Goal: Task Accomplishment & Management: Use online tool/utility

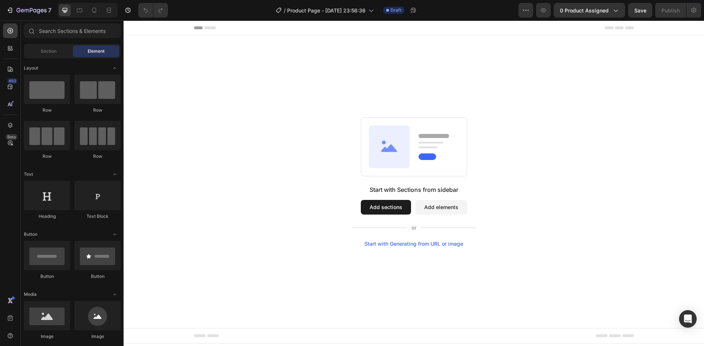
click at [384, 206] on button "Add sections" at bounding box center [386, 207] width 50 height 15
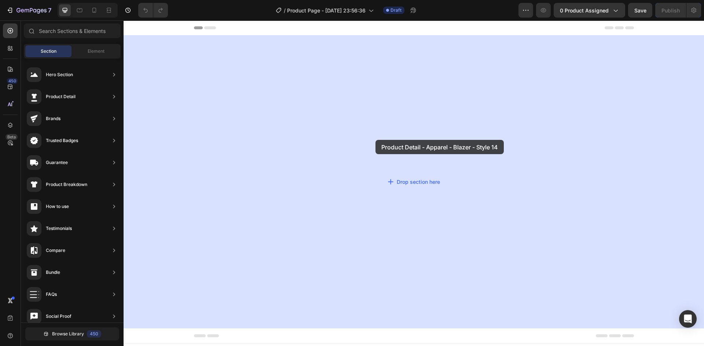
drag, startPoint x: 335, startPoint y: 102, endPoint x: 369, endPoint y: 136, distance: 48.2
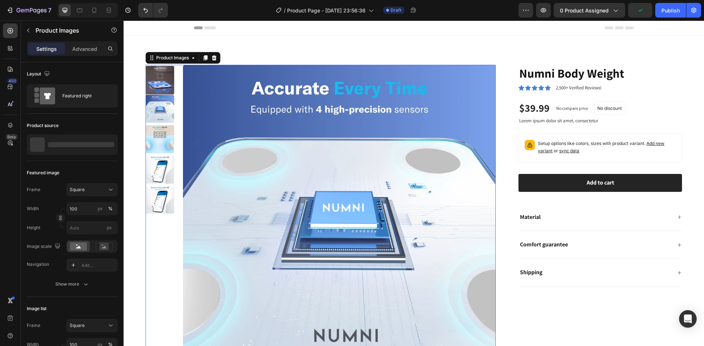
click at [297, 160] on img at bounding box center [339, 221] width 313 height 313
click at [356, 128] on img at bounding box center [339, 221] width 313 height 313
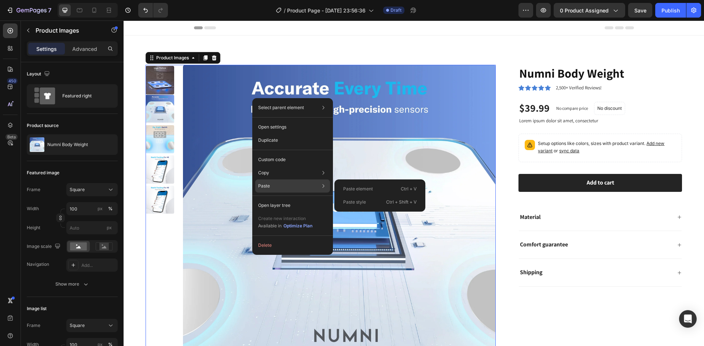
click at [280, 199] on div "Paste Paste element Ctrl + V Paste style Ctrl + Shift + V" at bounding box center [292, 205] width 75 height 13
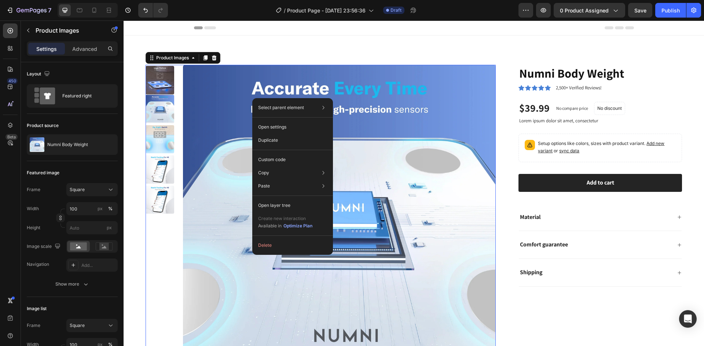
click at [355, 122] on img at bounding box center [339, 221] width 313 height 313
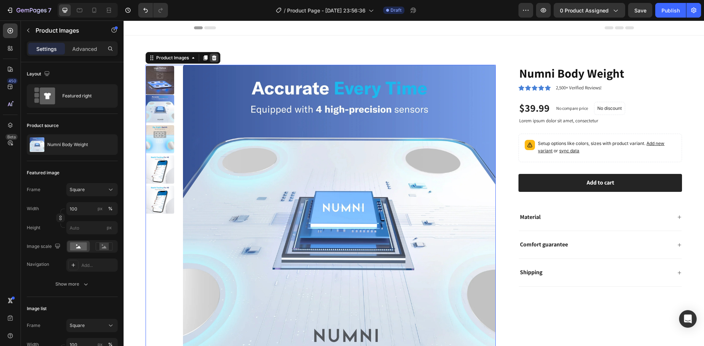
click at [212, 58] on icon at bounding box center [214, 58] width 6 height 6
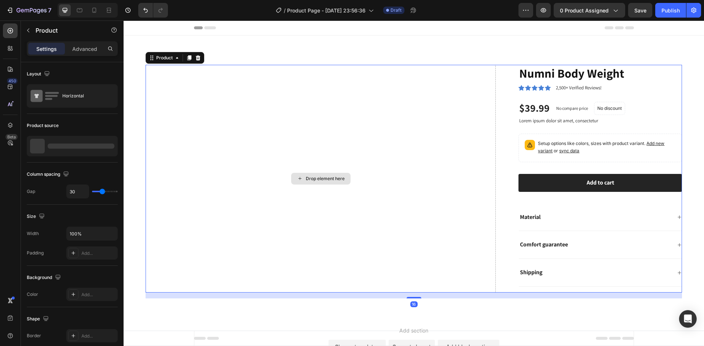
click at [245, 113] on div "Drop element here" at bounding box center [321, 179] width 350 height 228
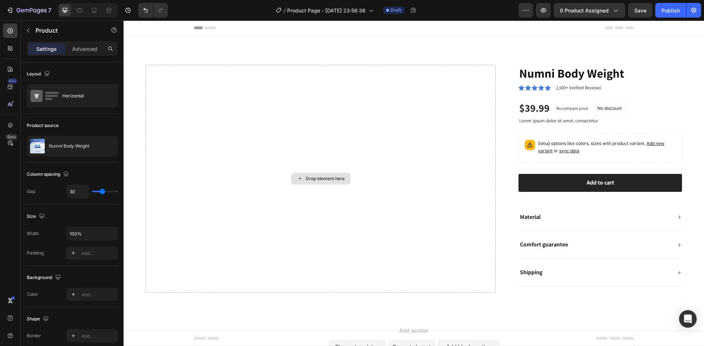
click at [316, 178] on div "Drop element here" at bounding box center [325, 179] width 39 height 6
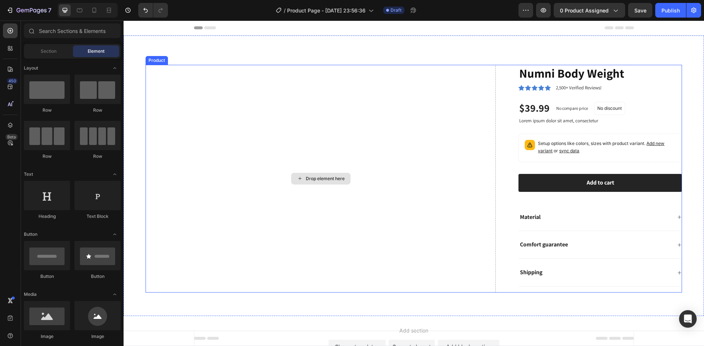
click at [339, 173] on div "Drop element here" at bounding box center [320, 179] width 59 height 12
click at [333, 166] on div "Drop element here" at bounding box center [321, 179] width 350 height 228
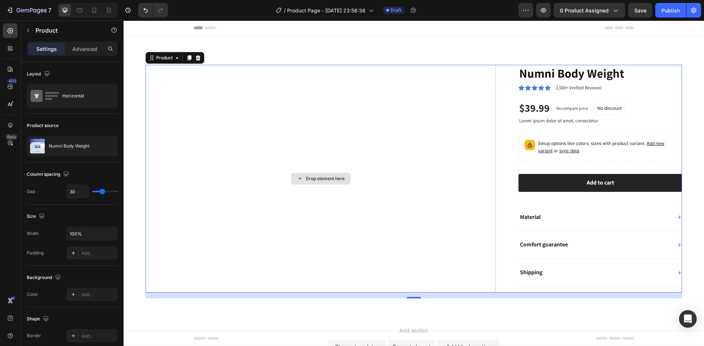
click at [334, 144] on div "Drop element here" at bounding box center [321, 179] width 350 height 228
click at [147, 12] on icon "Undo/Redo" at bounding box center [145, 10] width 4 height 5
click at [143, 10] on icon "Undo/Redo" at bounding box center [145, 10] width 7 height 7
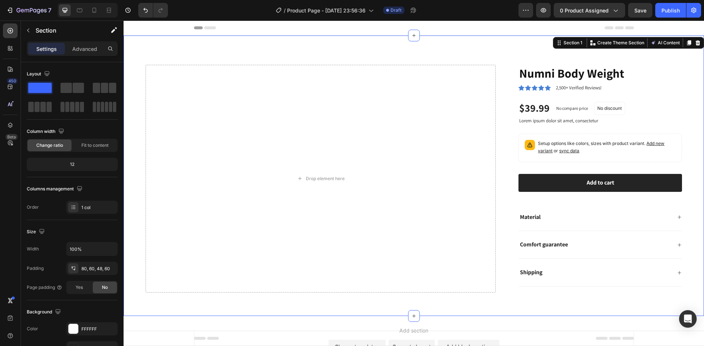
click at [229, 59] on div "Drop element here Numni Body Weight Product Title Icon Icon Icon Icon Icon Icon…" at bounding box center [414, 176] width 580 height 281
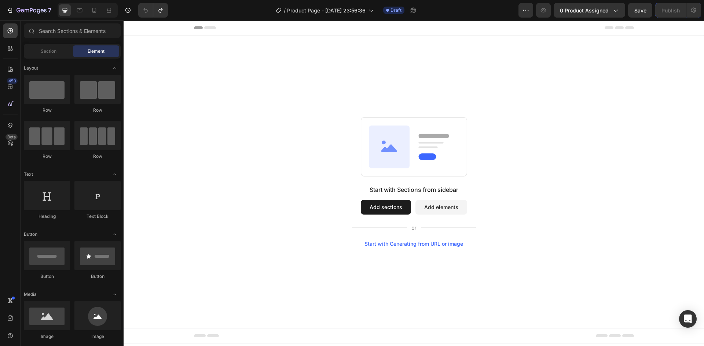
drag, startPoint x: 381, startPoint y: 209, endPoint x: 378, endPoint y: 206, distance: 4.7
click at [380, 209] on button "Add sections" at bounding box center [386, 207] width 50 height 15
click at [384, 204] on button "Add sections" at bounding box center [386, 207] width 50 height 15
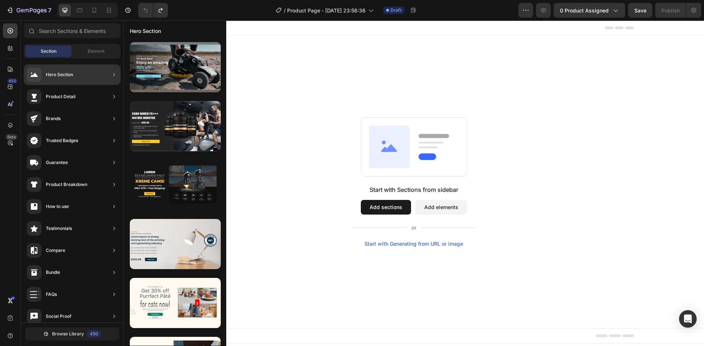
click at [102, 109] on div "Product Detail" at bounding box center [72, 119] width 97 height 21
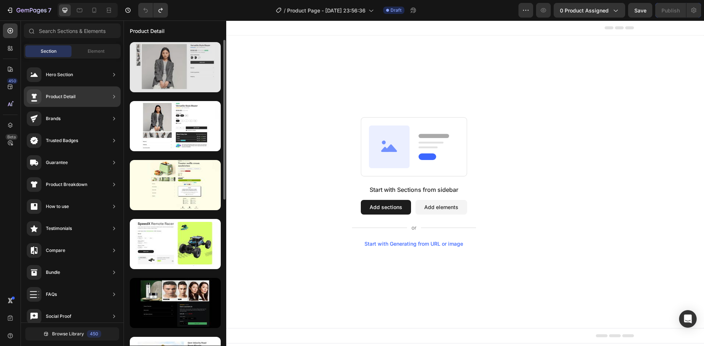
click at [161, 76] on div at bounding box center [175, 67] width 91 height 50
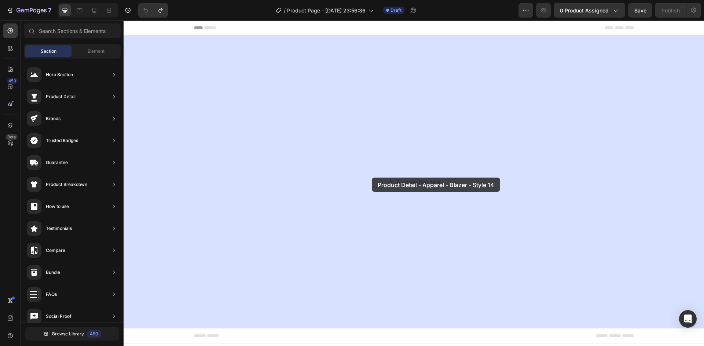
drag, startPoint x: 284, startPoint y: 97, endPoint x: 372, endPoint y: 178, distance: 119.3
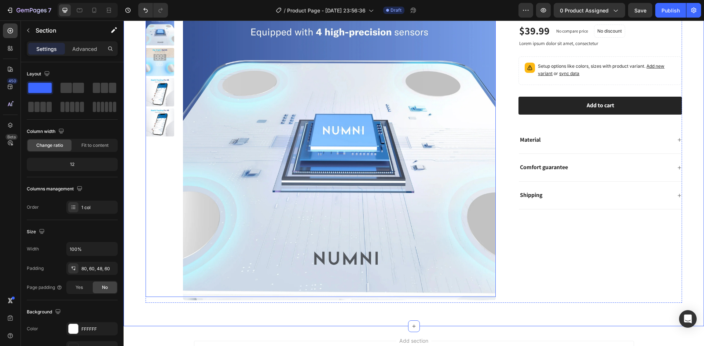
scroll to position [73, 0]
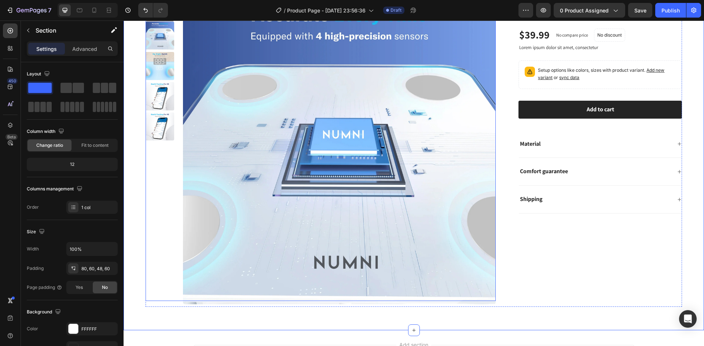
click at [336, 150] on img at bounding box center [339, 148] width 313 height 313
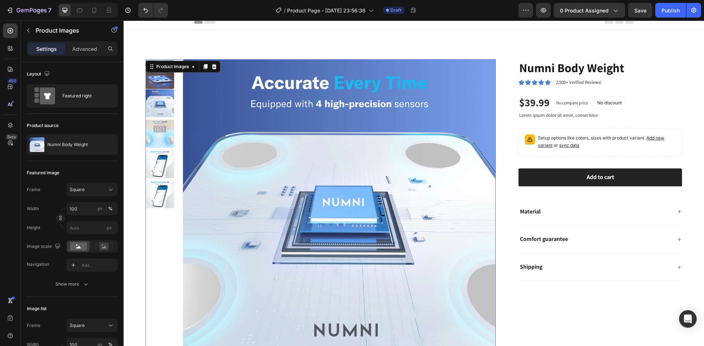
scroll to position [0, 0]
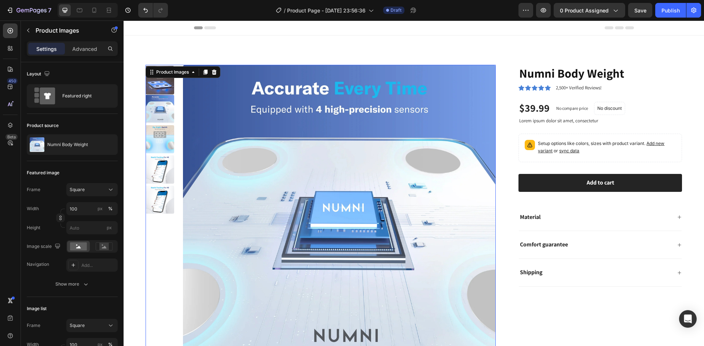
click at [164, 87] on img at bounding box center [160, 80] width 29 height 29
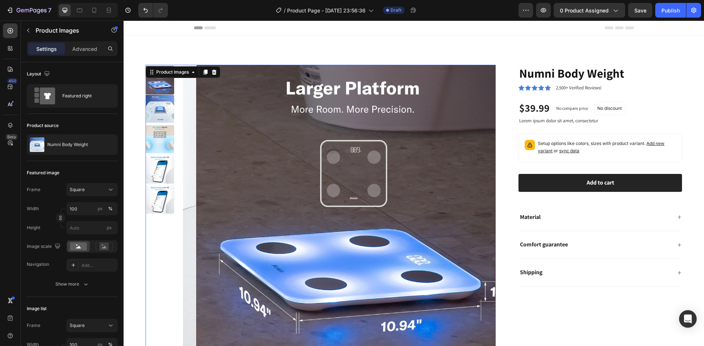
drag, startPoint x: 162, startPoint y: 118, endPoint x: 166, endPoint y: 136, distance: 18.3
click at [162, 118] on img at bounding box center [160, 109] width 29 height 29
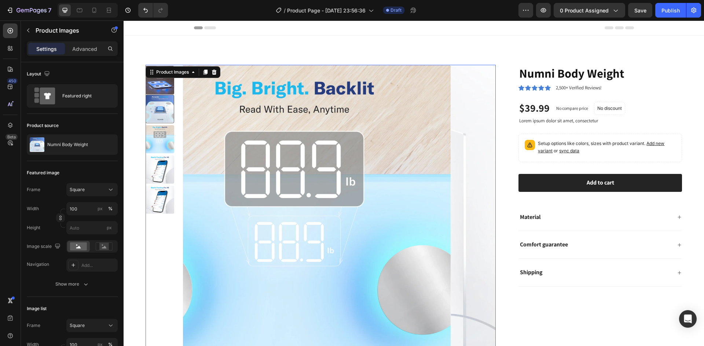
click at [167, 155] on img at bounding box center [160, 169] width 29 height 29
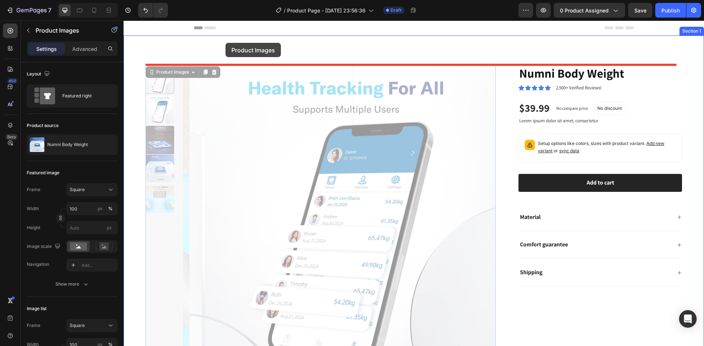
click at [233, 49] on div at bounding box center [414, 265] width 580 height 489
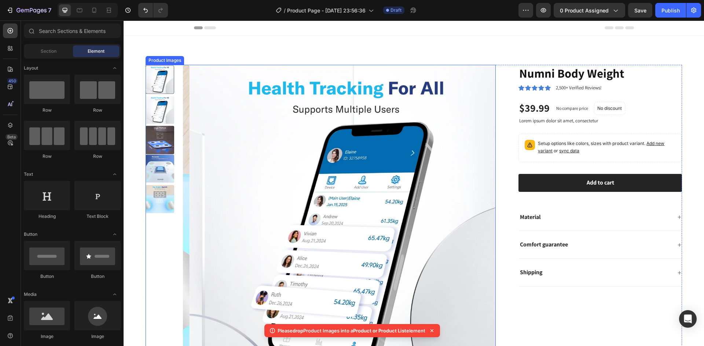
click at [282, 117] on img at bounding box center [346, 221] width 313 height 313
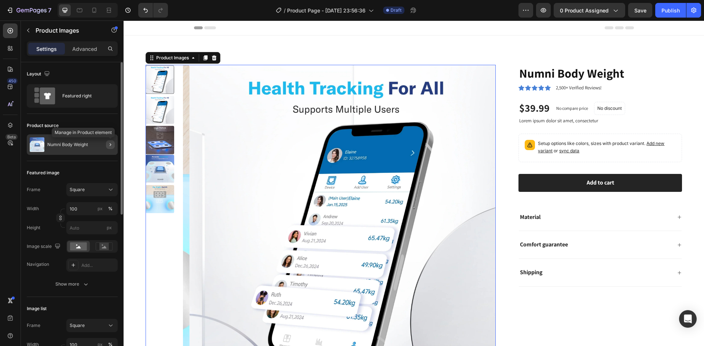
click at [112, 143] on icon "button" at bounding box center [110, 145] width 6 height 6
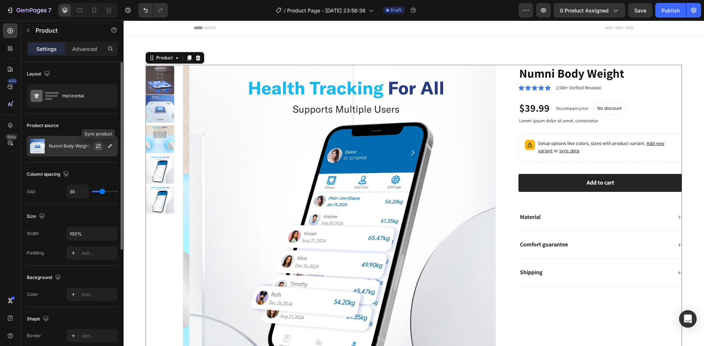
click at [102, 146] on button "button" at bounding box center [98, 146] width 9 height 9
click at [110, 146] on icon "button" at bounding box center [110, 146] width 6 height 6
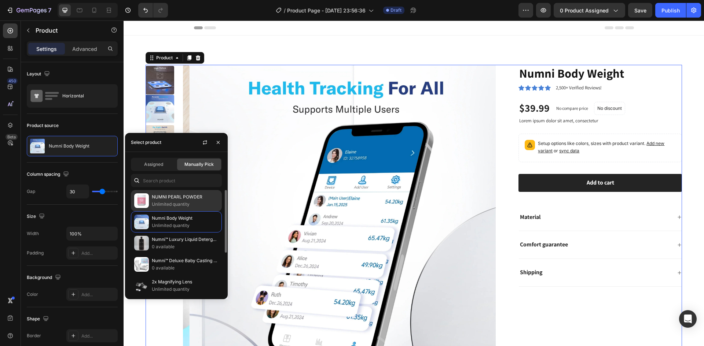
click at [170, 199] on p "NUMNI PEARL POWDER" at bounding box center [185, 197] width 67 height 7
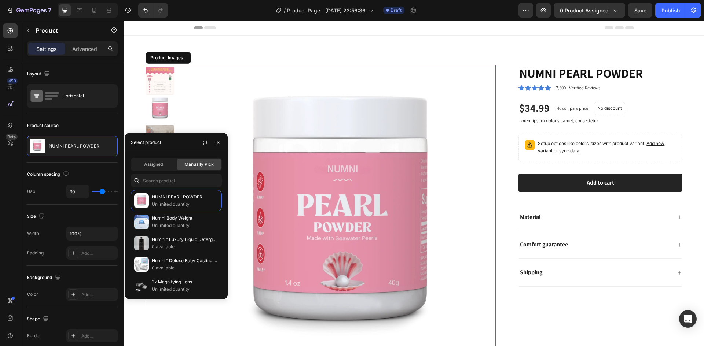
click at [175, 81] on div at bounding box center [321, 220] width 350 height 310
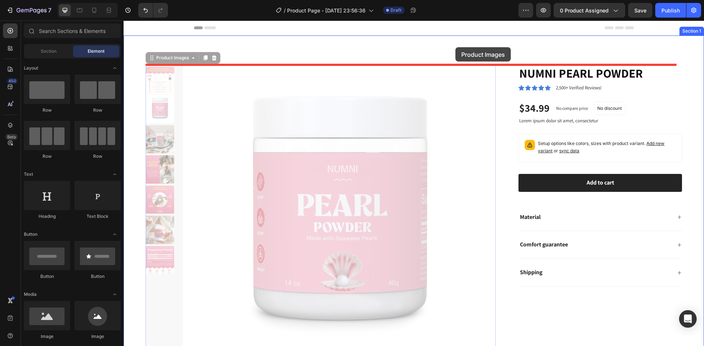
click at [455, 47] on div at bounding box center [414, 265] width 580 height 489
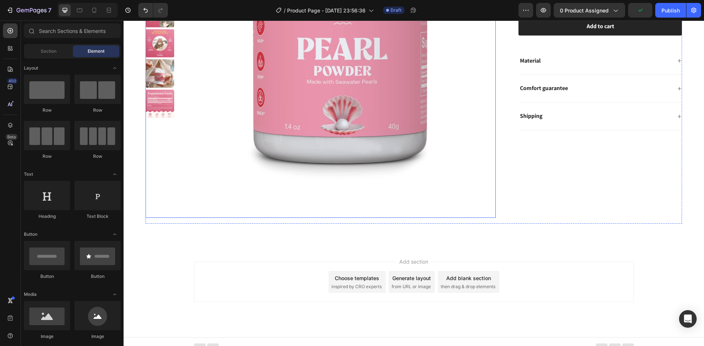
scroll to position [163, 0]
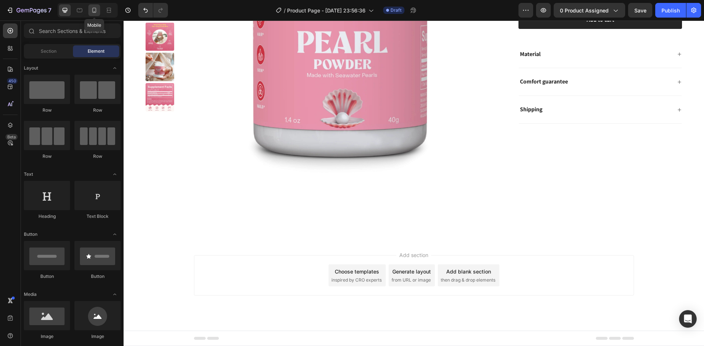
click at [94, 9] on icon at bounding box center [94, 10] width 7 height 7
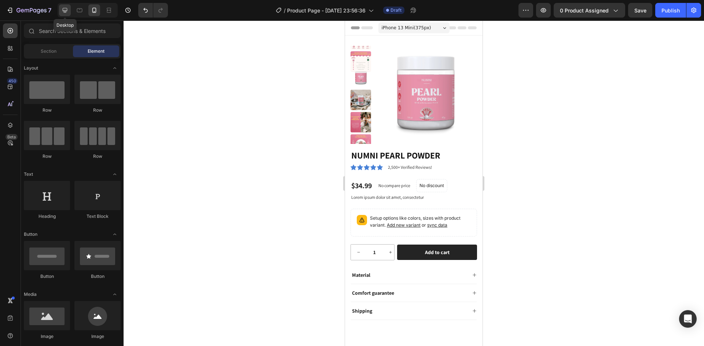
click at [61, 15] on div at bounding box center [65, 10] width 12 height 12
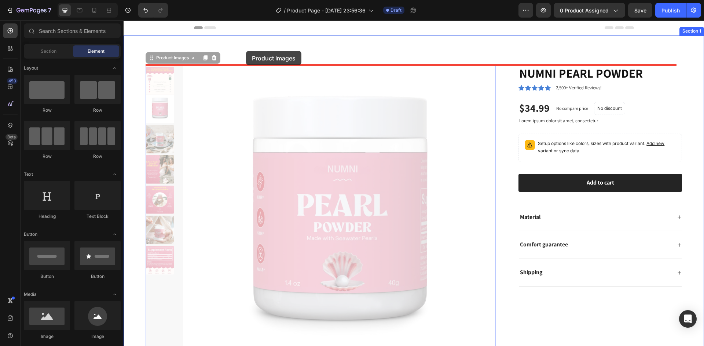
click at [246, 51] on div at bounding box center [414, 265] width 580 height 489
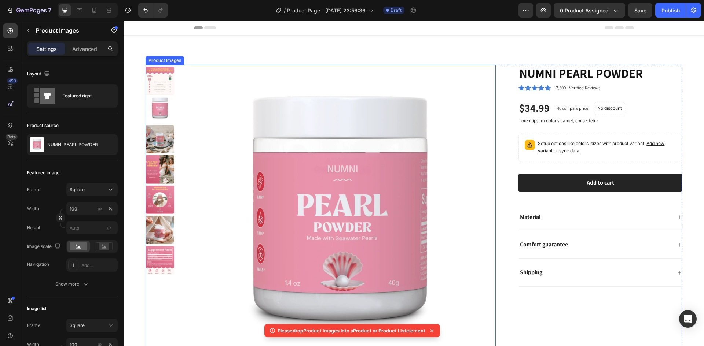
click at [162, 104] on img at bounding box center [160, 109] width 29 height 29
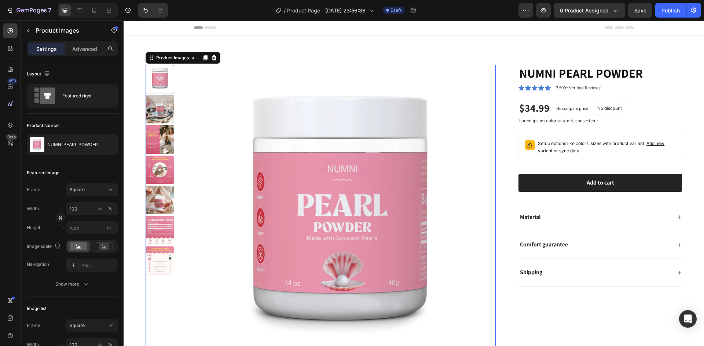
click at [169, 87] on div at bounding box center [160, 79] width 29 height 29
click at [163, 82] on div at bounding box center [160, 79] width 29 height 29
click at [151, 196] on img at bounding box center [160, 200] width 29 height 29
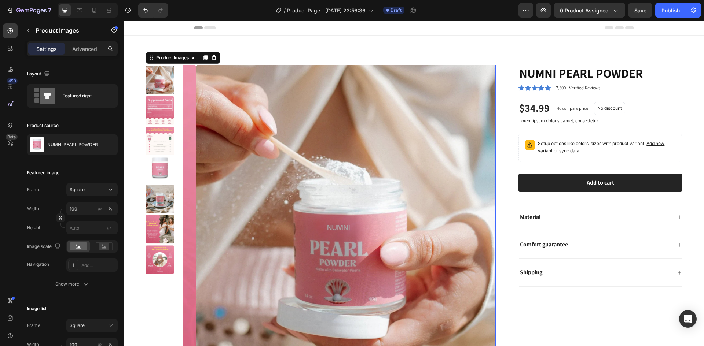
click at [164, 93] on div at bounding box center [160, 80] width 29 height 29
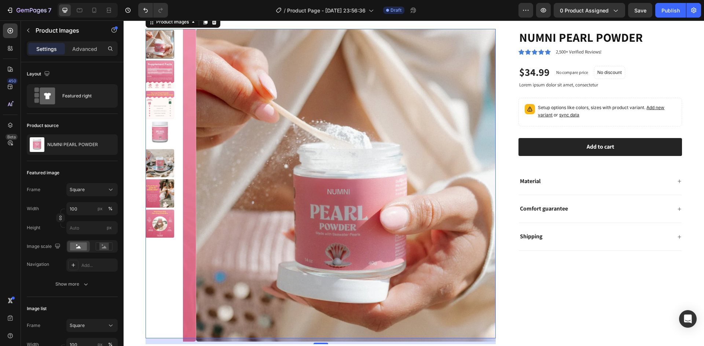
scroll to position [147, 0]
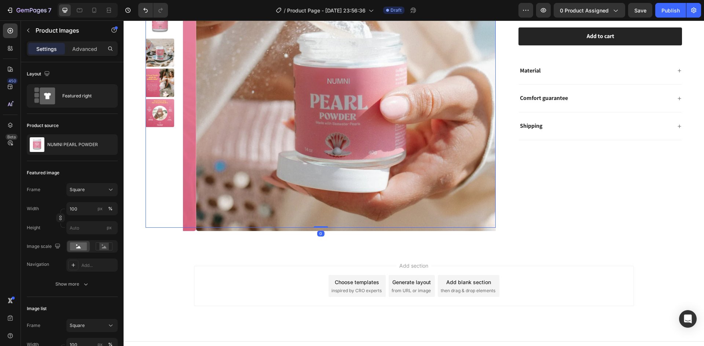
drag, startPoint x: 324, startPoint y: 232, endPoint x: 325, endPoint y: 202, distance: 30.1
click at [326, 202] on div "Product Images 0" at bounding box center [321, 73] width 350 height 310
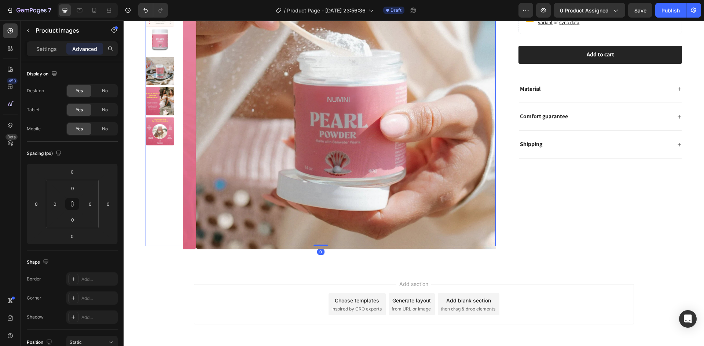
scroll to position [73, 0]
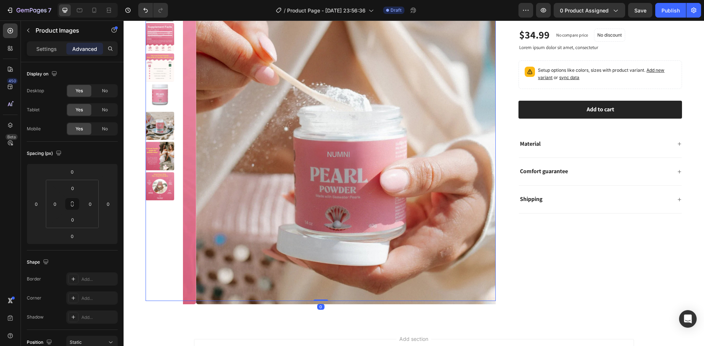
click at [152, 196] on img at bounding box center [160, 186] width 29 height 29
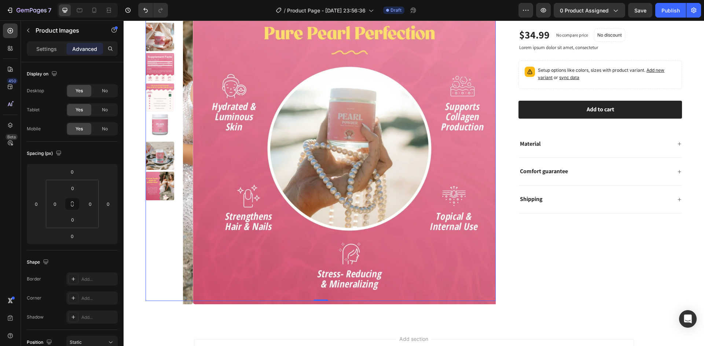
click at [166, 193] on img at bounding box center [160, 186] width 29 height 29
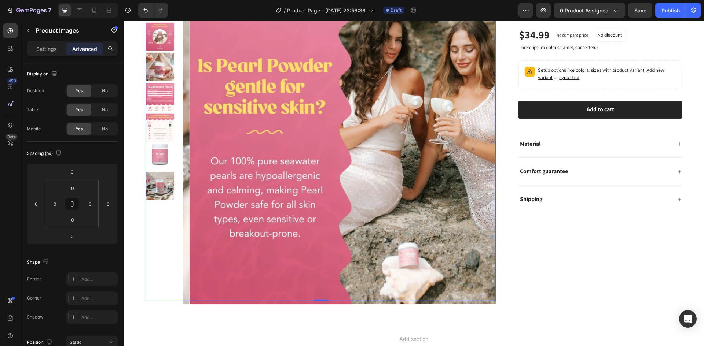
click at [166, 193] on img at bounding box center [160, 186] width 29 height 29
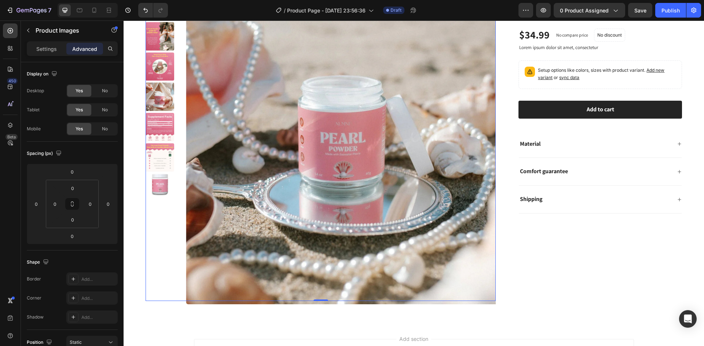
click at [166, 193] on img at bounding box center [160, 186] width 29 height 29
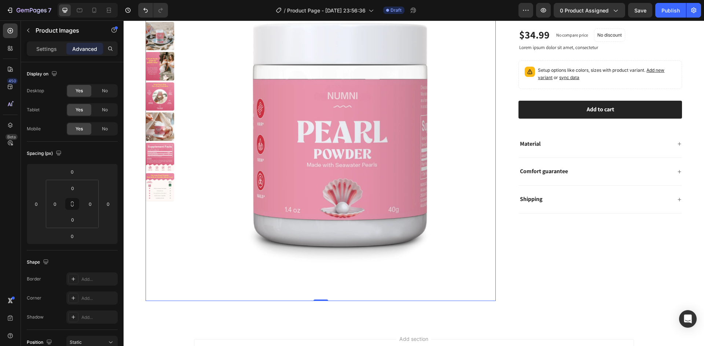
click at [166, 193] on img at bounding box center [160, 187] width 29 height 29
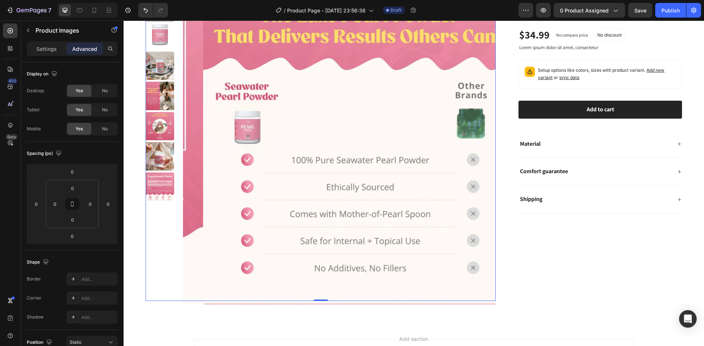
click at [166, 193] on img at bounding box center [160, 187] width 29 height 29
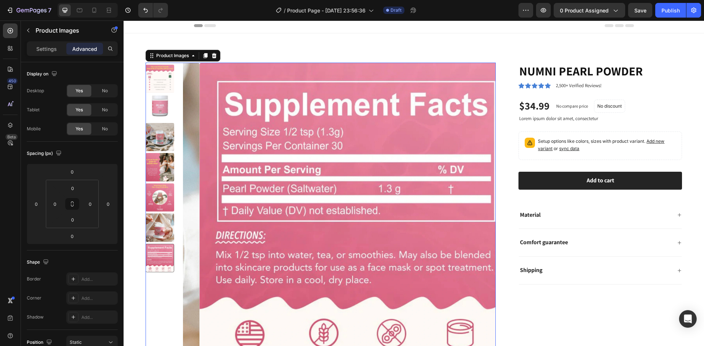
scroll to position [0, 0]
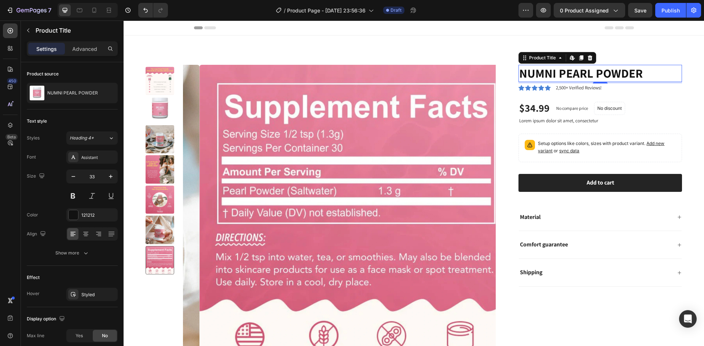
click at [541, 76] on h1 "NUMNI PEARL POWDER" at bounding box center [599, 73] width 163 height 17
click at [155, 103] on img at bounding box center [160, 109] width 29 height 29
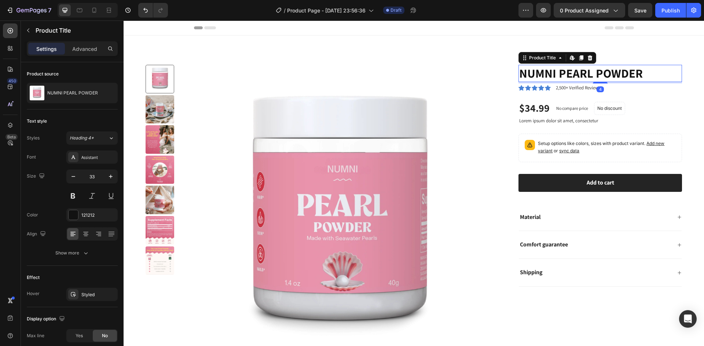
click at [538, 70] on h1 "NUMNI PEARL POWDER" at bounding box center [599, 73] width 163 height 17
click at [91, 140] on span "Heading 4*" at bounding box center [82, 138] width 24 height 7
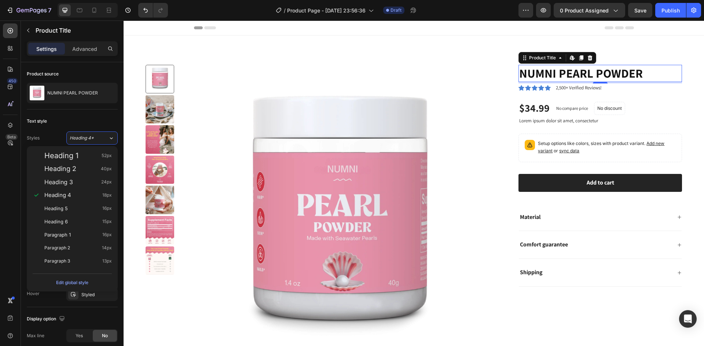
click at [642, 70] on h1 "NUMNI PEARL POWDER" at bounding box center [599, 73] width 163 height 17
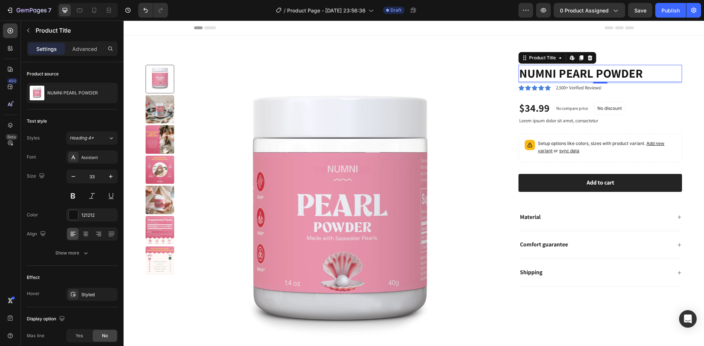
click at [642, 70] on h1 "NUMNI PEARL POWDER" at bounding box center [599, 73] width 163 height 17
click at [640, 70] on h1 "NUMNI PEARL POWDER" at bounding box center [599, 73] width 163 height 17
drag, startPoint x: 607, startPoint y: 69, endPoint x: 601, endPoint y: 70, distance: 6.6
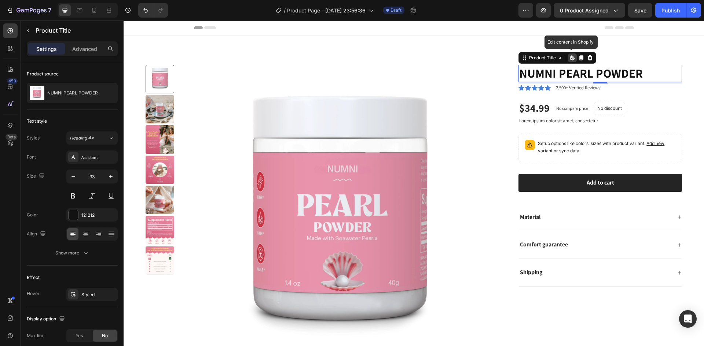
click at [602, 70] on h1 "NUMNI PEARL POWDER" at bounding box center [599, 73] width 163 height 17
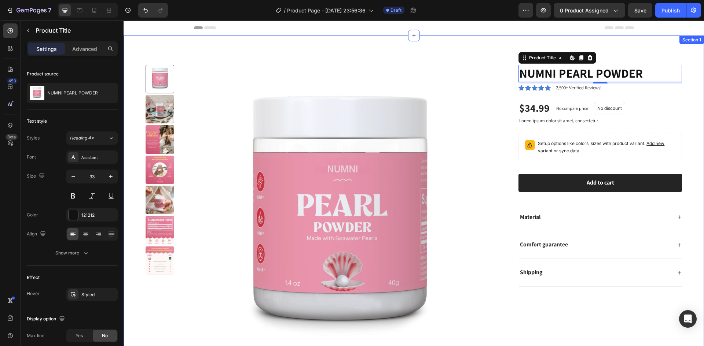
click at [684, 122] on div "Product Images NUMNI PEARL POWDER Product Title Edit content in Shopify 4 Icon …" at bounding box center [414, 217] width 580 height 363
click at [526, 73] on h1 "NUMNI PEARL POWDER" at bounding box center [599, 73] width 163 height 17
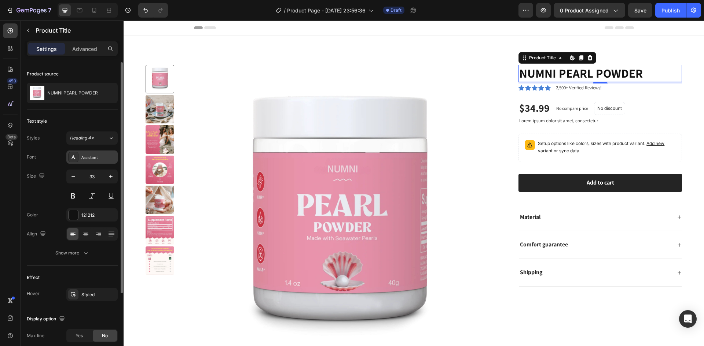
click at [85, 155] on div "Assistant" at bounding box center [98, 157] width 34 height 7
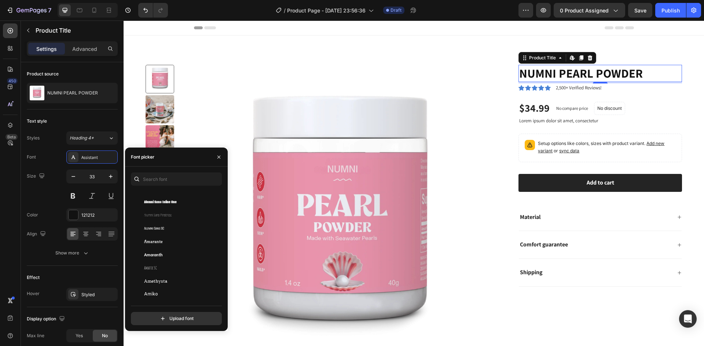
scroll to position [669, 0]
click at [184, 179] on input "text" at bounding box center [176, 179] width 91 height 13
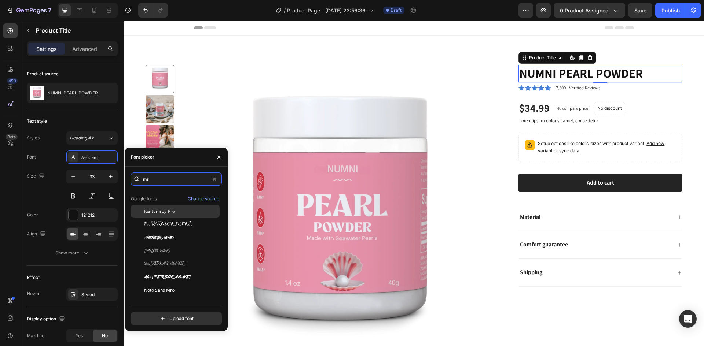
scroll to position [0, 0]
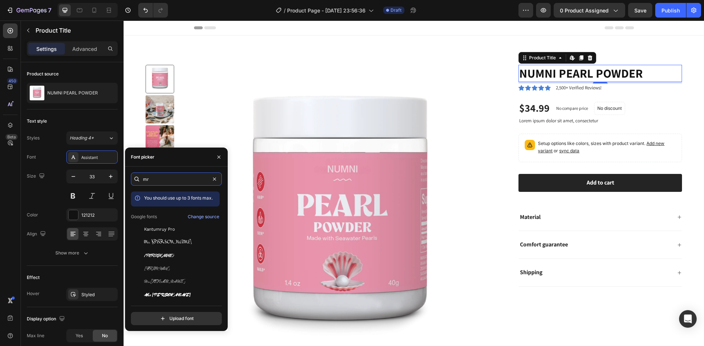
type input "mr"
type input "m"
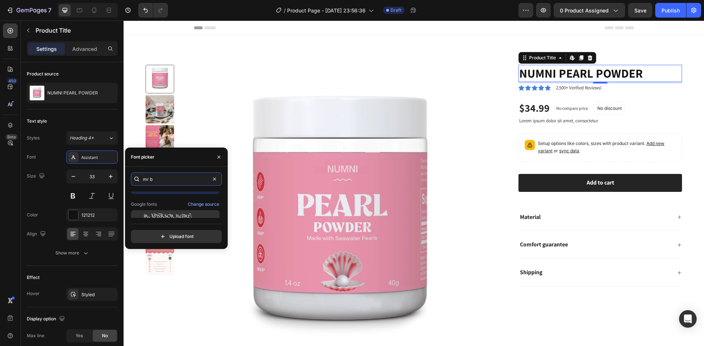
scroll to position [18, 0]
click at [182, 209] on div "Mr [PERSON_NAME]" at bounding box center [181, 211] width 74 height 7
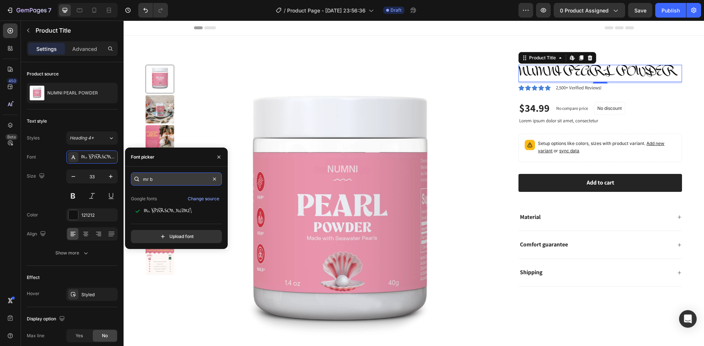
click at [190, 184] on input "mr b" at bounding box center [176, 179] width 91 height 13
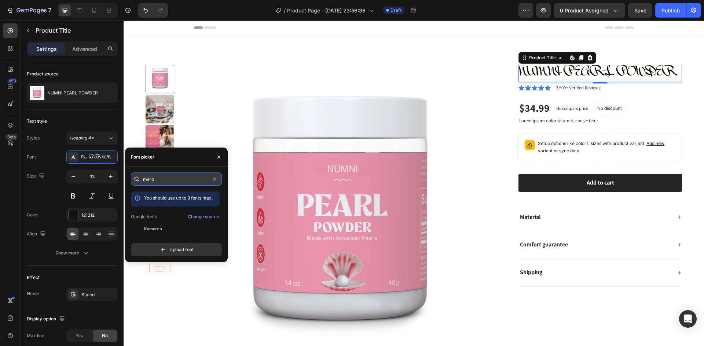
click at [188, 180] on input "mero" at bounding box center [176, 179] width 91 height 13
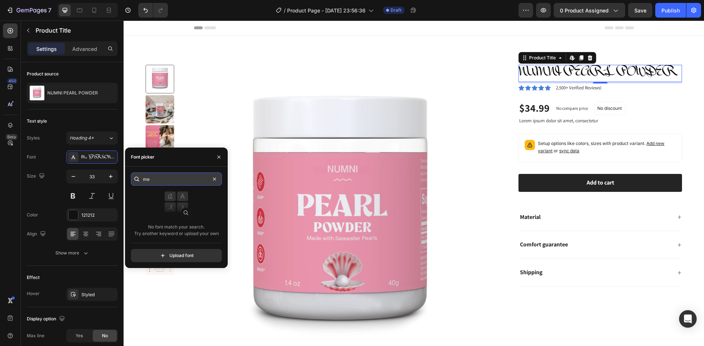
type input "m"
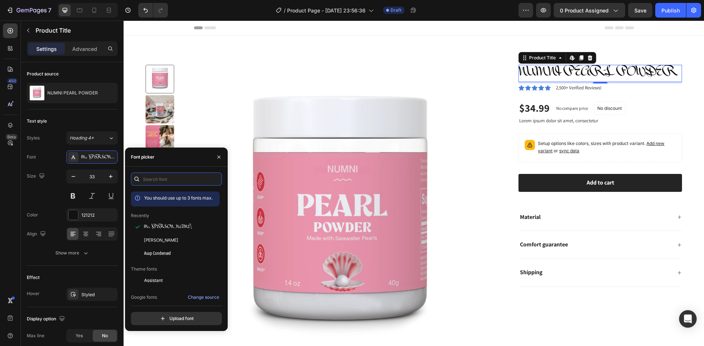
type input "s"
type input "k"
type input "b"
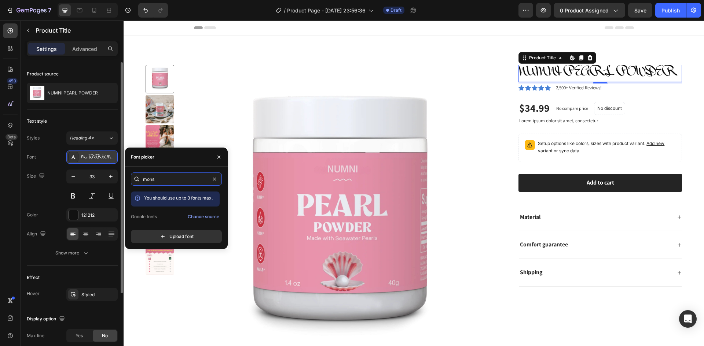
type input "mons"
click at [92, 154] on div "Mr [PERSON_NAME]" at bounding box center [98, 157] width 34 height 7
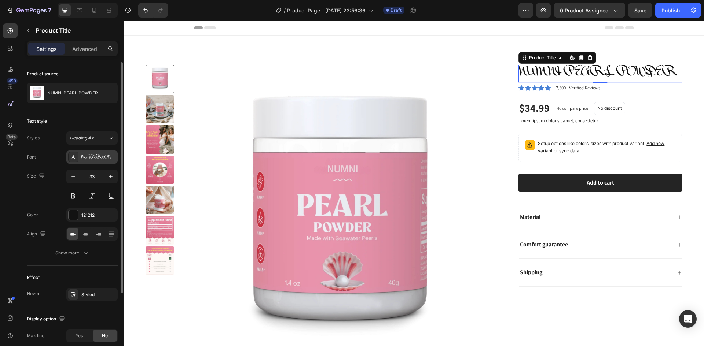
click at [92, 154] on div "Mr [PERSON_NAME]" at bounding box center [98, 157] width 34 height 7
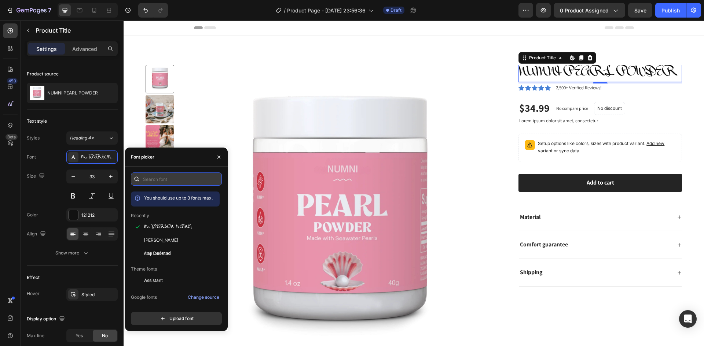
click at [177, 175] on input "text" at bounding box center [176, 179] width 91 height 13
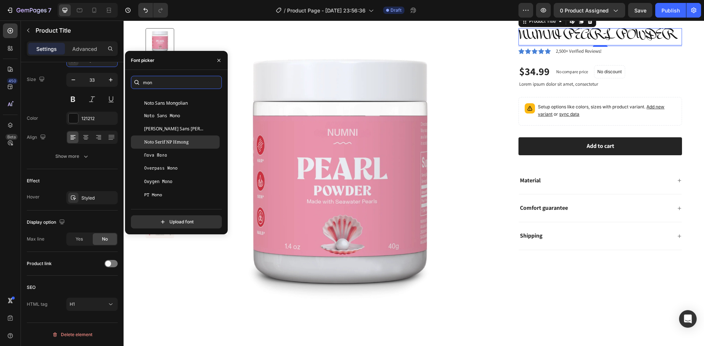
scroll to position [455, 0]
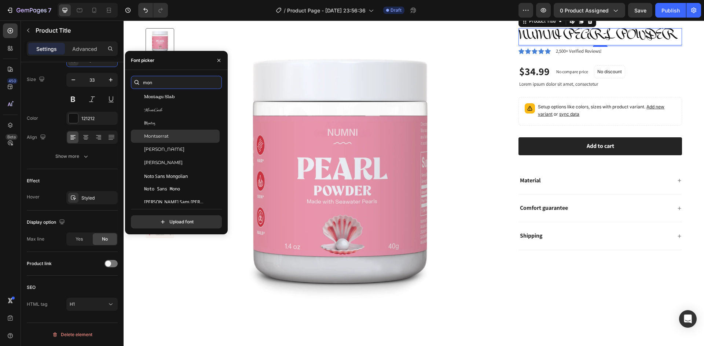
type input "mon"
click at [183, 136] on div "Montserrat" at bounding box center [181, 136] width 74 height 7
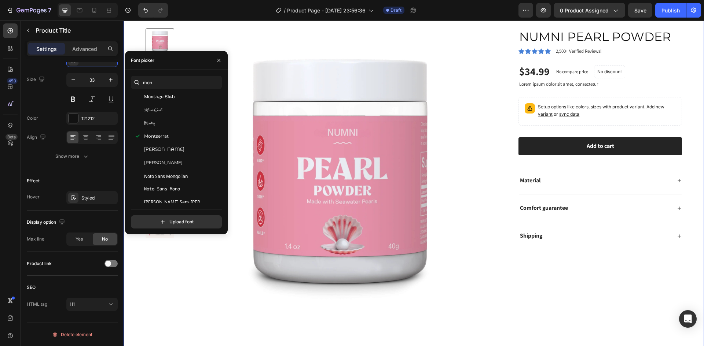
click at [324, 23] on div "Product Images NUMNI PEARL POWDER Product Title Icon Icon Icon Icon Icon Icon L…" at bounding box center [414, 180] width 580 height 363
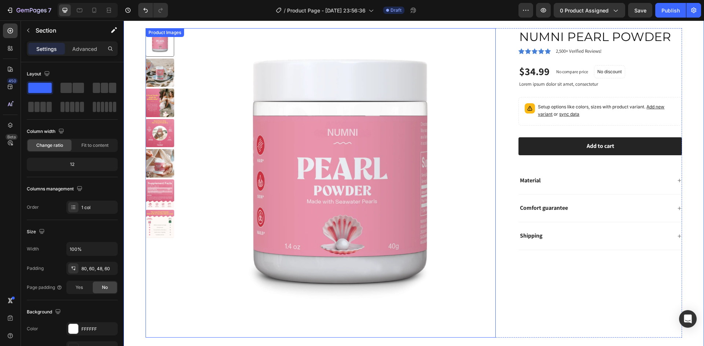
scroll to position [0, 0]
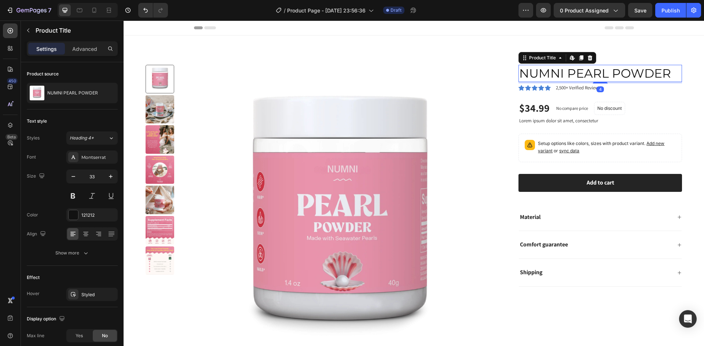
click at [520, 73] on h1 "NUMNI PEARL POWDER" at bounding box center [599, 73] width 163 height 17
click at [665, 74] on h1 "NUMNI PEARL POWDER" at bounding box center [599, 73] width 163 height 17
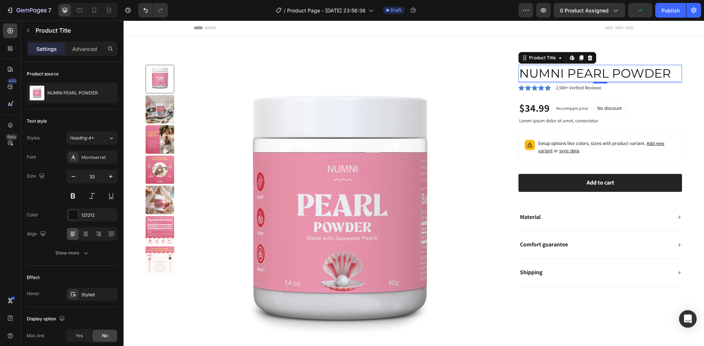
click at [665, 73] on h1 "NUMNI PEARL POWDER" at bounding box center [599, 73] width 163 height 17
click at [533, 75] on h1 "NUMNI PEARL POWDER" at bounding box center [599, 73] width 163 height 17
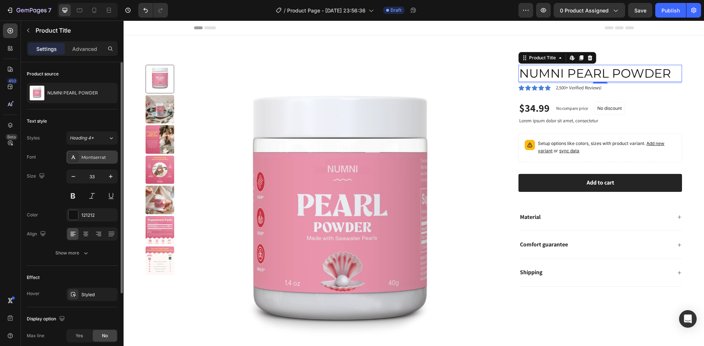
click at [92, 152] on div "Montserrat" at bounding box center [91, 157] width 51 height 13
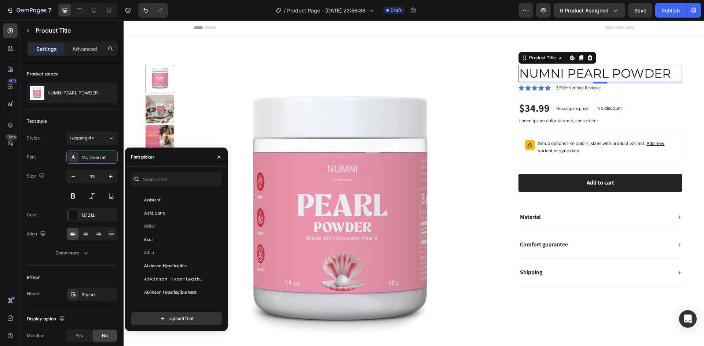
scroll to position [1613, 0]
click at [148, 225] on span "Asset" at bounding box center [157, 223] width 27 height 7
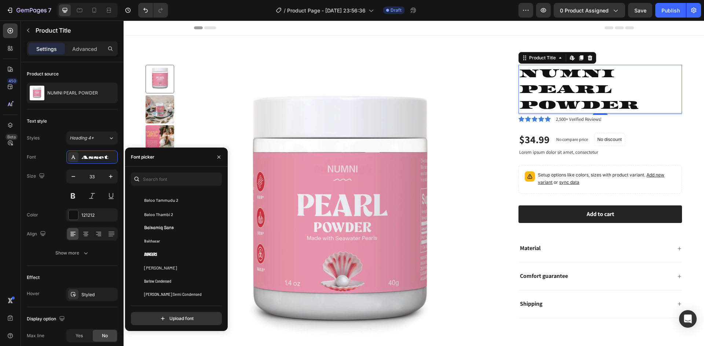
scroll to position [2273, 0]
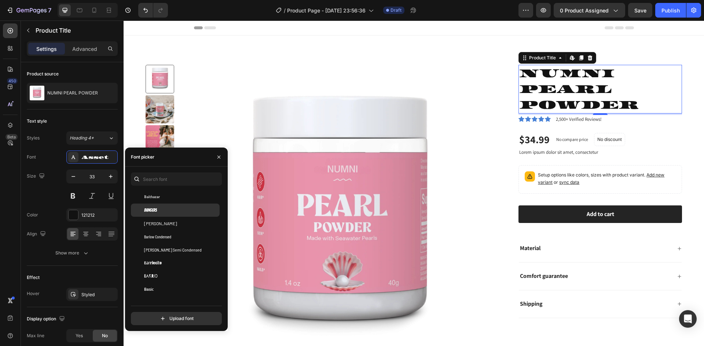
click at [148, 212] on span "Bangers" at bounding box center [150, 210] width 13 height 7
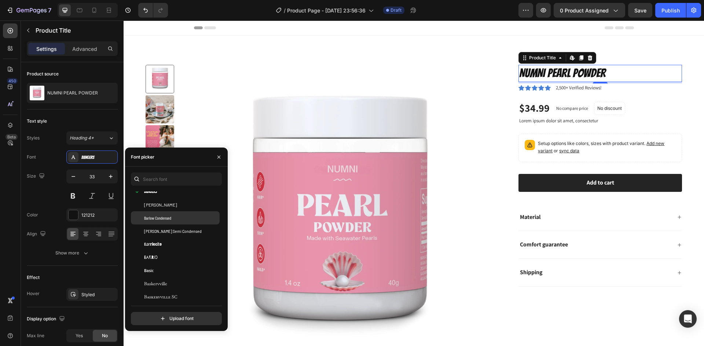
scroll to position [2383, 0]
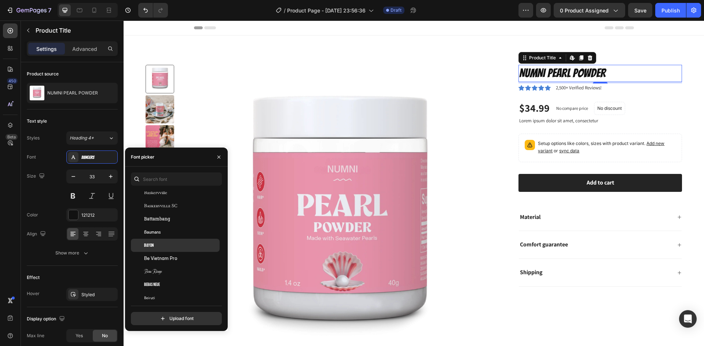
click at [170, 242] on div "Bayon" at bounding box center [175, 245] width 89 height 13
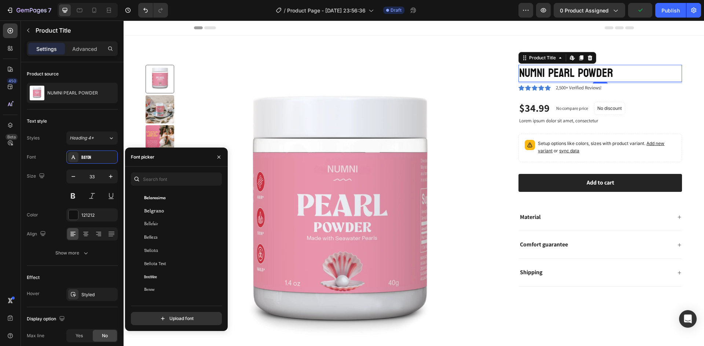
scroll to position [2603, 0]
click at [169, 248] on div "Bevan" at bounding box center [181, 250] width 74 height 7
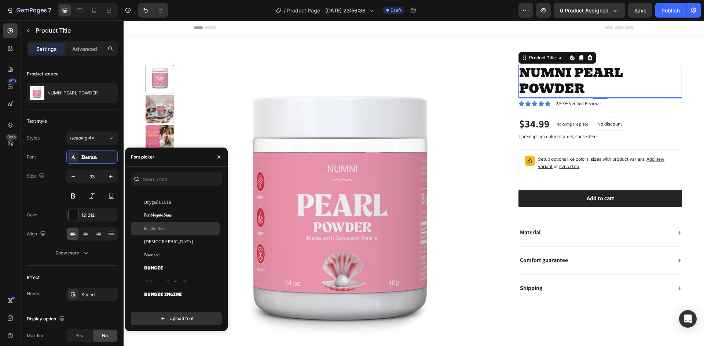
scroll to position [3299, 0]
click at [187, 227] on div "Bungee" at bounding box center [181, 226] width 74 height 7
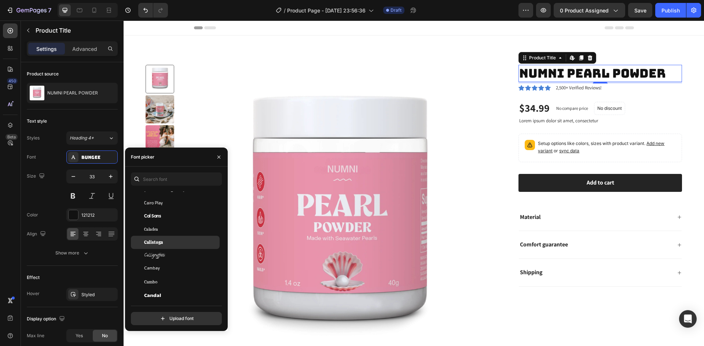
scroll to position [3592, 0]
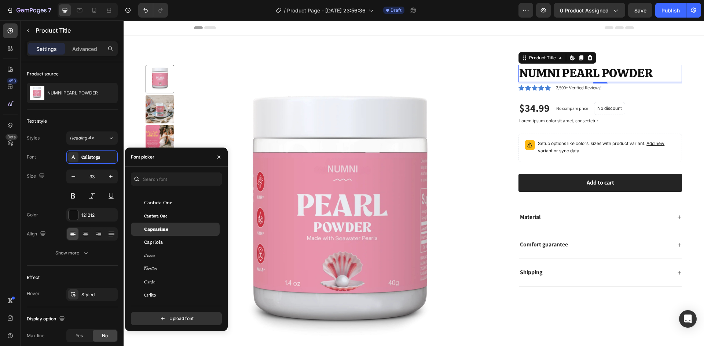
click at [187, 228] on div "Caprasimo" at bounding box center [181, 229] width 74 height 7
click at [545, 69] on h1 "NUMNI PEARL POWDER" at bounding box center [599, 73] width 163 height 17
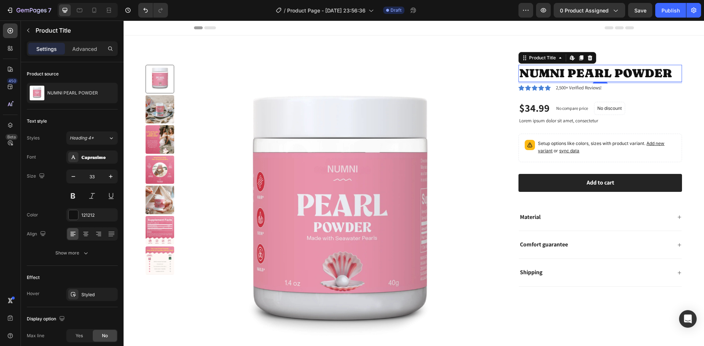
click at [545, 70] on h1 "NUMNI PEARL POWDER" at bounding box center [599, 73] width 163 height 17
click at [99, 210] on div "121212" at bounding box center [91, 215] width 51 height 13
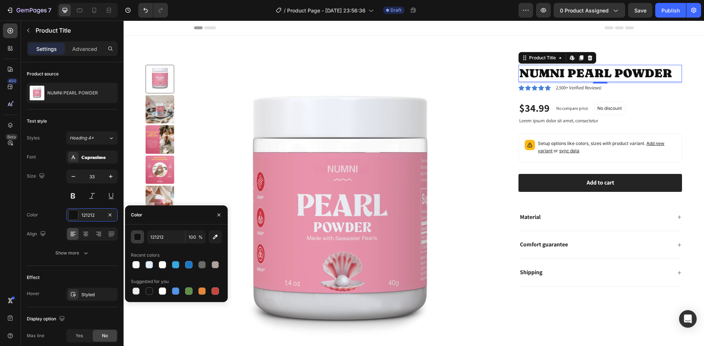
click at [139, 237] on div "button" at bounding box center [137, 237] width 7 height 7
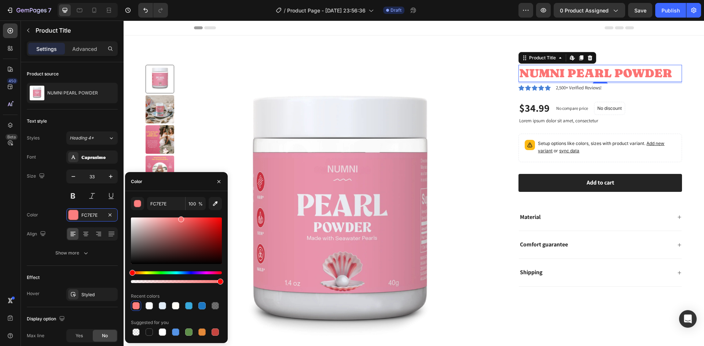
drag, startPoint x: 178, startPoint y: 235, endPoint x: 180, endPoint y: 218, distance: 16.6
click at [180, 218] on div at bounding box center [176, 241] width 91 height 47
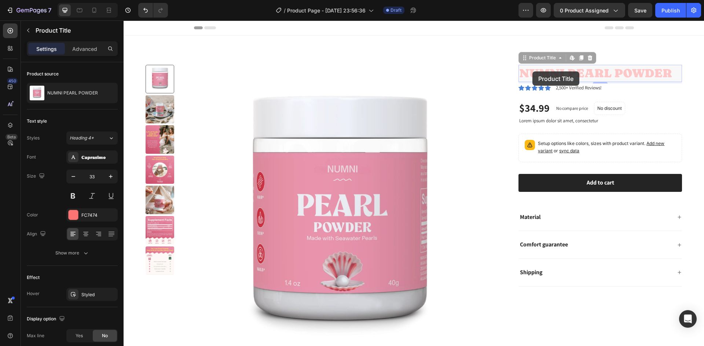
drag, startPoint x: 532, startPoint y: 71, endPoint x: 524, endPoint y: 79, distance: 11.1
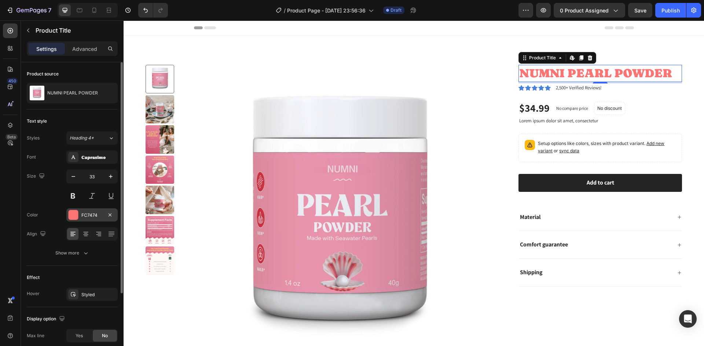
click at [73, 216] on div at bounding box center [74, 215] width 10 height 10
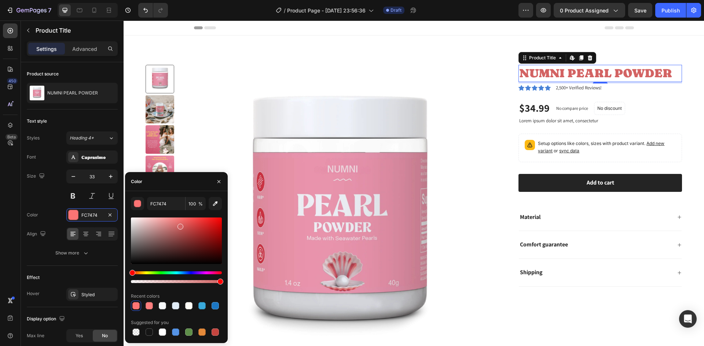
drag, startPoint x: 180, startPoint y: 219, endPoint x: 180, endPoint y: 226, distance: 7.0
click at [180, 226] on div at bounding box center [180, 227] width 6 height 6
drag, startPoint x: 181, startPoint y: 228, endPoint x: 178, endPoint y: 195, distance: 32.4
click at [178, 195] on div "FF7A7A 100 % Recent colors Suggested for you" at bounding box center [176, 267] width 103 height 152
click at [176, 221] on div at bounding box center [177, 223] width 6 height 6
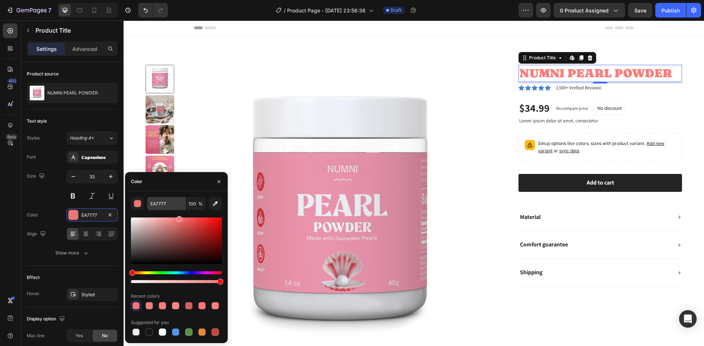
drag, startPoint x: 178, startPoint y: 223, endPoint x: 179, endPoint y: 205, distance: 18.7
click at [179, 205] on div "EA7777 100 % Recent colors Suggested for you" at bounding box center [176, 267] width 91 height 140
drag, startPoint x: 179, startPoint y: 221, endPoint x: 179, endPoint y: 198, distance: 22.7
click at [176, 224] on div at bounding box center [177, 226] width 6 height 6
click at [212, 272] on div "Hue" at bounding box center [176, 273] width 91 height 3
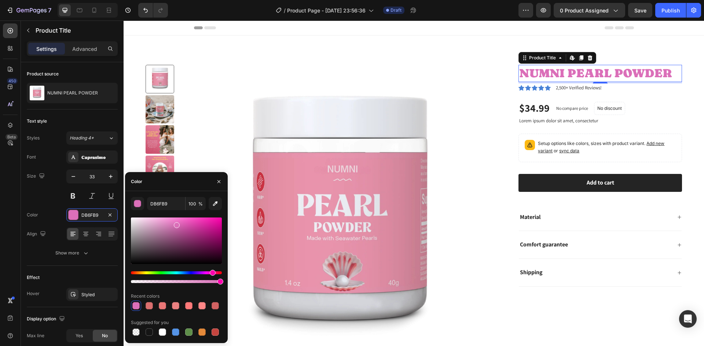
click at [207, 273] on div "Hue" at bounding box center [176, 273] width 91 height 3
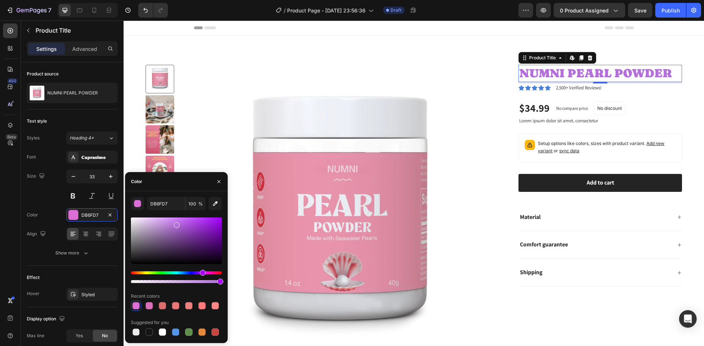
click at [202, 273] on div "Hue" at bounding box center [176, 273] width 91 height 3
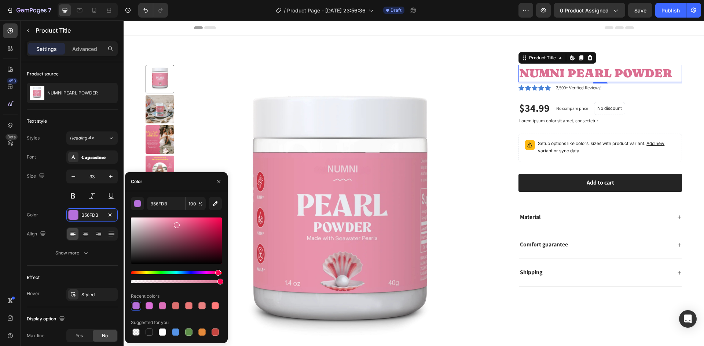
click at [217, 273] on div "Hue" at bounding box center [176, 273] width 91 height 3
drag, startPoint x: 176, startPoint y: 227, endPoint x: 185, endPoint y: 210, distance: 19.0
click at [185, 210] on div "DB6F91 100 % Recent colors Suggested for you" at bounding box center [176, 267] width 91 height 140
drag, startPoint x: 188, startPoint y: 220, endPoint x: 193, endPoint y: 224, distance: 7.0
click at [193, 224] on div at bounding box center [194, 226] width 6 height 6
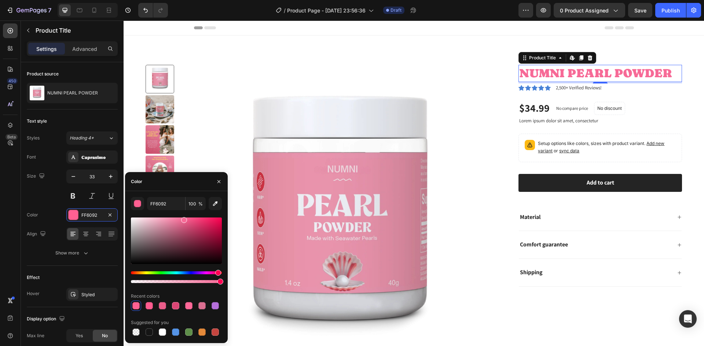
drag, startPoint x: 194, startPoint y: 226, endPoint x: 183, endPoint y: 218, distance: 13.2
click at [183, 218] on div at bounding box center [184, 220] width 6 height 6
type input "E84579"
drag, startPoint x: 174, startPoint y: 224, endPoint x: 195, endPoint y: 222, distance: 21.1
click at [195, 222] on div at bounding box center [176, 241] width 91 height 47
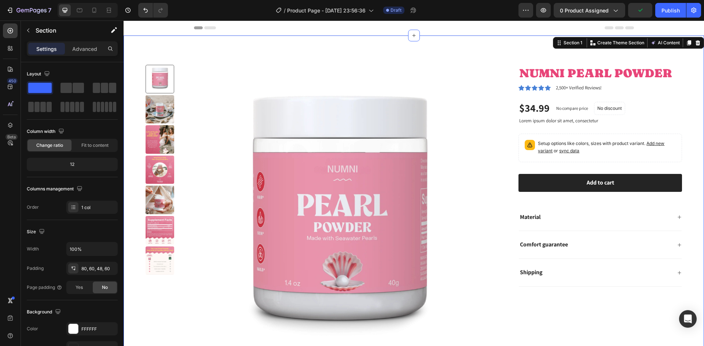
click at [685, 105] on div "Product Images NUMNI PEARL POWDER Product Title Icon Icon Icon Icon Icon Icon L…" at bounding box center [414, 217] width 580 height 363
click at [531, 73] on h1 "NUMNI PEARL POWDER" at bounding box center [599, 73] width 163 height 17
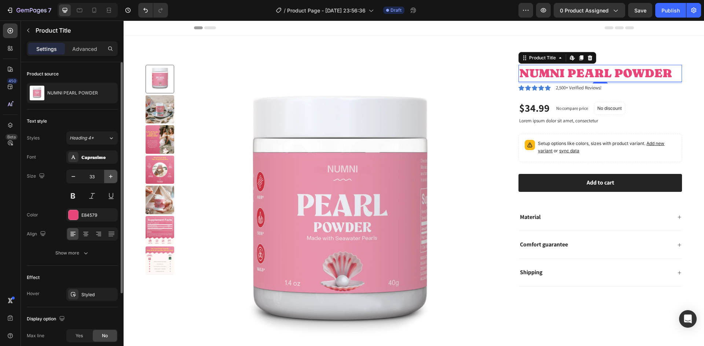
click at [109, 176] on icon "button" at bounding box center [110, 176] width 7 height 7
click at [109, 175] on icon "button" at bounding box center [110, 176] width 7 height 7
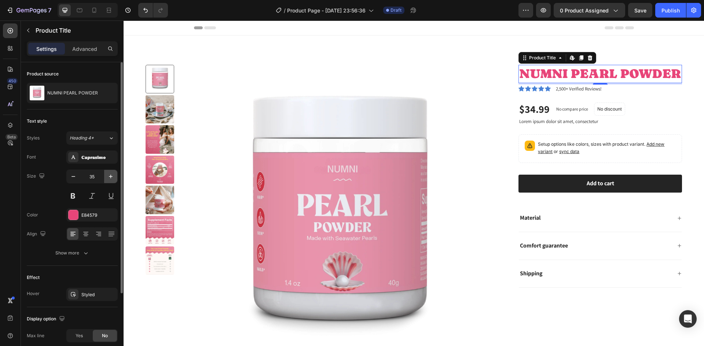
click at [109, 175] on icon "button" at bounding box center [110, 176] width 7 height 7
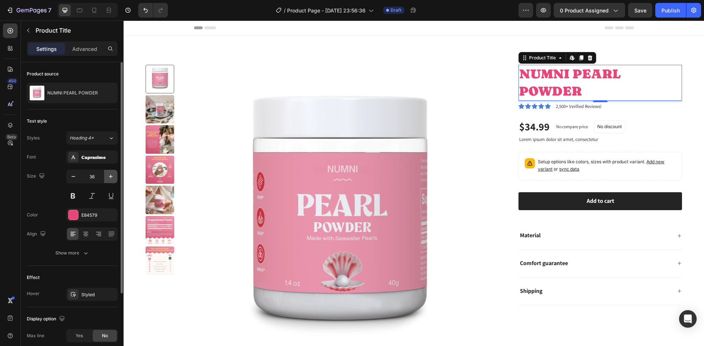
click at [109, 175] on icon "button" at bounding box center [110, 176] width 7 height 7
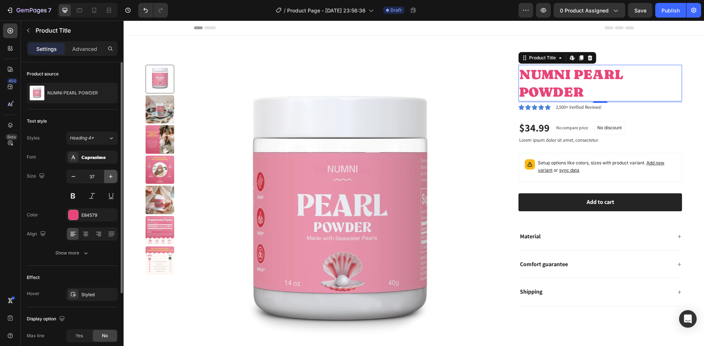
click at [109, 175] on icon "button" at bounding box center [110, 176] width 7 height 7
type input "38"
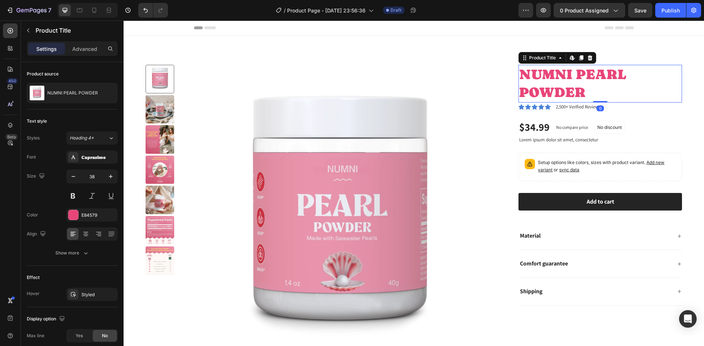
drag, startPoint x: 596, startPoint y: 102, endPoint x: 594, endPoint y: 91, distance: 11.5
click at [594, 91] on div "NUMNI PEARL POWDER Product Title Edit content in Shopify 0" at bounding box center [599, 84] width 163 height 38
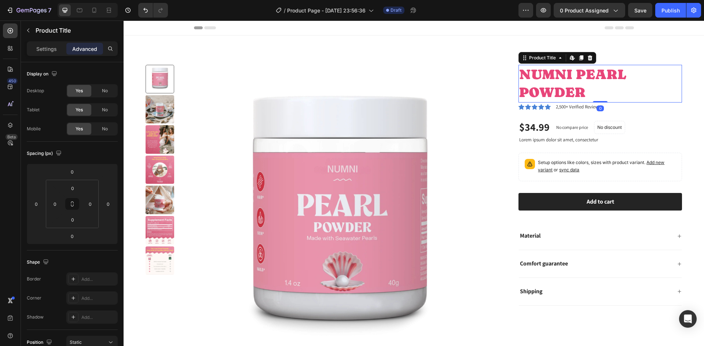
click at [518, 81] on h1 "NUMNI PEARL POWDER" at bounding box center [599, 84] width 163 height 38
click at [680, 80] on div "Product Images NUMNI PEARL POWDER Product Title Edit content in Shopify 0 Icon …" at bounding box center [414, 217] width 580 height 363
click at [519, 91] on h1 "NUMNI PEARL POWDER" at bounding box center [599, 84] width 163 height 38
drag, startPoint x: 526, startPoint y: 88, endPoint x: 613, endPoint y: 80, distance: 86.5
click at [530, 88] on h1 "NUMNI PEARL POWDER" at bounding box center [599, 84] width 163 height 38
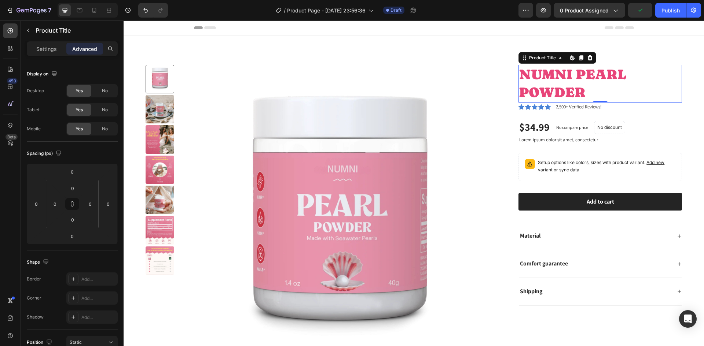
click at [624, 80] on h1 "NUMNI PEARL POWDER" at bounding box center [599, 84] width 163 height 38
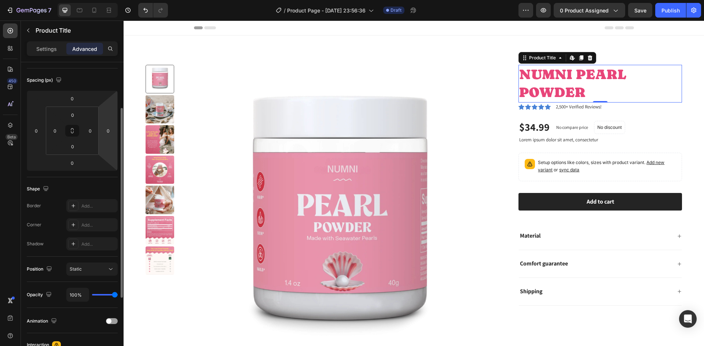
scroll to position [0, 0]
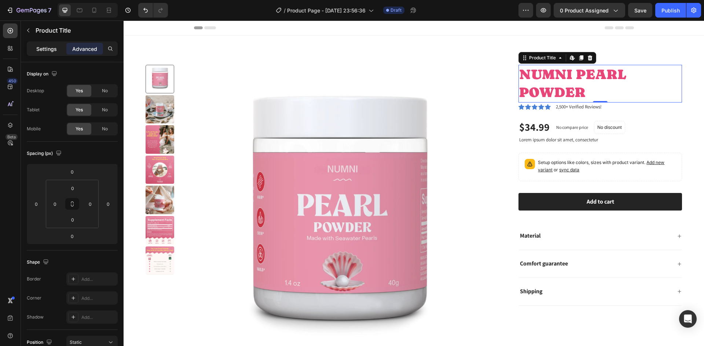
click at [51, 47] on p "Settings" at bounding box center [46, 49] width 21 height 8
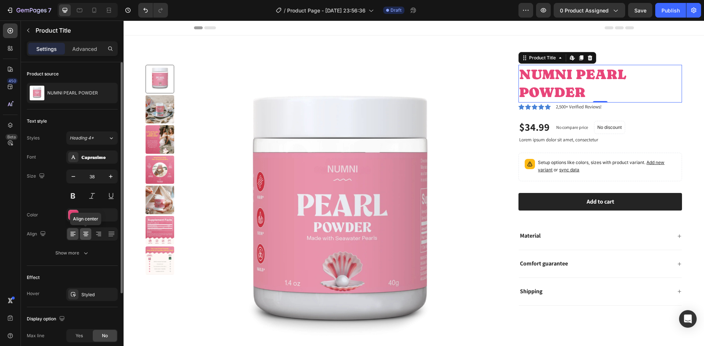
click at [85, 235] on icon at bounding box center [85, 235] width 5 height 1
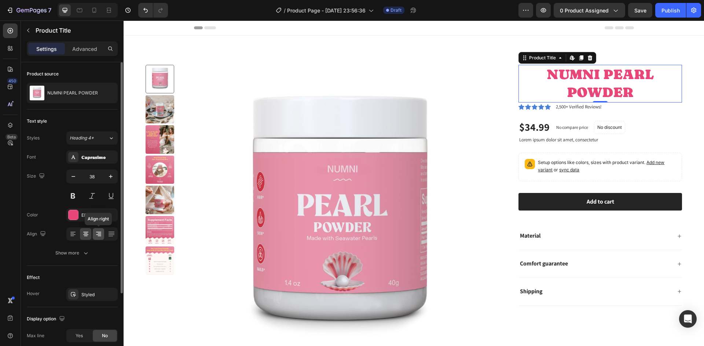
click at [99, 229] on div at bounding box center [98, 234] width 11 height 12
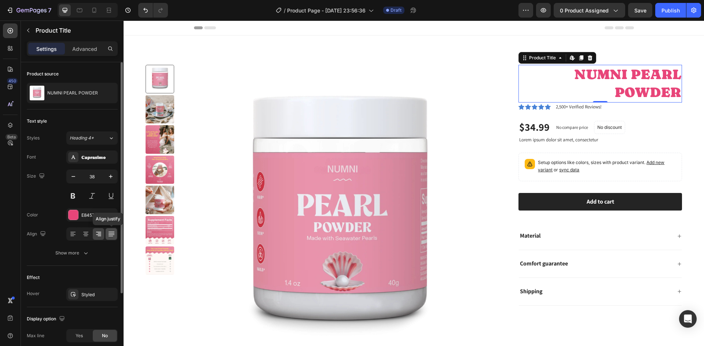
click at [115, 234] on icon at bounding box center [111, 234] width 7 height 7
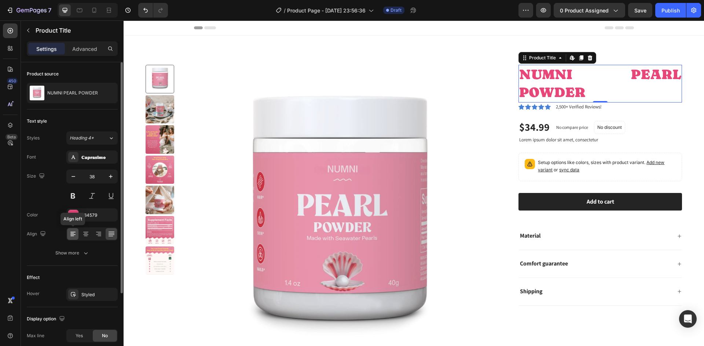
click at [75, 236] on icon at bounding box center [72, 234] width 7 height 7
click at [75, 235] on icon at bounding box center [72, 234] width 7 height 7
click at [84, 234] on icon at bounding box center [85, 234] width 7 height 7
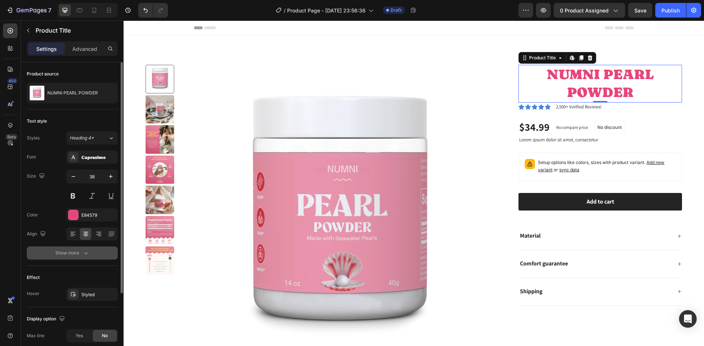
click at [80, 254] on div "Show more" at bounding box center [72, 253] width 34 height 7
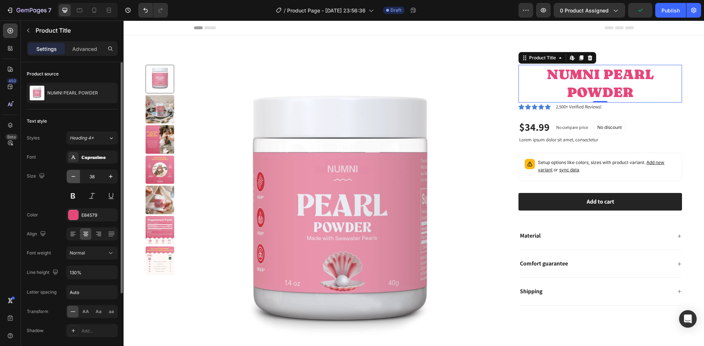
click at [72, 179] on icon "button" at bounding box center [73, 176] width 7 height 7
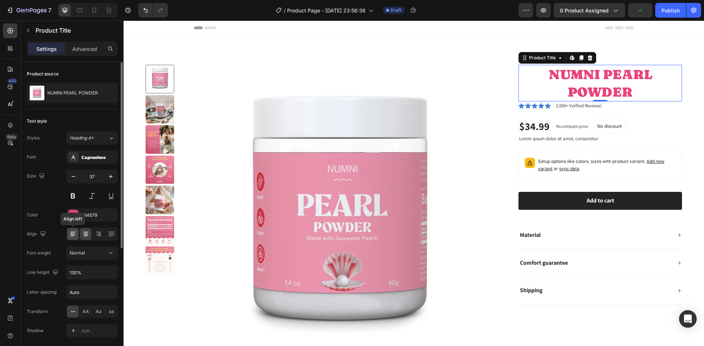
click at [67, 235] on div at bounding box center [72, 234] width 11 height 12
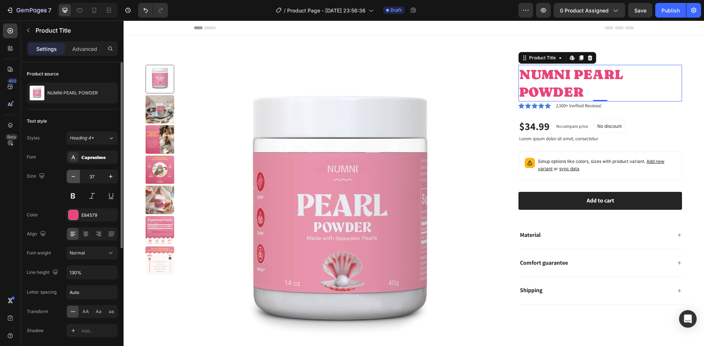
click at [74, 177] on icon "button" at bounding box center [73, 176] width 4 height 1
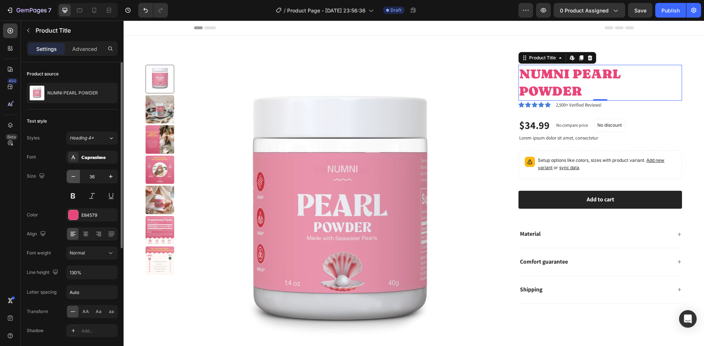
click at [74, 177] on icon "button" at bounding box center [73, 176] width 4 height 1
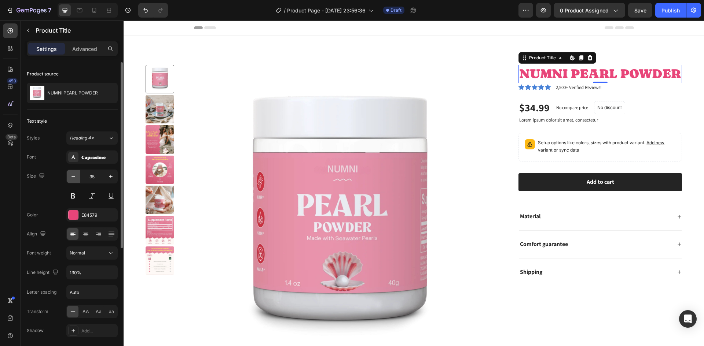
click at [74, 177] on icon "button" at bounding box center [73, 176] width 4 height 1
type input "34"
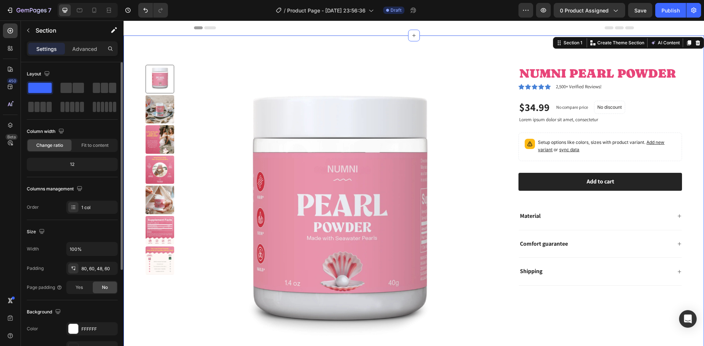
click at [681, 202] on div "Product Images NUMNI PEARL POWDER Product Title Icon Icon Icon Icon Icon Icon L…" at bounding box center [414, 217] width 580 height 363
click at [229, 52] on div "Product Images NUMNI PEARL POWDER Product Title Icon Icon Icon Icon Icon Icon L…" at bounding box center [414, 217] width 580 height 363
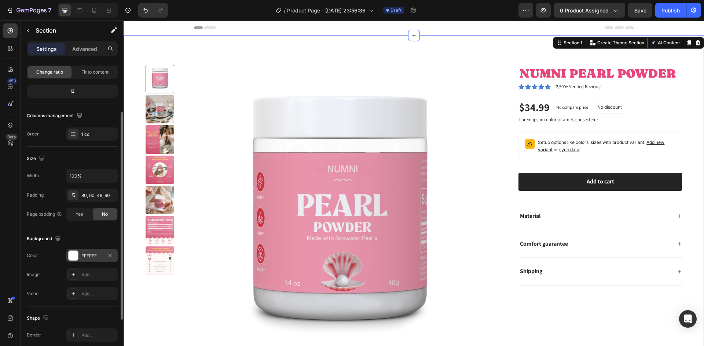
click at [77, 255] on div at bounding box center [74, 256] width 10 height 10
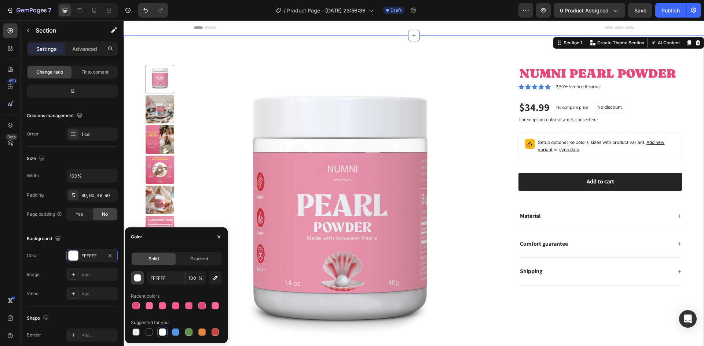
click at [135, 282] on button "button" at bounding box center [137, 278] width 13 height 13
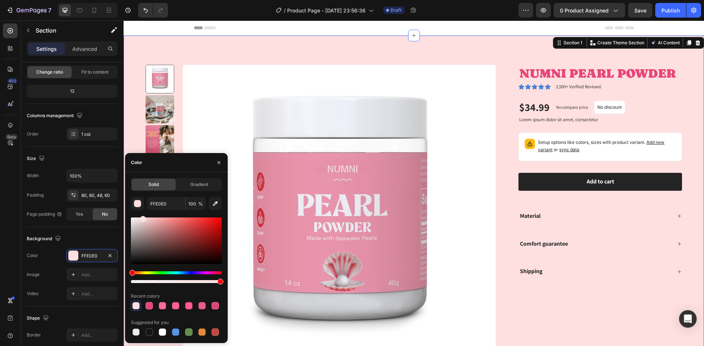
drag, startPoint x: 132, startPoint y: 220, endPoint x: 142, endPoint y: 212, distance: 12.5
click at [142, 212] on div "FFE0E0 100 % Recent colors Suggested for you" at bounding box center [176, 267] width 91 height 140
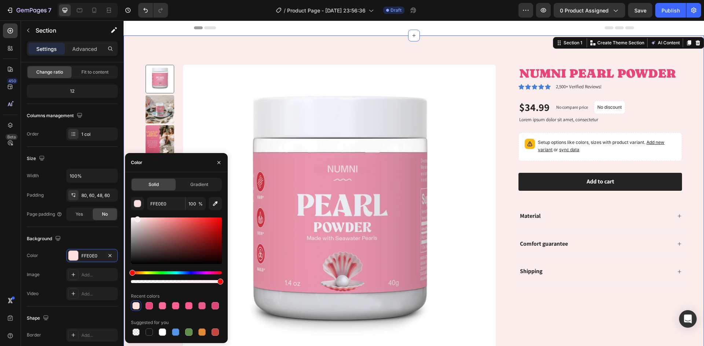
drag, startPoint x: 142, startPoint y: 220, endPoint x: 136, endPoint y: 218, distance: 6.4
click at [136, 218] on div at bounding box center [138, 220] width 6 height 6
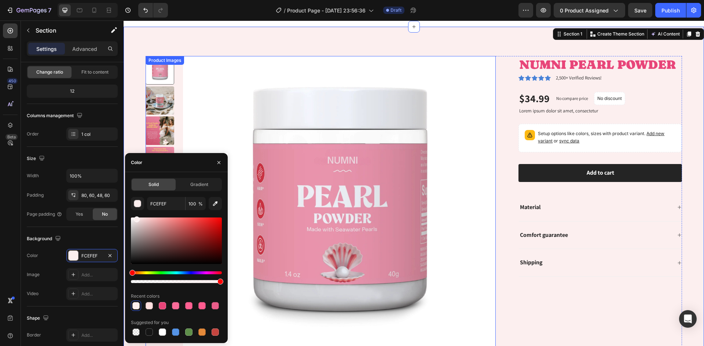
scroll to position [0, 0]
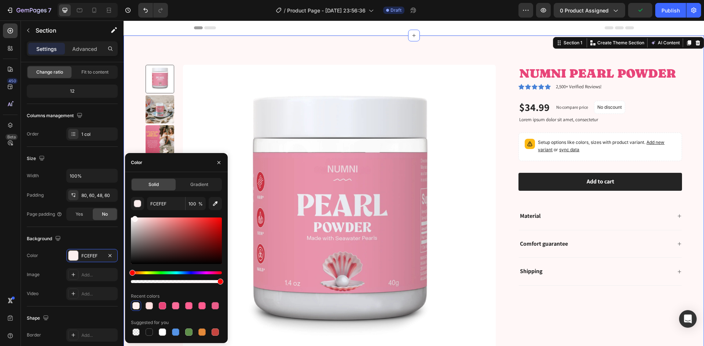
type input "FFF7F7"
click at [134, 216] on div at bounding box center [135, 219] width 6 height 6
click at [692, 238] on div "Product Images NUMNI PEARL POWDER Product Title Icon Icon Icon Icon Icon Icon L…" at bounding box center [414, 217] width 580 height 363
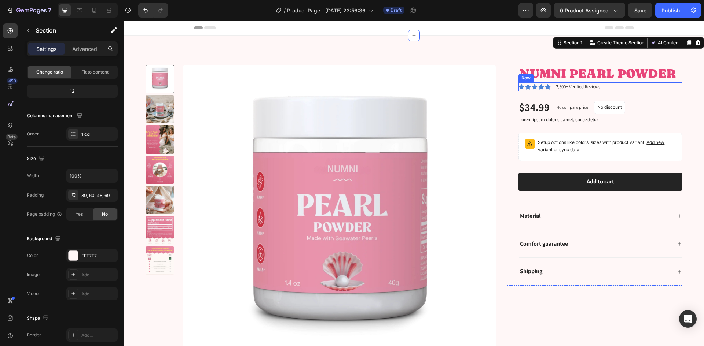
click at [527, 90] on div "Icon Icon Icon Icon Icon Icon List" at bounding box center [534, 86] width 32 height 9
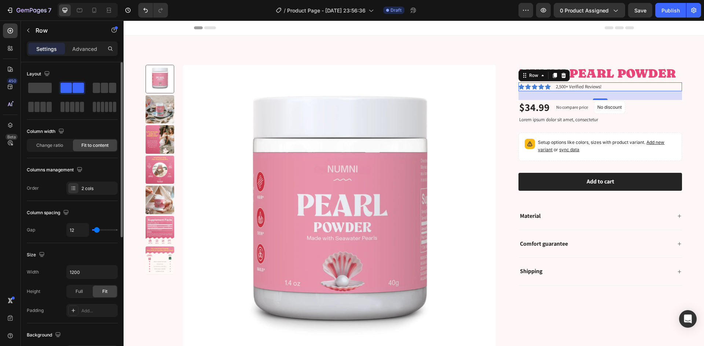
scroll to position [73, 0]
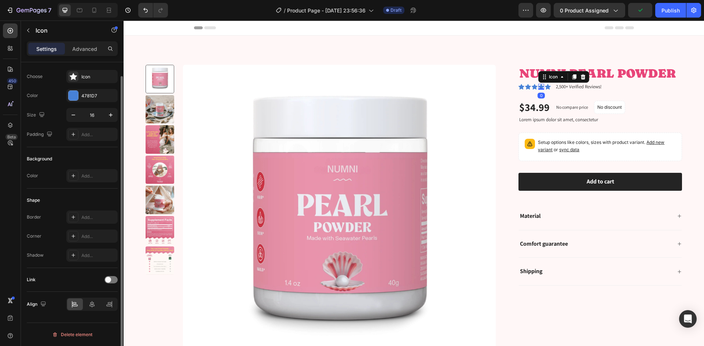
click at [538, 86] on icon at bounding box center [541, 86] width 6 height 5
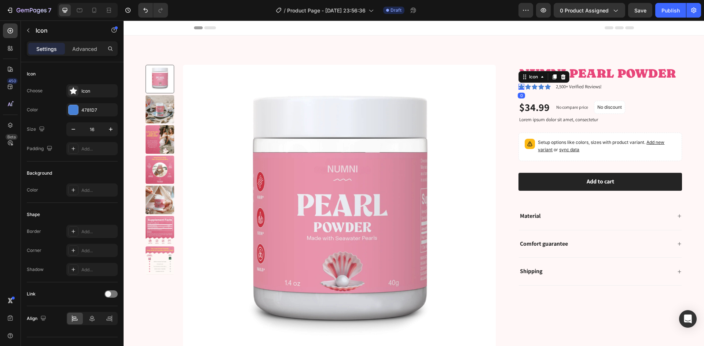
click at [519, 87] on icon at bounding box center [521, 86] width 6 height 5
click at [67, 107] on div "4781D7" at bounding box center [91, 109] width 51 height 13
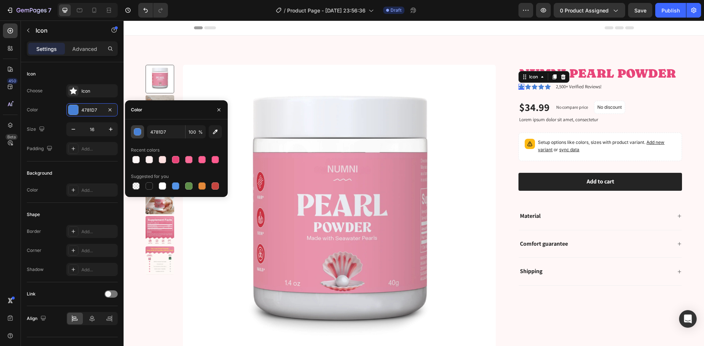
click at [137, 130] on div "button" at bounding box center [137, 132] width 7 height 7
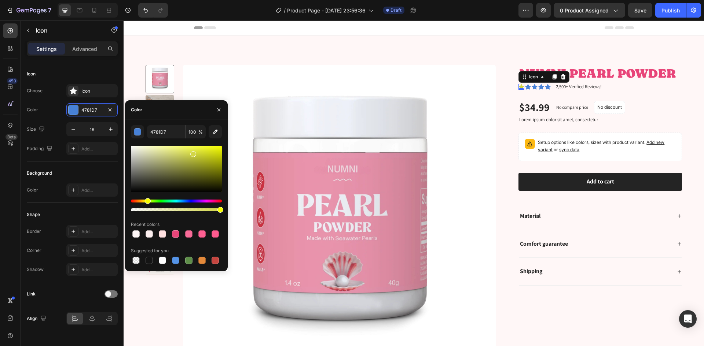
click at [147, 200] on div "Hue" at bounding box center [176, 201] width 91 height 3
click at [144, 201] on div "Hue" at bounding box center [176, 201] width 91 height 3
click at [219, 109] on icon "button" at bounding box center [218, 109] width 3 height 3
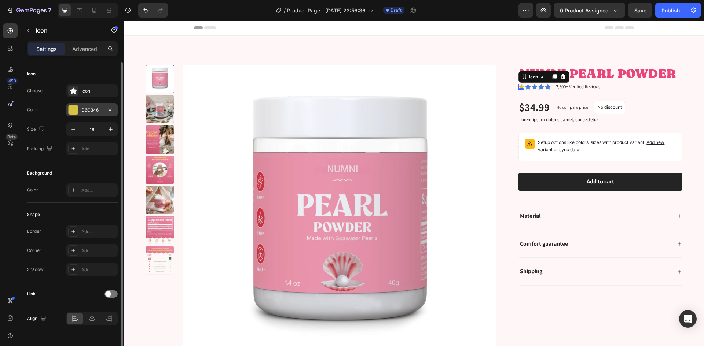
click at [88, 112] on div "D6C346" at bounding box center [91, 110] width 21 height 7
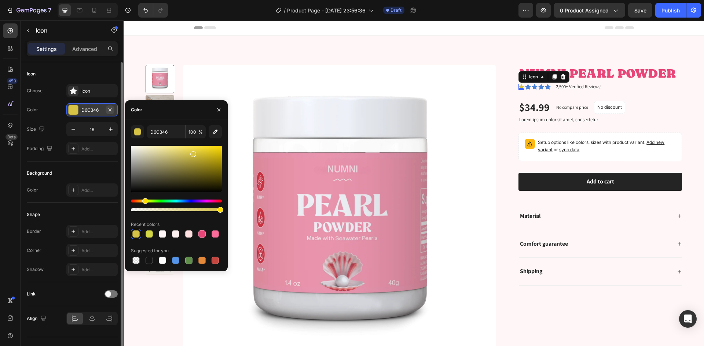
click at [111, 111] on icon "button" at bounding box center [110, 110] width 6 height 6
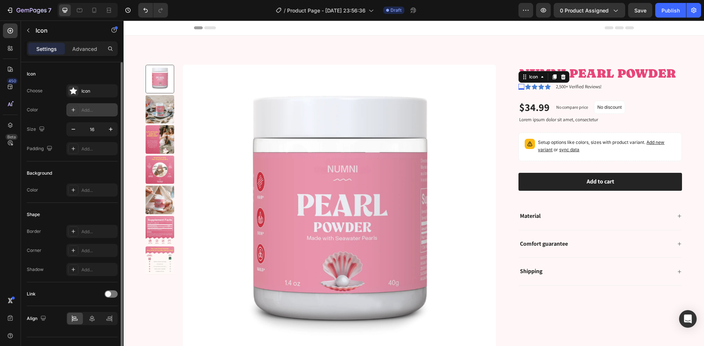
click at [86, 110] on div "Add..." at bounding box center [98, 110] width 34 height 7
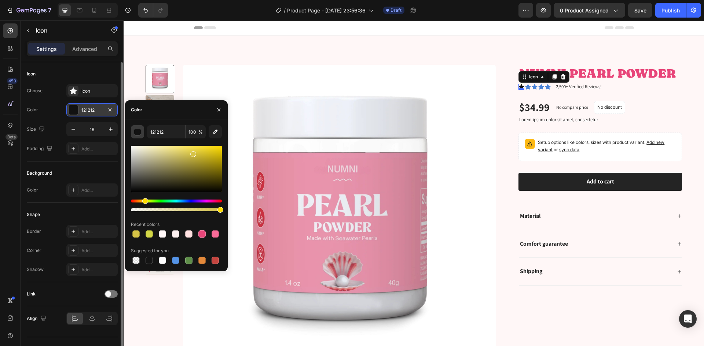
click at [137, 135] on div "button" at bounding box center [137, 132] width 7 height 7
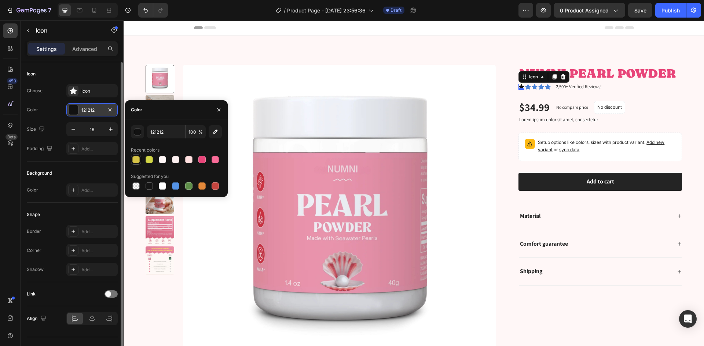
click at [136, 162] on div at bounding box center [135, 159] width 7 height 7
click at [148, 161] on div at bounding box center [149, 159] width 7 height 7
click at [168, 133] on input "D2D646" at bounding box center [166, 131] width 38 height 13
type input "V"
type input "P"
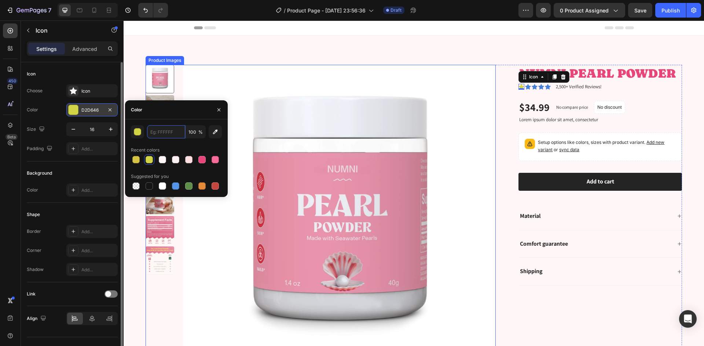
type input "V"
paste input "#FFFF00"
type input "FFFF00"
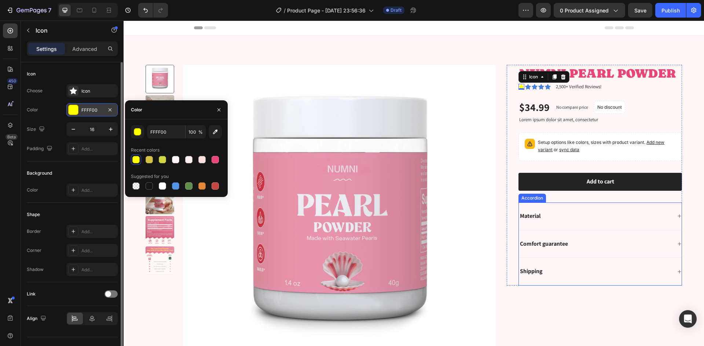
click at [595, 240] on div "Comfort guarantee" at bounding box center [595, 244] width 152 height 10
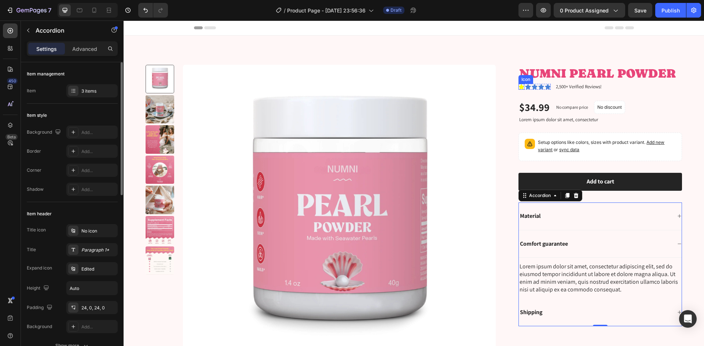
click at [518, 88] on icon at bounding box center [521, 86] width 6 height 5
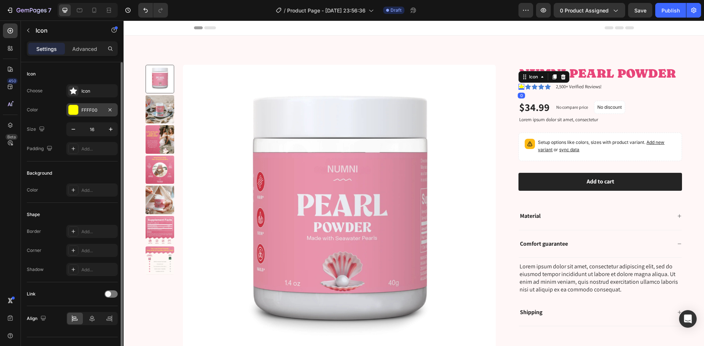
click at [88, 111] on div "FFFF00" at bounding box center [91, 110] width 21 height 7
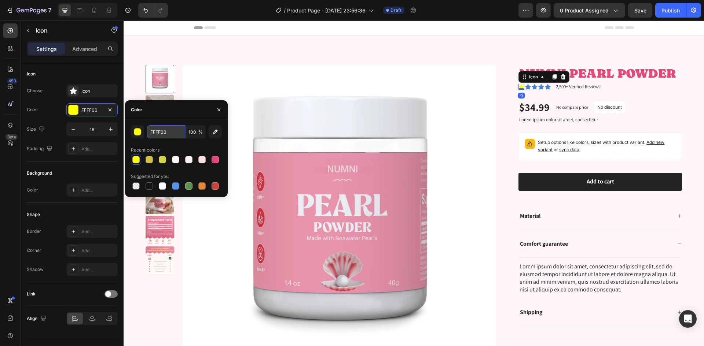
click at [154, 129] on input "FFFF00" at bounding box center [166, 131] width 38 height 13
paste input "#ffcc"
type input "#ffcc00"
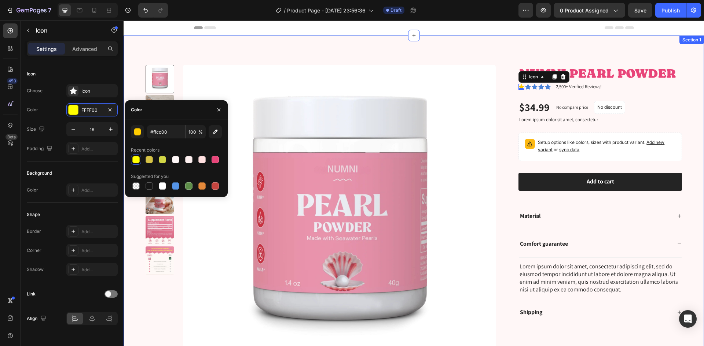
click at [505, 56] on div "Product Images NUMNI PEARL POWDER Product Title Icon 0 Icon Icon Icon Icon Icon…" at bounding box center [414, 217] width 580 height 363
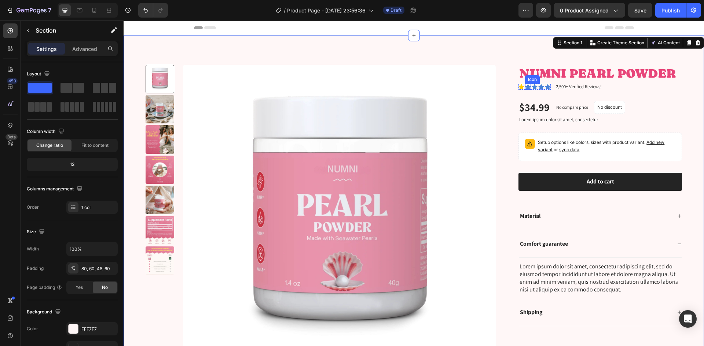
click at [526, 88] on div "Icon" at bounding box center [528, 87] width 6 height 6
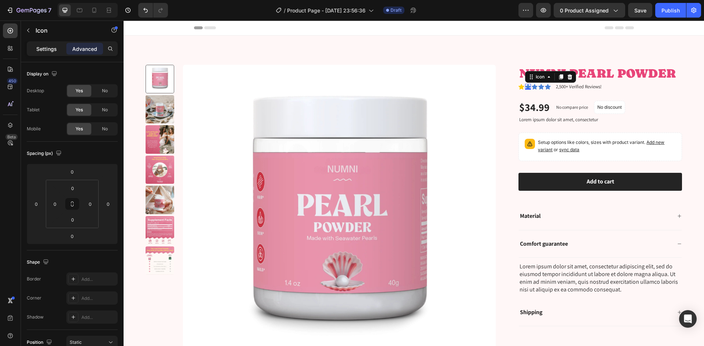
click at [58, 49] on div "Settings" at bounding box center [46, 49] width 37 height 12
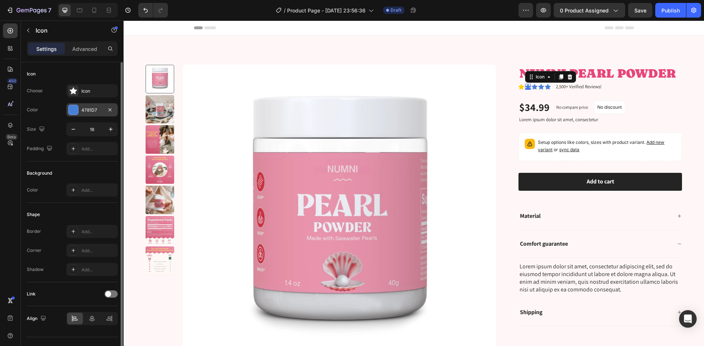
click at [69, 109] on div at bounding box center [74, 110] width 10 height 10
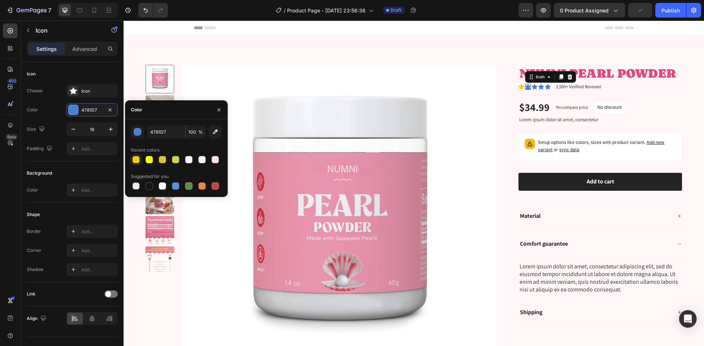
click at [134, 162] on div at bounding box center [135, 159] width 7 height 7
type input "FFCC00"
click at [532, 88] on div "Icon" at bounding box center [535, 87] width 6 height 6
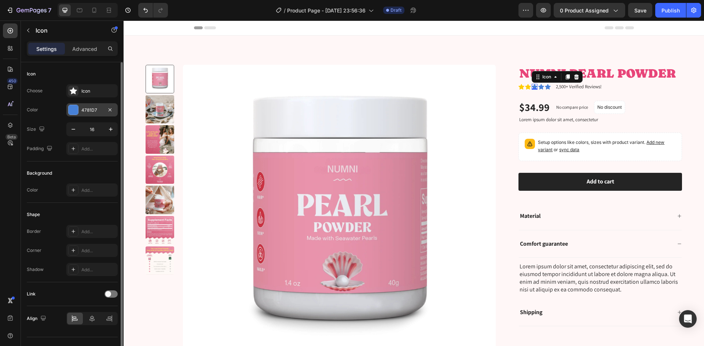
click at [79, 107] on div "4781D7" at bounding box center [91, 109] width 51 height 13
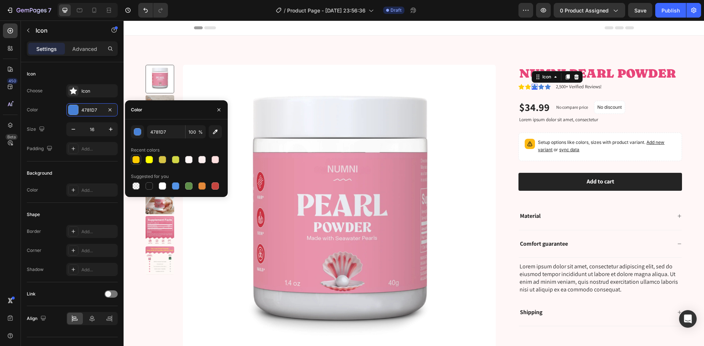
click at [136, 162] on div at bounding box center [135, 159] width 7 height 7
type input "FFCC00"
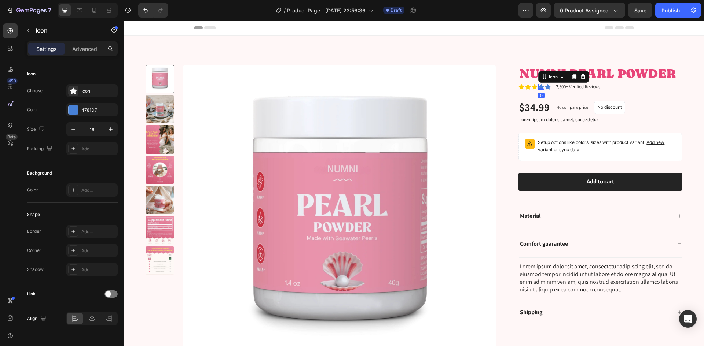
drag, startPoint x: 537, startPoint y: 87, endPoint x: 515, endPoint y: 91, distance: 22.0
click at [538, 87] on icon at bounding box center [541, 86] width 6 height 5
click at [76, 116] on div "4781D7" at bounding box center [91, 109] width 51 height 13
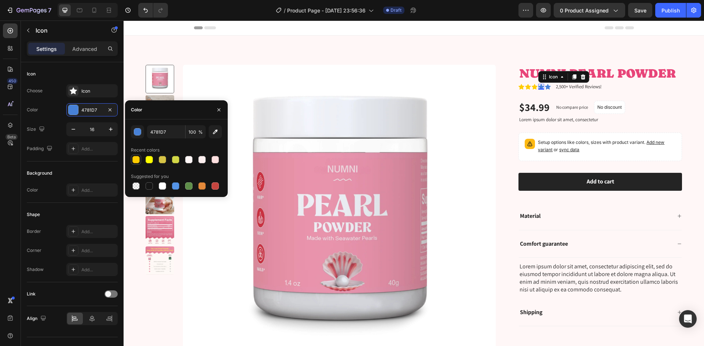
click at [136, 159] on div at bounding box center [135, 159] width 7 height 7
type input "FFCC00"
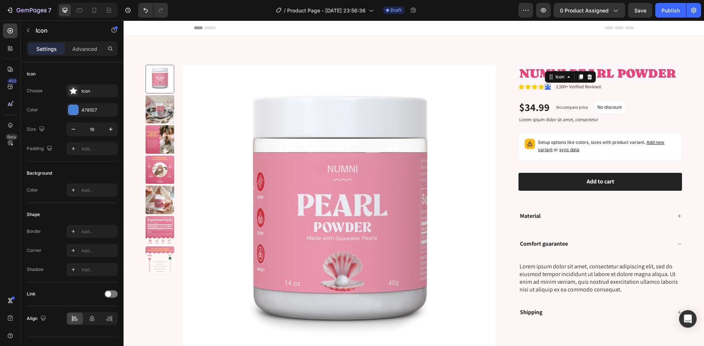
click at [545, 87] on div "Icon 0" at bounding box center [548, 87] width 6 height 6
click at [67, 111] on div "4781D7" at bounding box center [91, 109] width 51 height 13
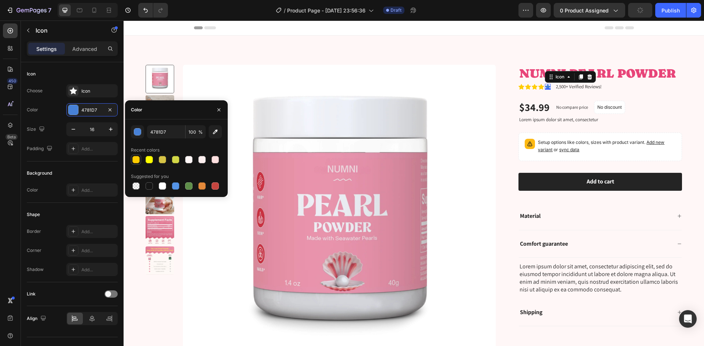
click at [135, 160] on div at bounding box center [135, 159] width 7 height 7
type input "FFCC00"
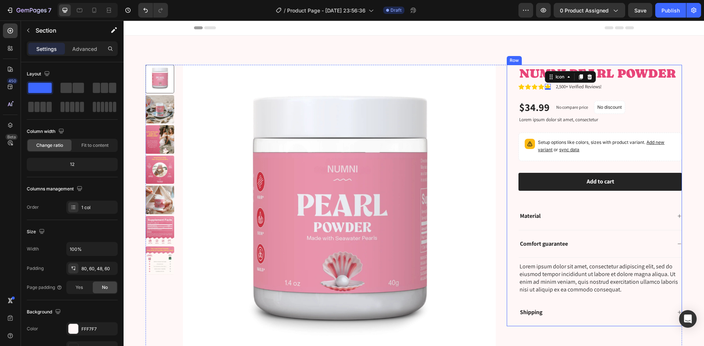
click at [685, 98] on div "Product Images NUMNI PEARL POWDER Product Title Icon Icon Icon Icon Icon 0 Icon…" at bounding box center [414, 217] width 580 height 363
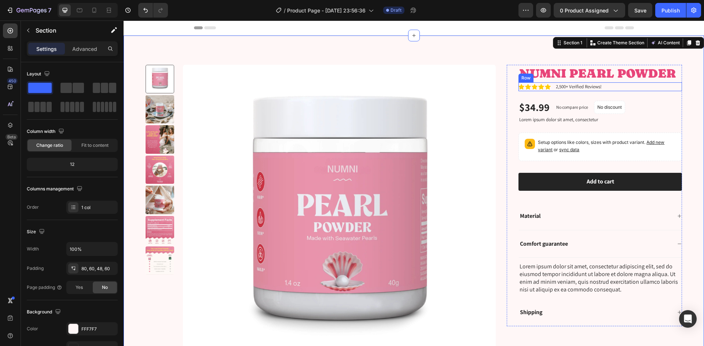
click at [635, 78] on h1 "NUMNI PEARL POWDER" at bounding box center [599, 74] width 163 height 18
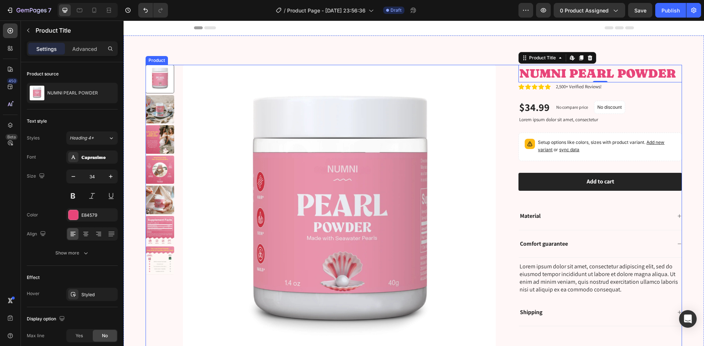
click at [501, 78] on div "Product Images NUMNI PEARL POWDER Product Title Edit content in Shopify 0 Icon …" at bounding box center [414, 220] width 536 height 310
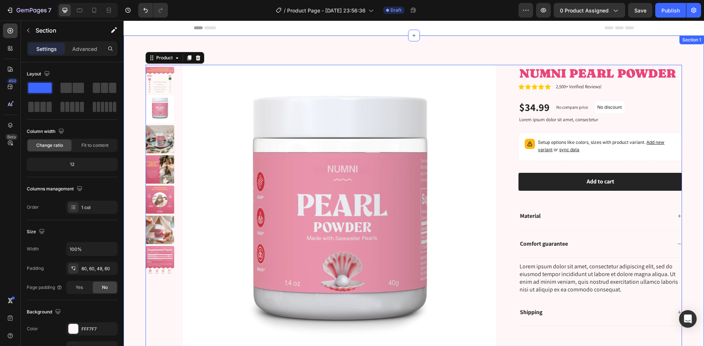
click at [195, 39] on div "Product Images NUMNI PEARL POWDER Product Title Icon Icon Icon Icon Icon Icon L…" at bounding box center [414, 217] width 580 height 363
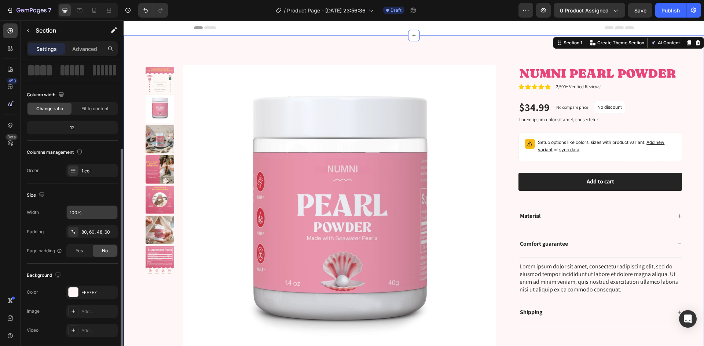
scroll to position [142, 0]
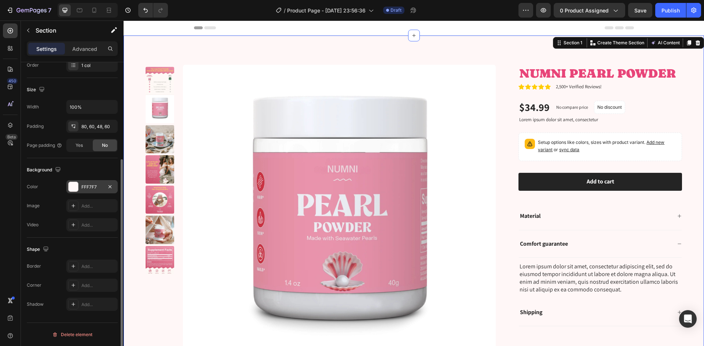
click at [80, 187] on div "FFF7F7" at bounding box center [91, 186] width 51 height 13
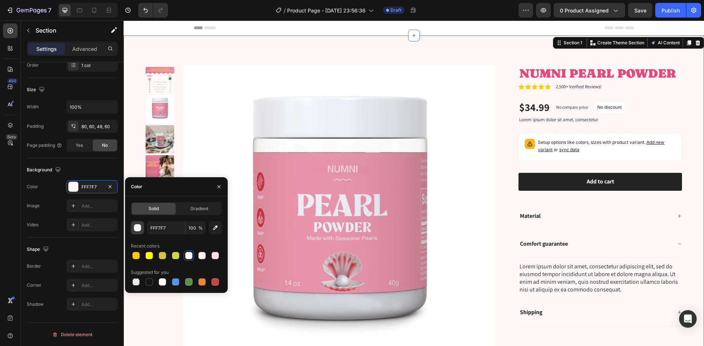
click at [135, 231] on div "button" at bounding box center [137, 227] width 7 height 7
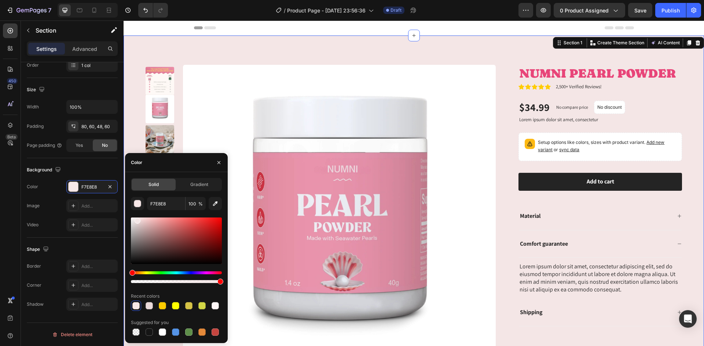
click at [136, 220] on div at bounding box center [138, 221] width 6 height 6
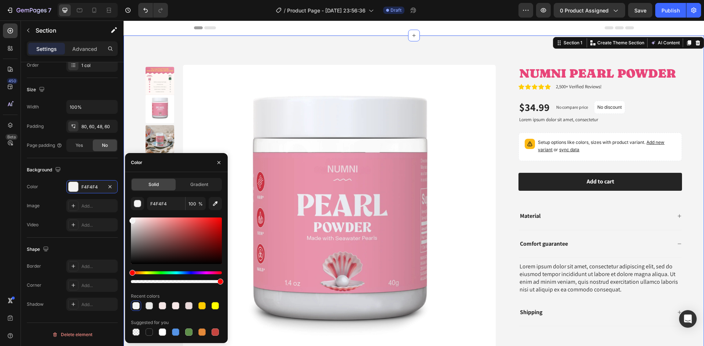
drag, startPoint x: 137, startPoint y: 223, endPoint x: 136, endPoint y: 156, distance: 66.4
click at [127, 220] on div "Solid Gradient F4F4F4 100 % Recent colors Suggested for you" at bounding box center [176, 257] width 103 height 159
click at [200, 305] on div at bounding box center [201, 305] width 7 height 7
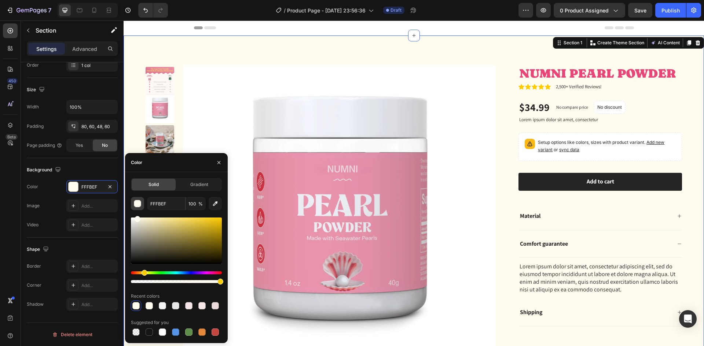
drag, startPoint x: 157, startPoint y: 224, endPoint x: 137, endPoint y: 200, distance: 31.0
click at [137, 200] on div "FFFBEF 100 % Recent colors Suggested for you" at bounding box center [176, 267] width 91 height 140
click at [683, 127] on div "Product Images NUMNI PEARL POWDER Product Title Icon Icon Icon Icon Icon Icon L…" at bounding box center [414, 217] width 580 height 363
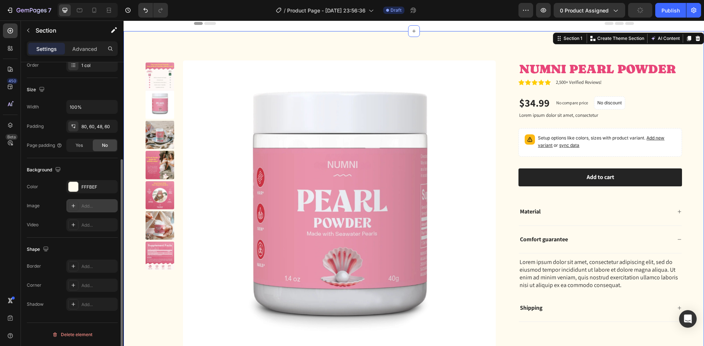
scroll to position [0, 0]
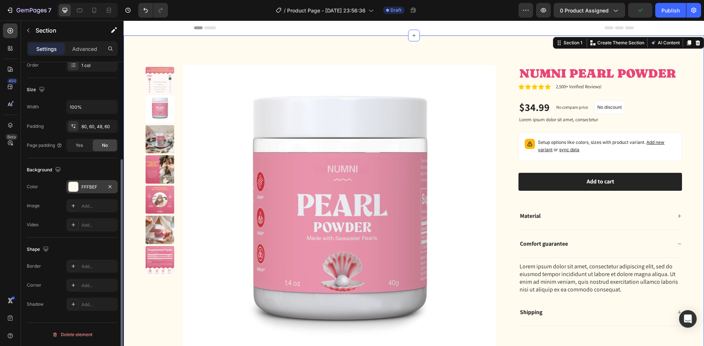
click at [72, 183] on div at bounding box center [74, 187] width 10 height 10
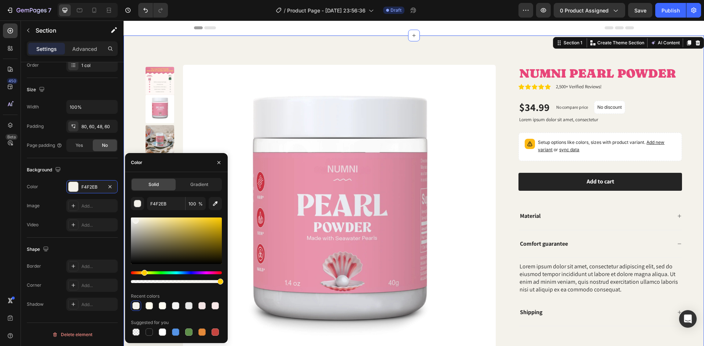
click at [135, 219] on div at bounding box center [136, 221] width 6 height 6
type input "F7F5ED"
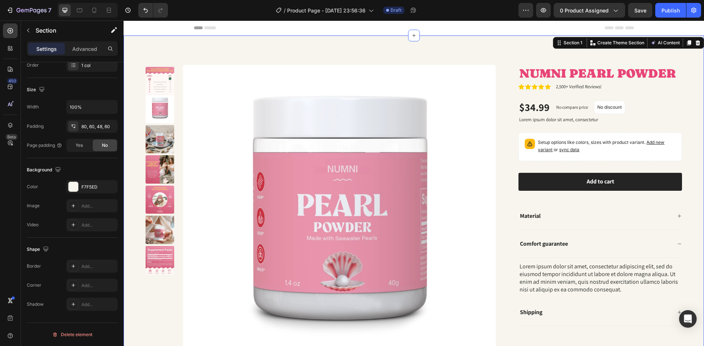
click at [691, 232] on div "Product Images NUMNI PEARL POWDER Product Title Icon Icon Icon Icon Icon Icon L…" at bounding box center [414, 217] width 580 height 363
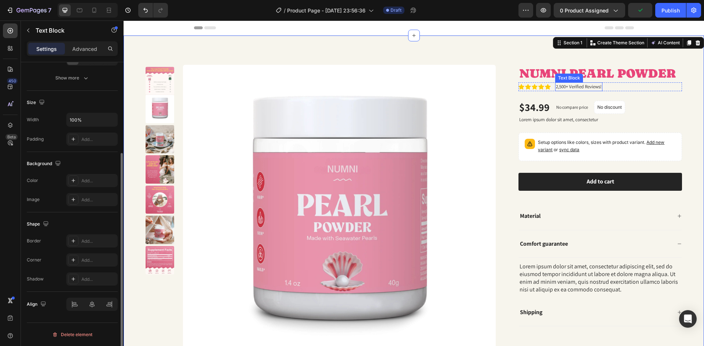
click at [566, 85] on p "2,500+ Verified Reviews!" at bounding box center [579, 86] width 46 height 7
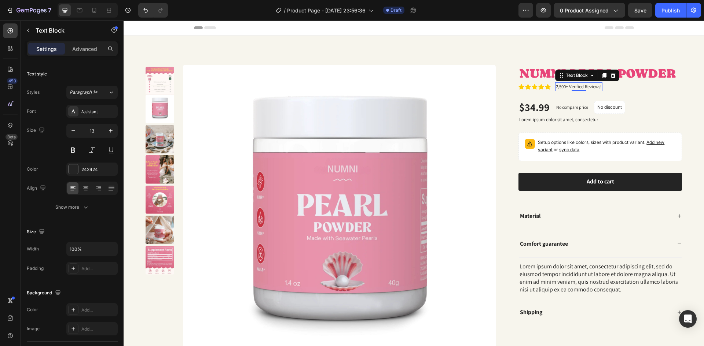
click at [595, 85] on p "2,500+ Verified Reviews!" at bounding box center [579, 86] width 46 height 7
click at [595, 84] on p "2,500+ Verified Reviews!" at bounding box center [579, 86] width 46 height 7
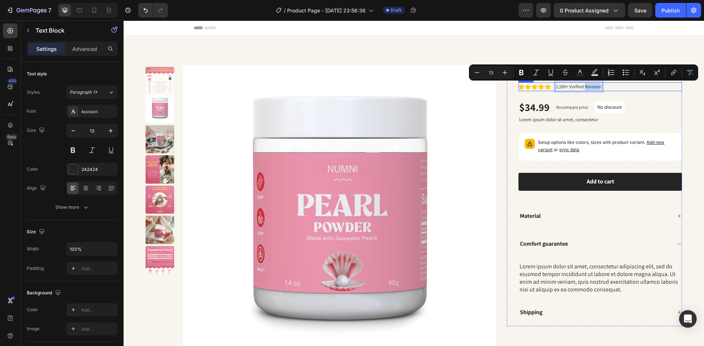
click at [601, 85] on div "Icon Icon Icon Icon Icon Icon List 2,500+ Verified Reviews! Text Block 0 Row" at bounding box center [599, 86] width 163 height 9
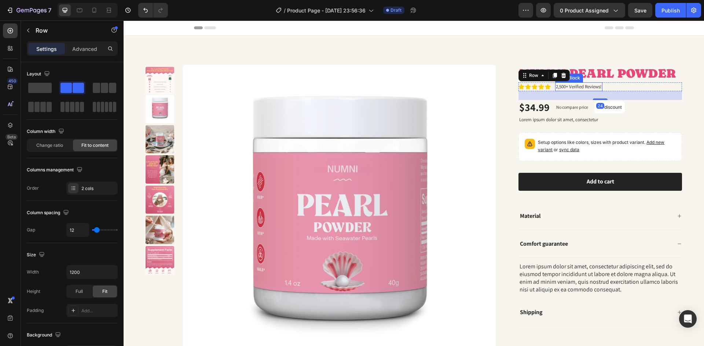
click at [597, 87] on p "2,500+ Verified Reviews!" at bounding box center [579, 86] width 46 height 7
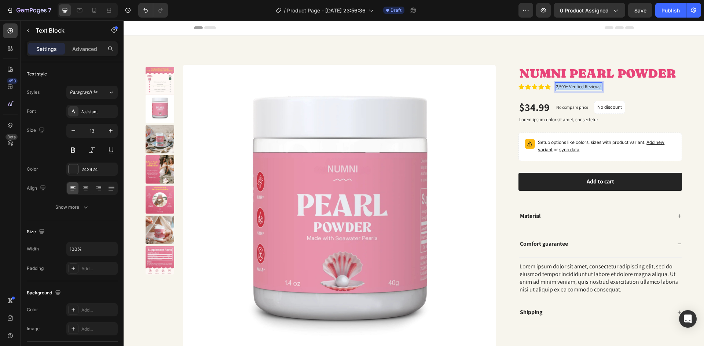
click at [597, 87] on p "2,500+ Verified Reviews!" at bounding box center [579, 86] width 46 height 7
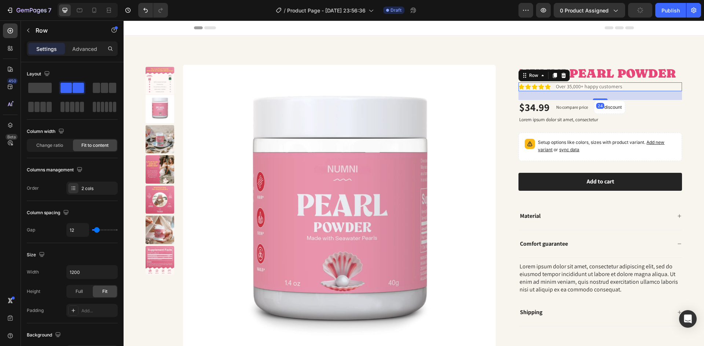
click at [526, 91] on div "Icon Icon Icon Icon Icon Icon List Over 35,000+ happy customers Text Block Row …" at bounding box center [599, 86] width 163 height 9
click at [532, 88] on div "Icon" at bounding box center [535, 87] width 6 height 6
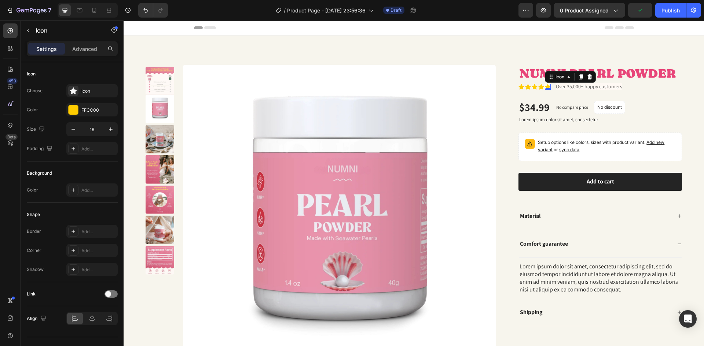
click at [545, 88] on div "Icon 0" at bounding box center [548, 87] width 6 height 6
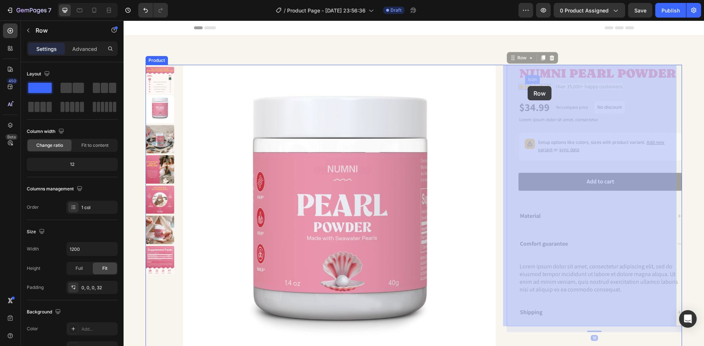
drag, startPoint x: 519, startPoint y: 84, endPoint x: 528, endPoint y: 87, distance: 9.4
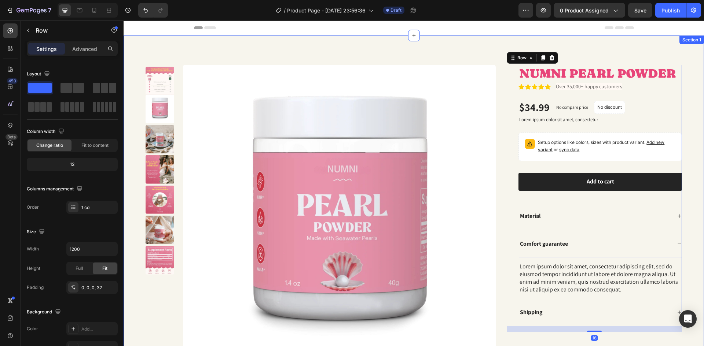
click at [597, 40] on div "Product Images NUMNI PEARL POWDER Product Title Icon Icon Icon Icon Icon Icon L…" at bounding box center [414, 217] width 580 height 363
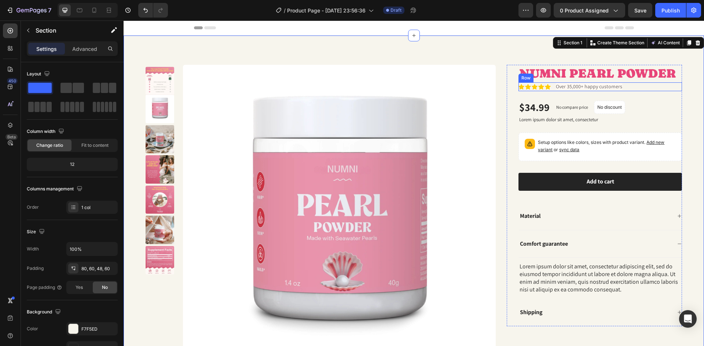
drag, startPoint x: 624, startPoint y: 88, endPoint x: 615, endPoint y: 88, distance: 8.5
click at [615, 88] on div "Icon Icon Icon Icon Icon Icon List Over 35,000+ happy customers Text Block Row" at bounding box center [599, 86] width 163 height 9
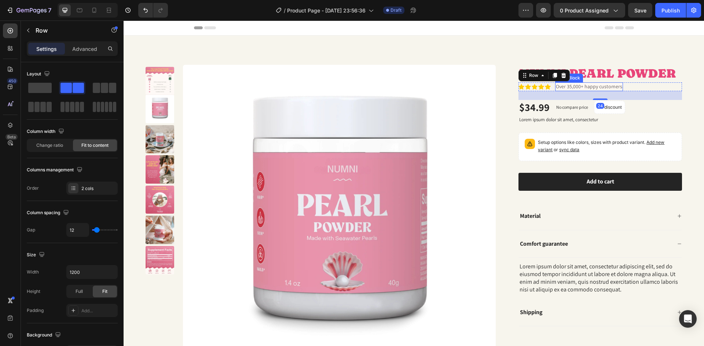
click at [617, 86] on div "Over 35,000+ happy customers" at bounding box center [589, 86] width 68 height 9
click at [622, 86] on div "Icon Icon Icon Icon Icon Icon List Over 35,000+ happy customers Text Block Row …" at bounding box center [599, 86] width 163 height 9
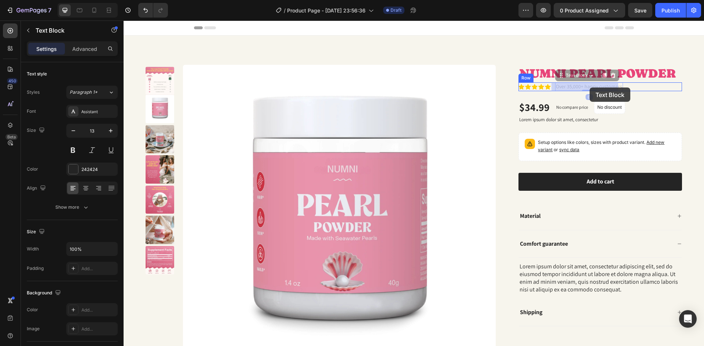
drag, startPoint x: 617, startPoint y: 85, endPoint x: 589, endPoint y: 88, distance: 28.3
click at [621, 86] on div "Icon Icon Icon Icon Icon Icon List Over 35,000+ happy customers Text Block 0 Row" at bounding box center [599, 86] width 163 height 9
drag, startPoint x: 613, startPoint y: 85, endPoint x: 597, endPoint y: 85, distance: 16.1
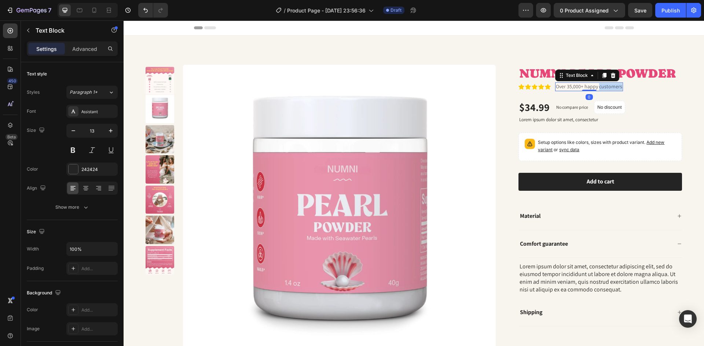
click at [595, 86] on span "Over 35,000+ happy customers" at bounding box center [589, 86] width 66 height 7
click at [595, 85] on span "Over 35,000+ happy customers" at bounding box center [589, 86] width 66 height 7
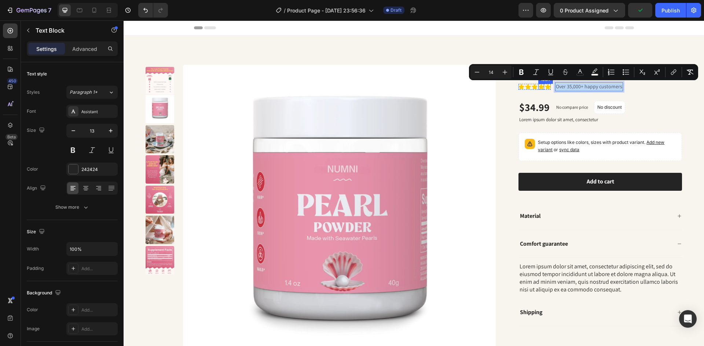
click at [538, 89] on div "Icon" at bounding box center [541, 87] width 6 height 6
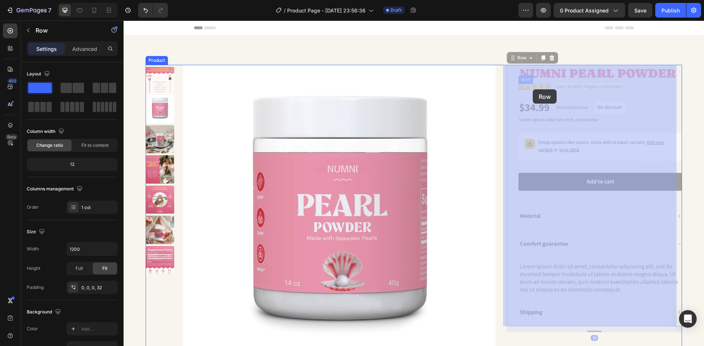
drag, startPoint x: 516, startPoint y: 85, endPoint x: 523, endPoint y: 86, distance: 7.4
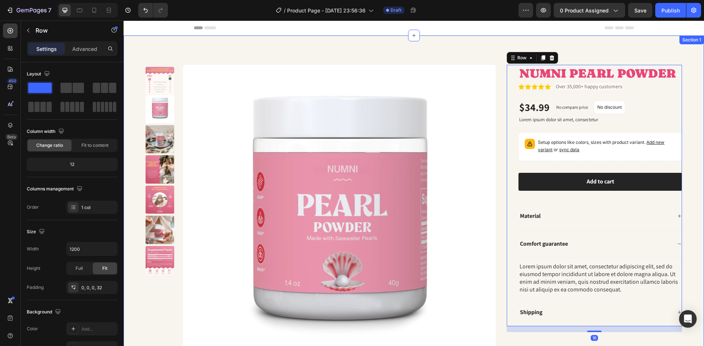
click at [492, 52] on div "Product Images NUMNI PEARL POWDER Product Title Icon Icon Icon Icon Icon Icon L…" at bounding box center [414, 217] width 580 height 363
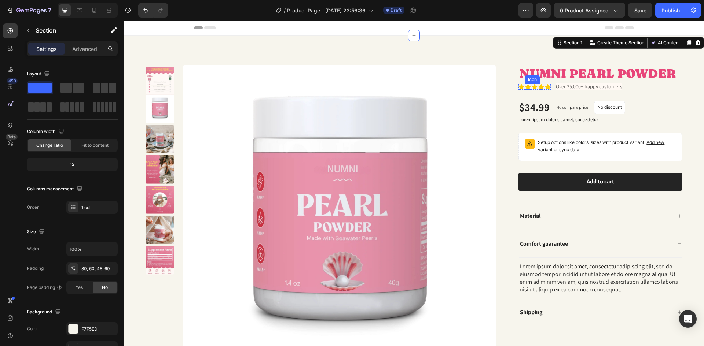
click at [520, 86] on icon at bounding box center [521, 86] width 6 height 5
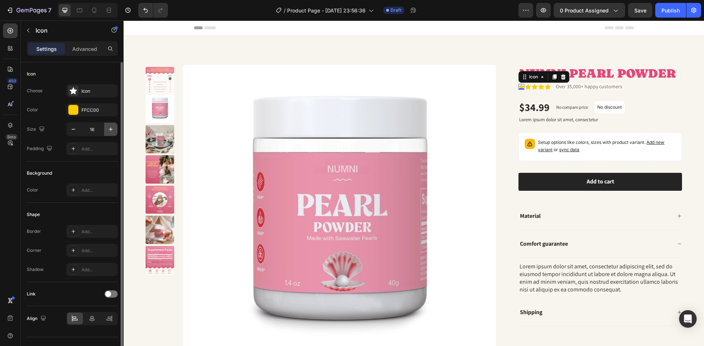
click at [112, 131] on icon "button" at bounding box center [110, 129] width 7 height 7
click at [112, 129] on icon "button" at bounding box center [110, 129] width 7 height 7
type input "19"
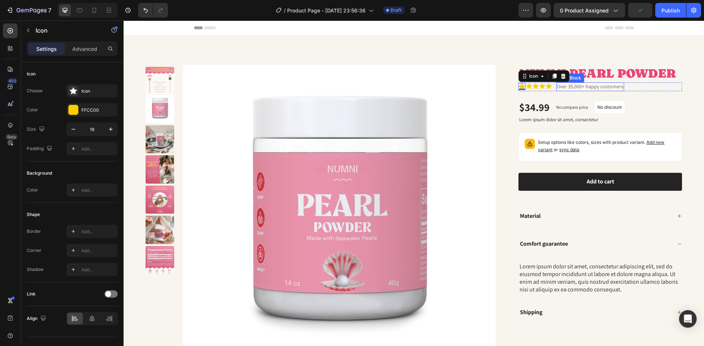
click at [564, 90] on p "Over 35,000+ happy customers" at bounding box center [590, 86] width 66 height 7
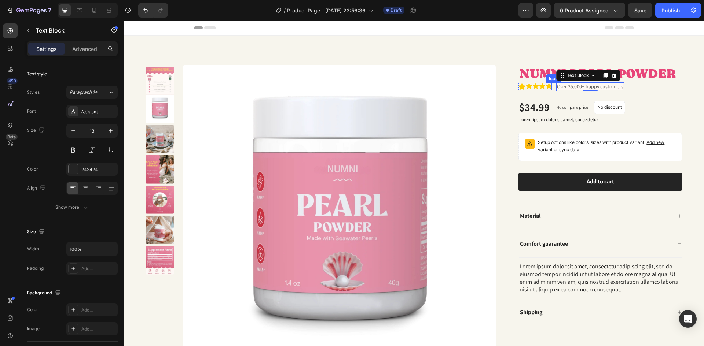
click at [546, 87] on icon at bounding box center [549, 86] width 6 height 6
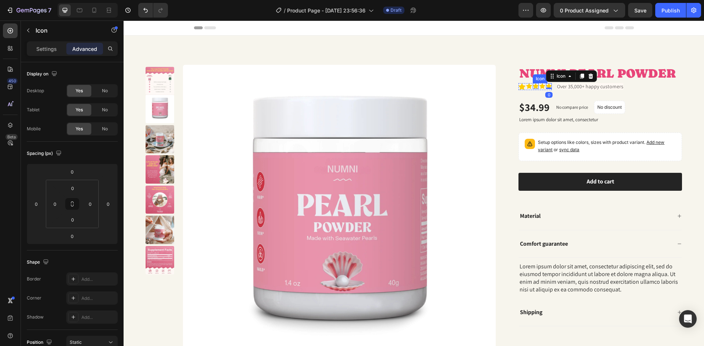
click at [533, 88] on div "Icon" at bounding box center [536, 86] width 6 height 6
click at [526, 88] on div "Icon" at bounding box center [529, 86] width 6 height 6
click at [518, 87] on icon at bounding box center [521, 87] width 7 height 7
click at [45, 46] on p "Settings" at bounding box center [46, 49] width 21 height 8
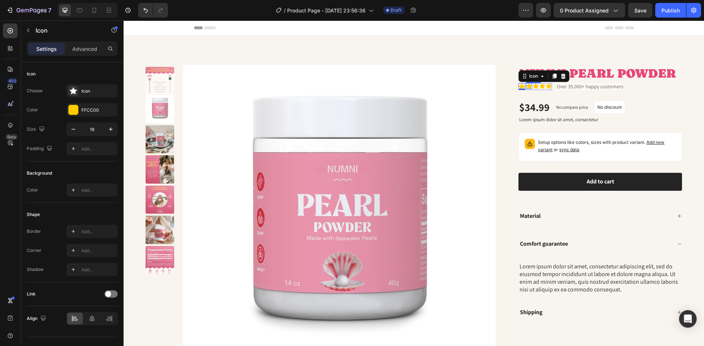
click at [526, 86] on icon at bounding box center [529, 86] width 6 height 5
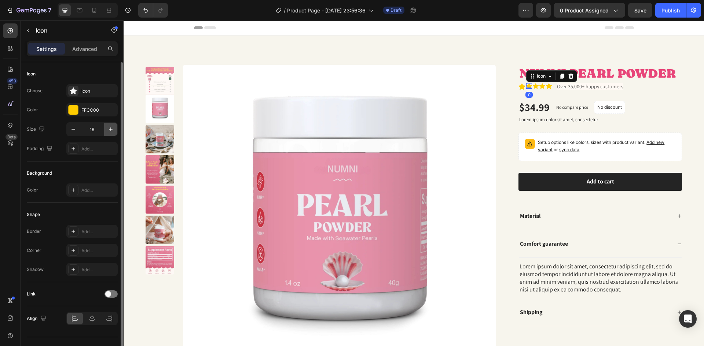
click at [111, 129] on icon "button" at bounding box center [111, 130] width 4 height 4
type input "19"
click at [534, 87] on icon at bounding box center [537, 86] width 6 height 5
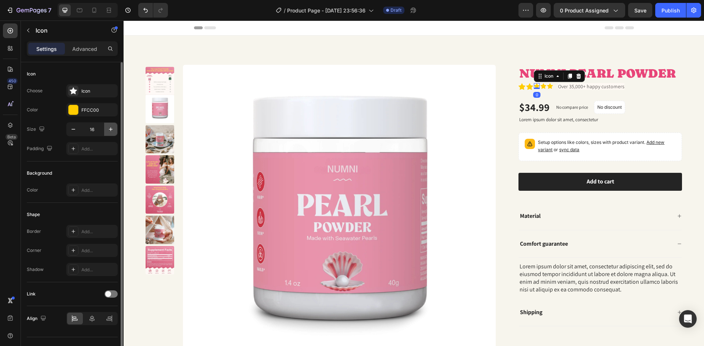
click at [109, 128] on icon "button" at bounding box center [110, 129] width 7 height 7
type input "19"
click at [541, 85] on icon at bounding box center [544, 86] width 6 height 5
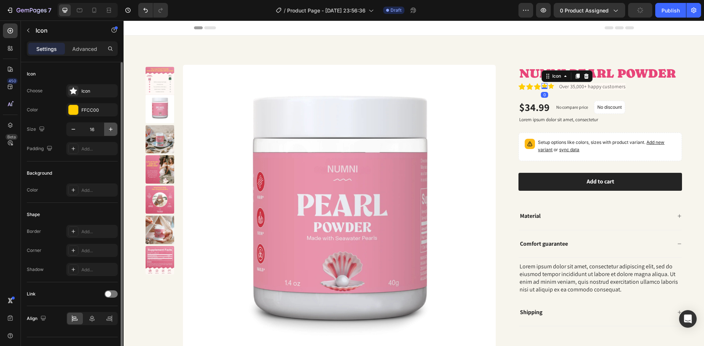
click at [107, 133] on button "button" at bounding box center [110, 129] width 13 height 13
click at [107, 133] on icon "button" at bounding box center [110, 129] width 7 height 7
click at [107, 132] on icon "button" at bounding box center [110, 129] width 7 height 7
type input "19"
click at [549, 85] on icon at bounding box center [552, 86] width 6 height 5
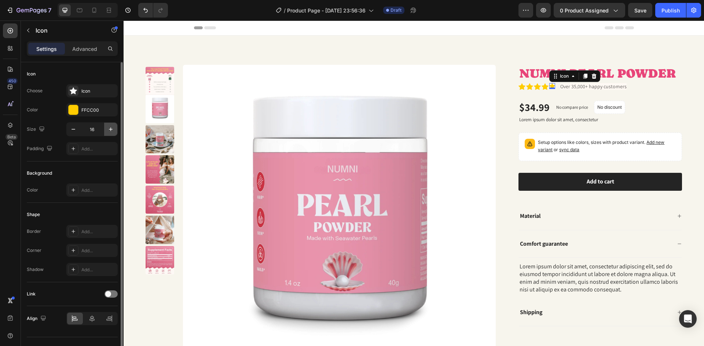
click at [111, 130] on icon "button" at bounding box center [110, 129] width 7 height 7
type input "17"
click at [111, 130] on icon "button" at bounding box center [110, 129] width 7 height 7
type input "19"
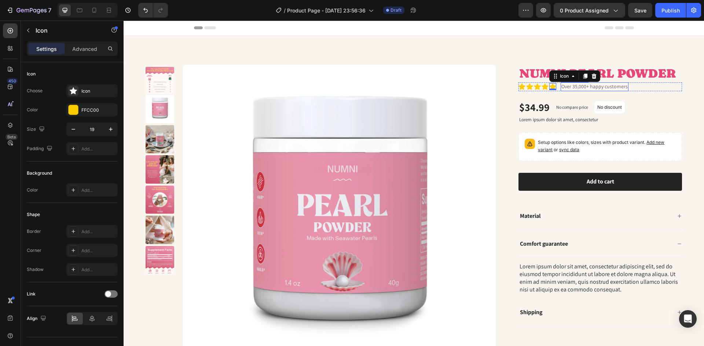
click at [564, 84] on span "Over 35,000+ happy customers" at bounding box center [594, 86] width 66 height 7
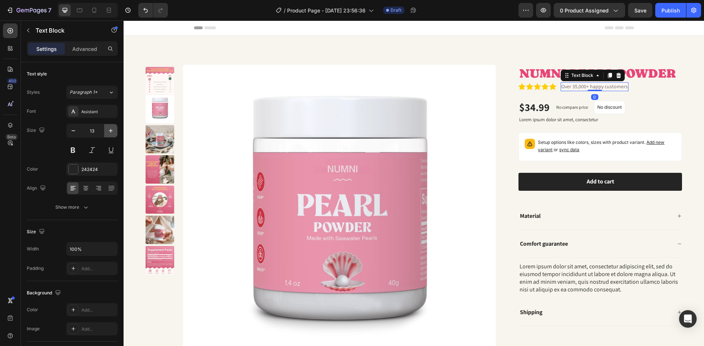
click at [113, 131] on icon "button" at bounding box center [110, 130] width 7 height 7
click at [113, 131] on icon "button" at bounding box center [111, 131] width 4 height 4
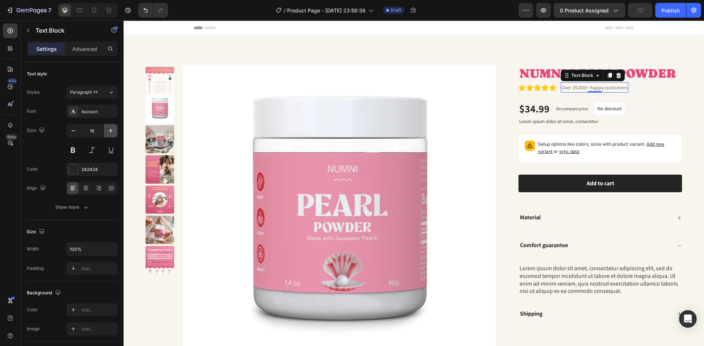
click at [113, 131] on icon "button" at bounding box center [111, 131] width 4 height 4
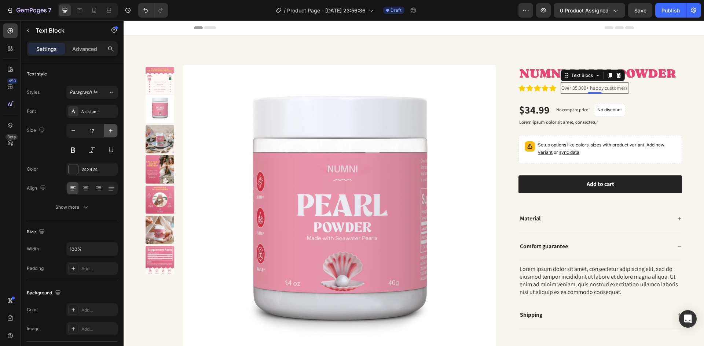
click at [113, 131] on icon "button" at bounding box center [111, 131] width 4 height 4
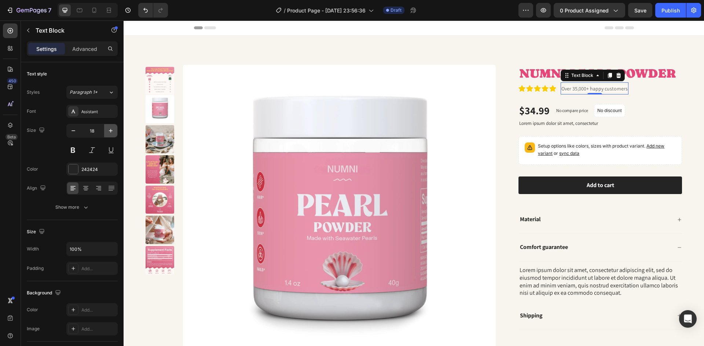
click at [113, 131] on icon "button" at bounding box center [111, 131] width 4 height 4
type input "19"
click at [682, 143] on div "Product Images NUMNI PEARL POWDER Product Title Icon Icon Icon Icon Icon Icon L…" at bounding box center [414, 217] width 580 height 363
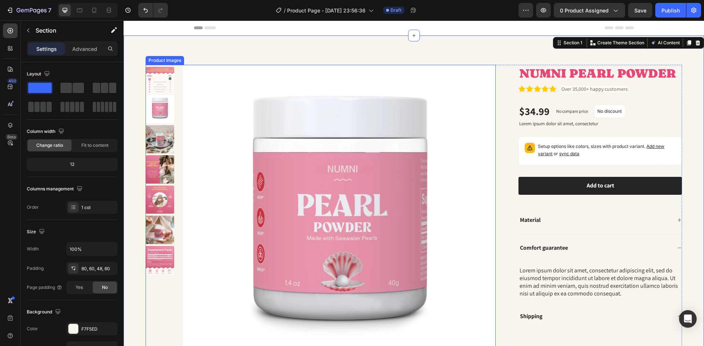
click at [231, 87] on img at bounding box center [339, 221] width 313 height 313
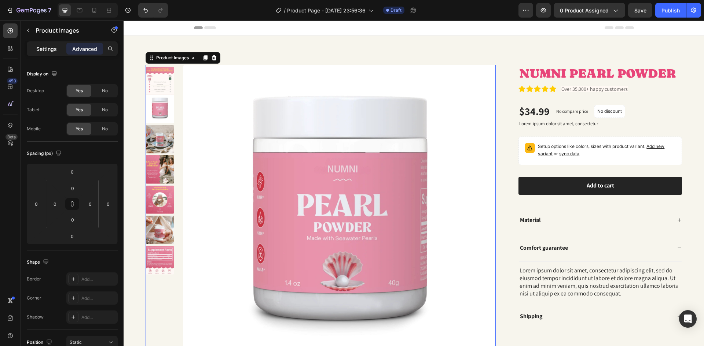
click at [62, 46] on div "Settings" at bounding box center [46, 49] width 37 height 12
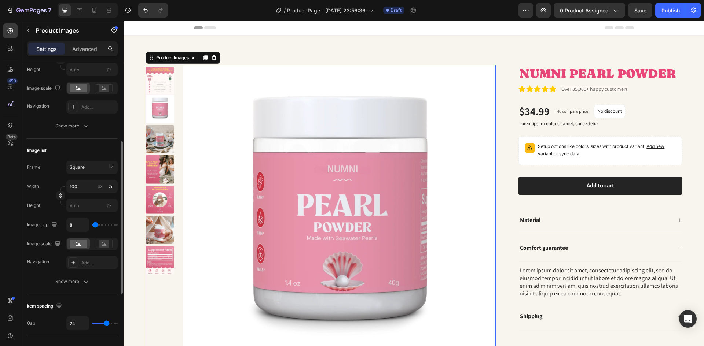
scroll to position [48, 0]
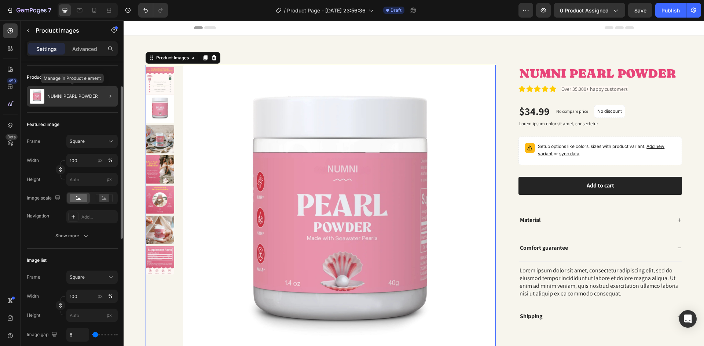
click at [63, 101] on div "NUMNI PEARL POWDER" at bounding box center [72, 96] width 91 height 21
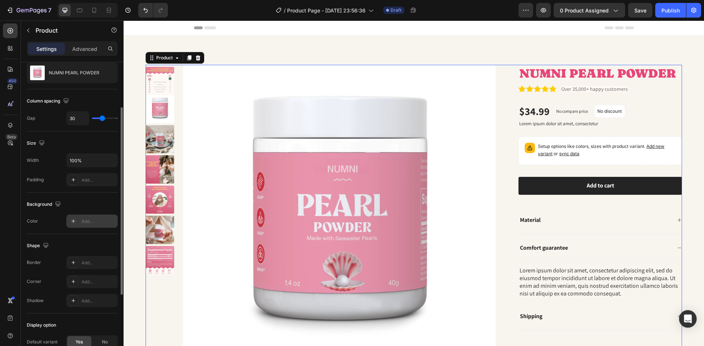
scroll to position [147, 0]
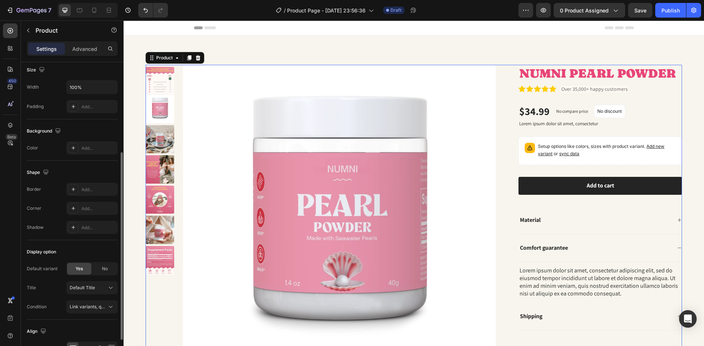
click at [76, 141] on div "Background The changes might be hidden by the video. Color Add..." at bounding box center [72, 139] width 91 height 41
click at [83, 148] on div "Add..." at bounding box center [98, 148] width 34 height 7
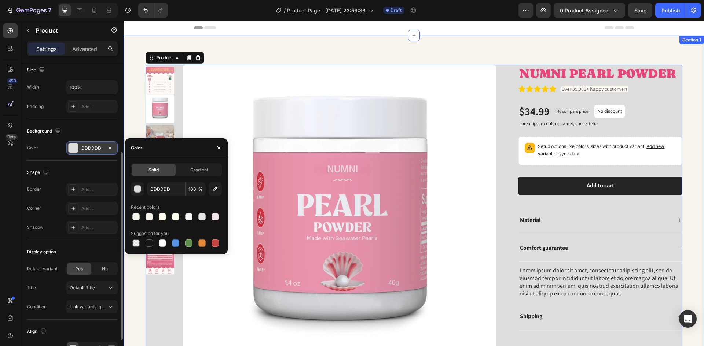
click at [139, 51] on div "Product Images NUMNI PEARL POWDER Product Title Icon Icon Icon Icon Icon Icon L…" at bounding box center [414, 217] width 580 height 363
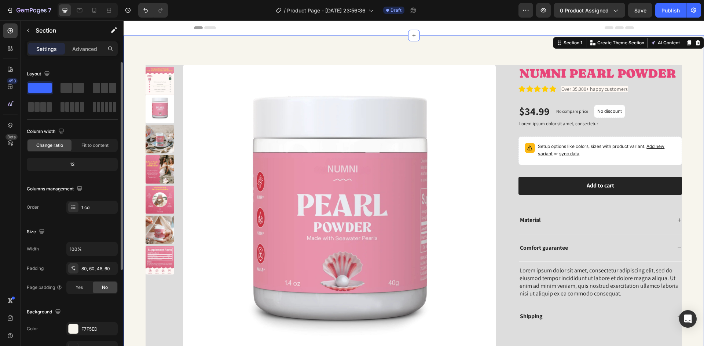
scroll to position [142, 0]
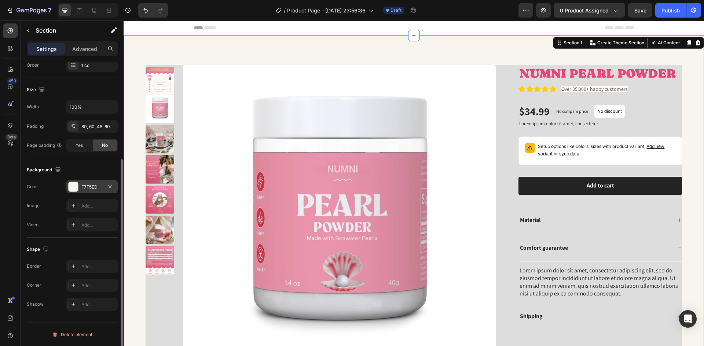
click at [82, 187] on div "F7F5ED" at bounding box center [91, 187] width 21 height 7
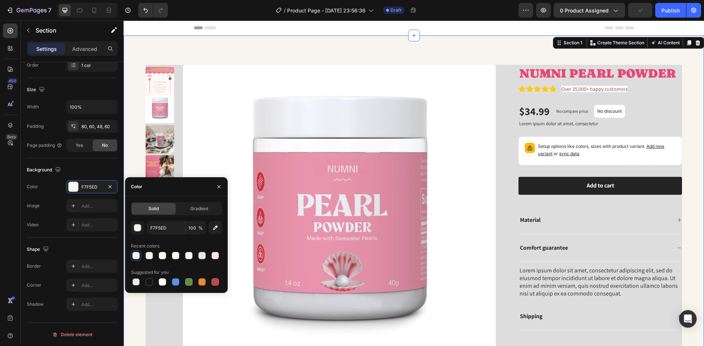
drag, startPoint x: 283, startPoint y: 249, endPoint x: 144, endPoint y: 57, distance: 236.0
click at [145, 54] on div "Product Images NUMNI PEARL POWDER Product Title Icon Icon Icon Icon Icon Icon L…" at bounding box center [414, 217] width 580 height 363
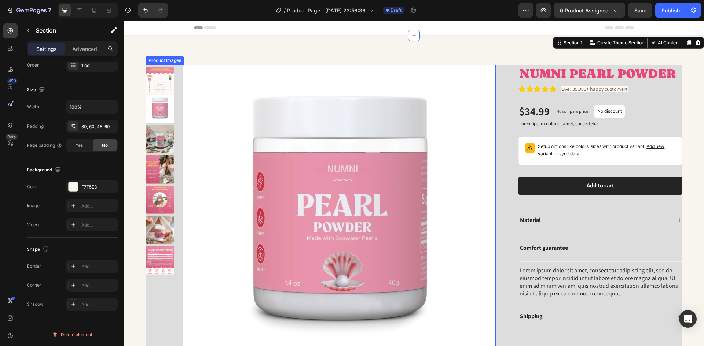
click at [221, 105] on img at bounding box center [339, 221] width 313 height 313
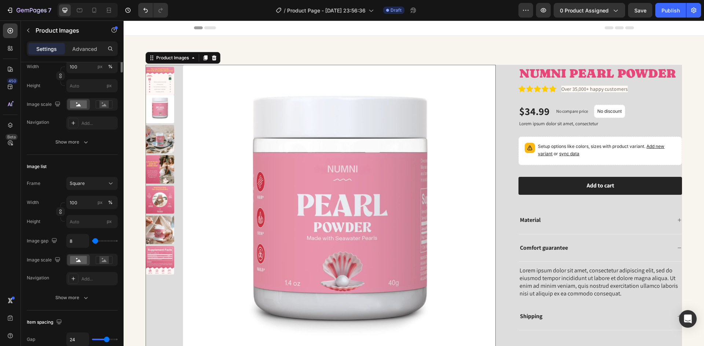
scroll to position [0, 0]
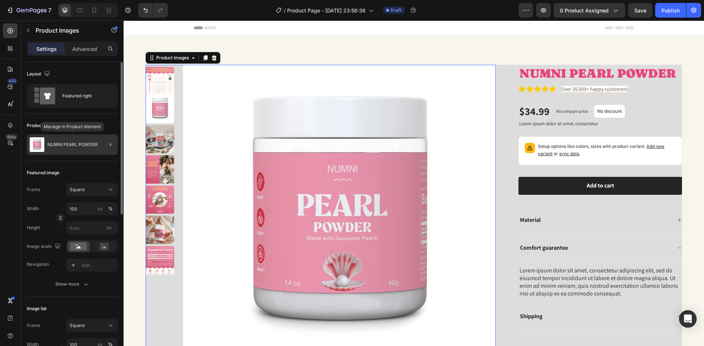
click at [91, 148] on div "NUMNI PEARL POWDER" at bounding box center [72, 145] width 91 height 21
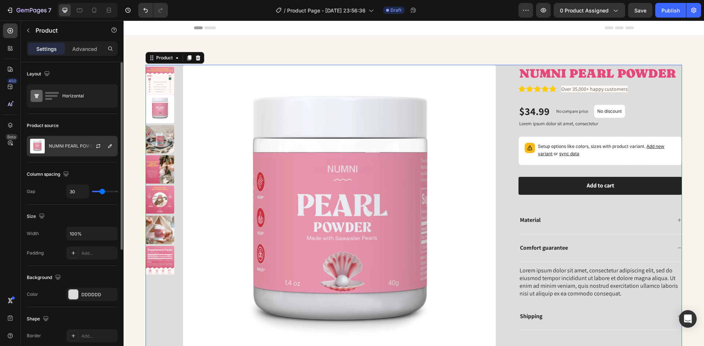
click at [74, 155] on div "NUMNI PEARL POWDER" at bounding box center [72, 146] width 91 height 21
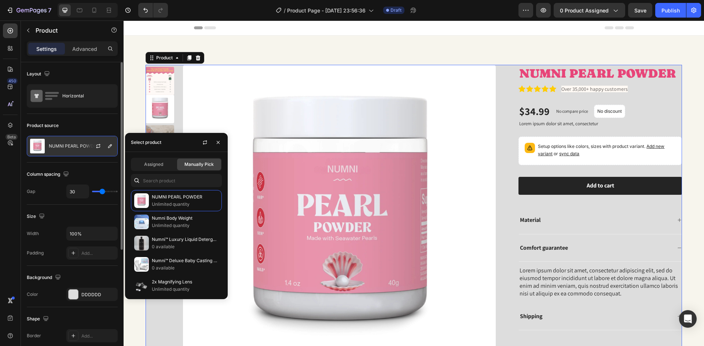
click at [75, 151] on div "NUMNI PEARL POWDER" at bounding box center [72, 146] width 91 height 21
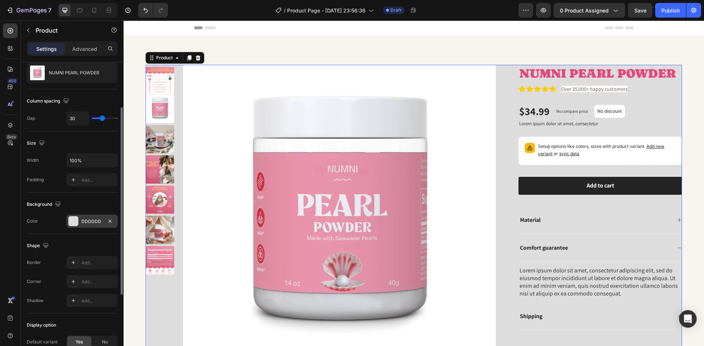
click at [78, 220] on div "DDDDDD" at bounding box center [91, 221] width 51 height 13
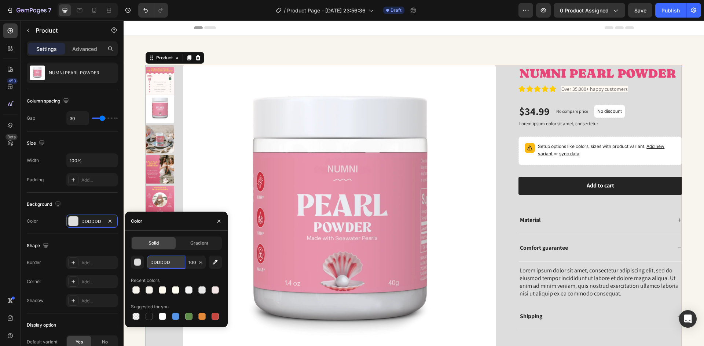
click at [170, 262] on input "DDDDDD" at bounding box center [166, 262] width 38 height 13
paste input "Over 35,000+ happy customers"
type input "O"
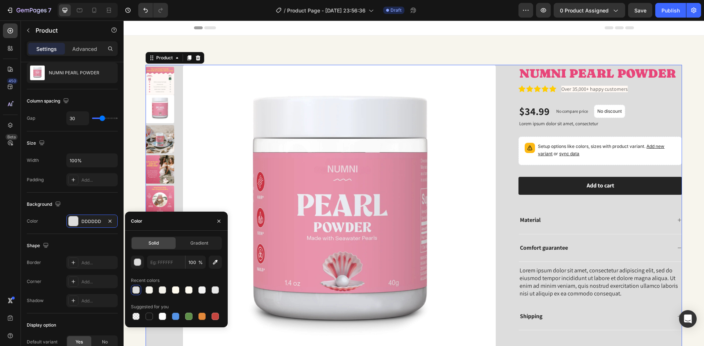
type input "DDDDDD"
click at [191, 43] on div "Product Images NUMNI PEARL POWDER Product Title Icon Icon Icon Icon Icon Icon L…" at bounding box center [414, 217] width 580 height 363
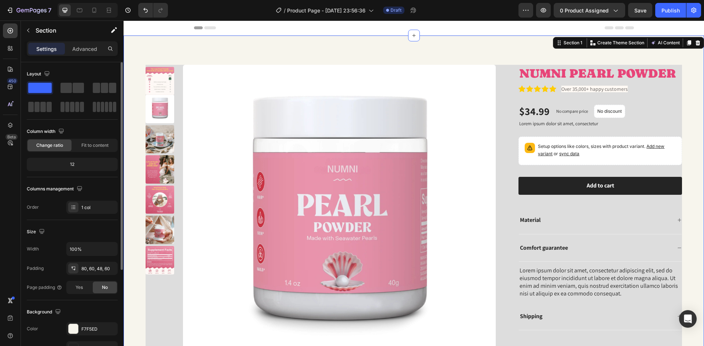
scroll to position [73, 0]
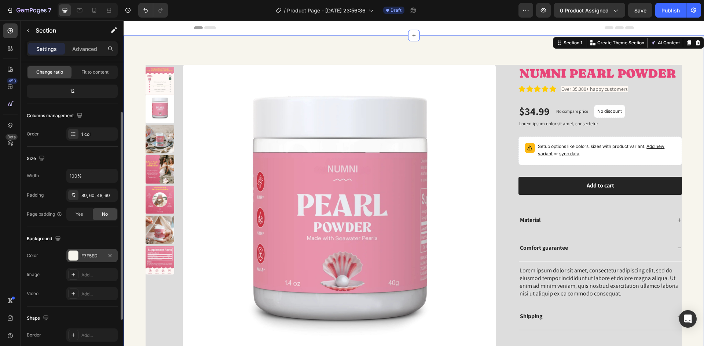
click at [81, 256] on div "F7F5ED" at bounding box center [91, 255] width 51 height 13
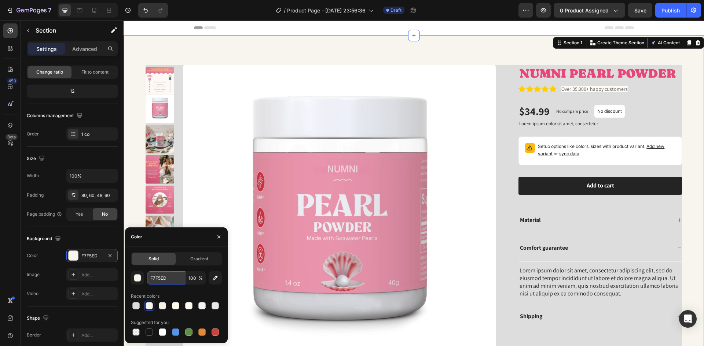
click at [168, 278] on input "F7F5ED" at bounding box center [166, 278] width 38 height 13
click at [217, 109] on img at bounding box center [339, 221] width 313 height 313
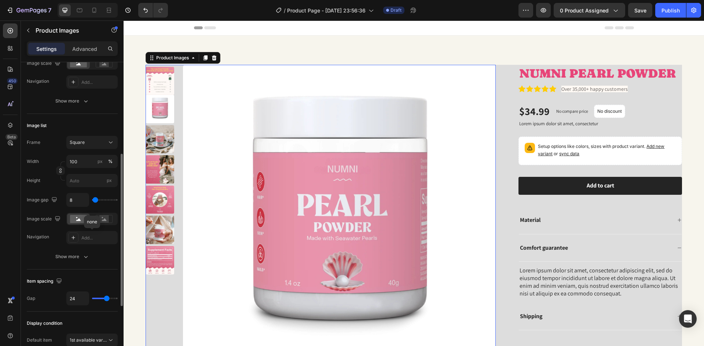
scroll to position [257, 0]
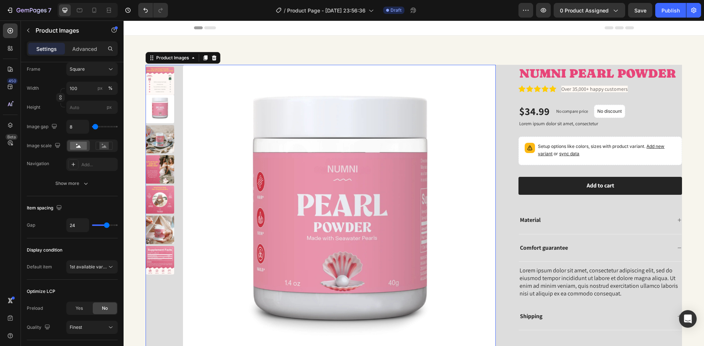
click at [219, 207] on img at bounding box center [339, 221] width 313 height 313
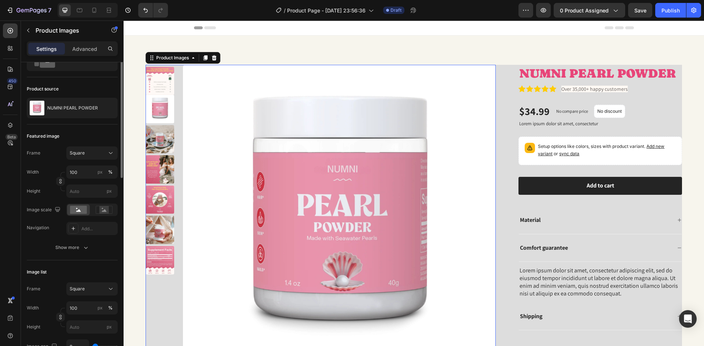
scroll to position [0, 0]
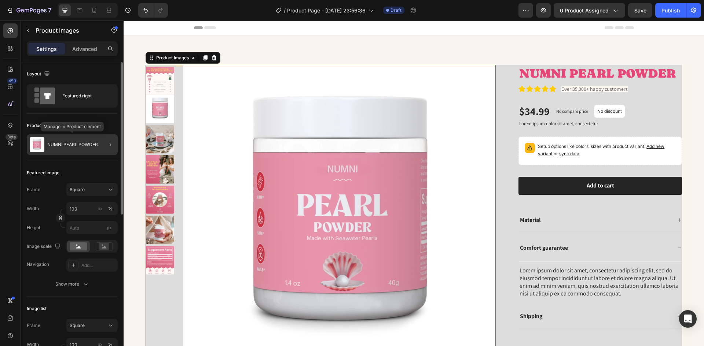
click at [69, 144] on p "NUMNI PEARL POWDER" at bounding box center [72, 144] width 51 height 5
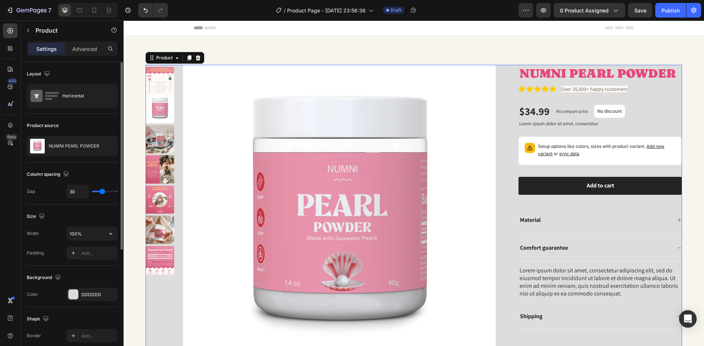
scroll to position [37, 0]
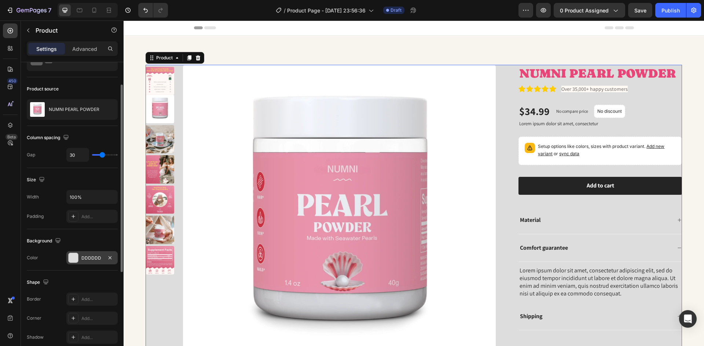
click at [90, 254] on div "DDDDDD" at bounding box center [91, 257] width 51 height 13
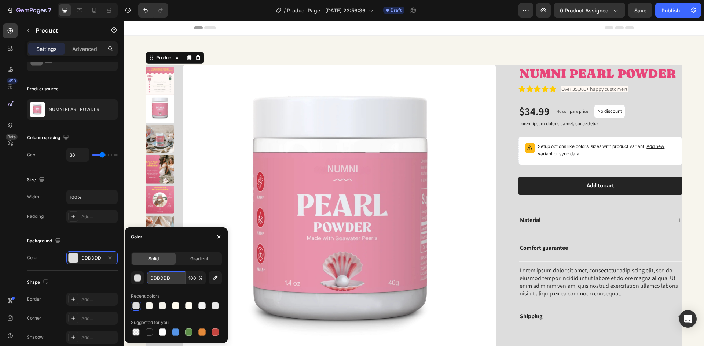
click at [170, 280] on input "DDDDDD" at bounding box center [166, 278] width 38 height 13
paste input "F7F5E"
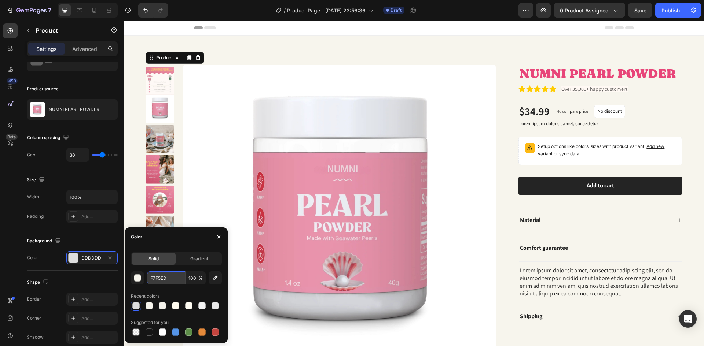
type input "F7F5ED"
click at [150, 308] on div at bounding box center [149, 305] width 7 height 7
click at [192, 198] on img at bounding box center [339, 221] width 313 height 313
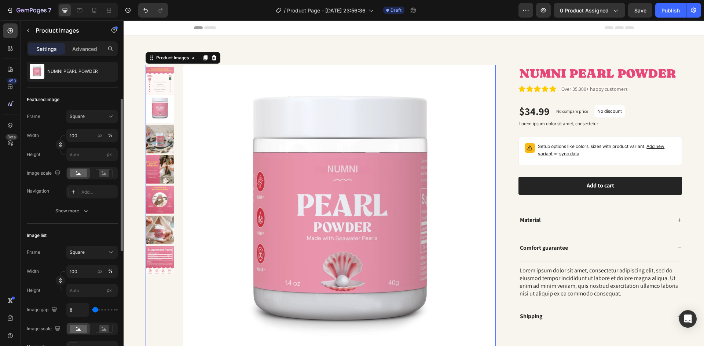
scroll to position [0, 0]
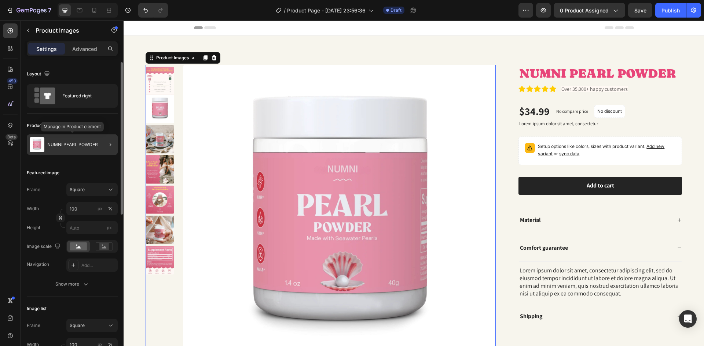
click at [80, 148] on div "NUMNI PEARL POWDER" at bounding box center [72, 145] width 91 height 21
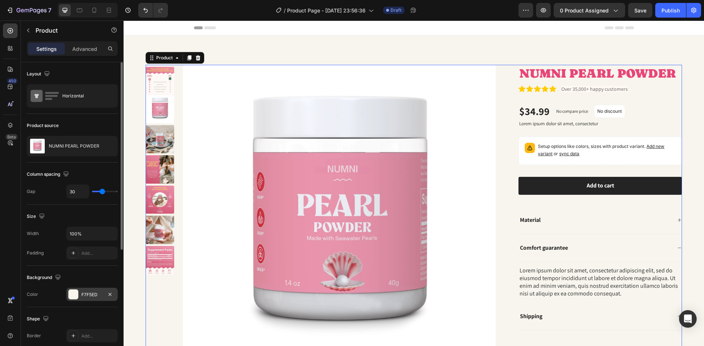
click at [72, 297] on div at bounding box center [74, 295] width 10 height 10
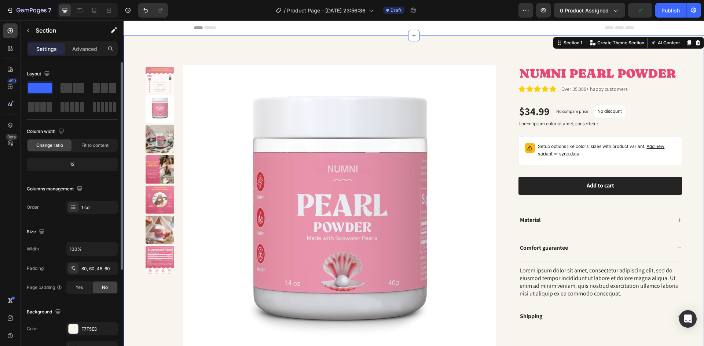
click at [141, 58] on div "Product Images NUMNI PEARL POWDER Product Title Icon Icon Icon Icon Icon Icon L…" at bounding box center [414, 217] width 580 height 363
click at [78, 327] on div at bounding box center [73, 329] width 10 height 10
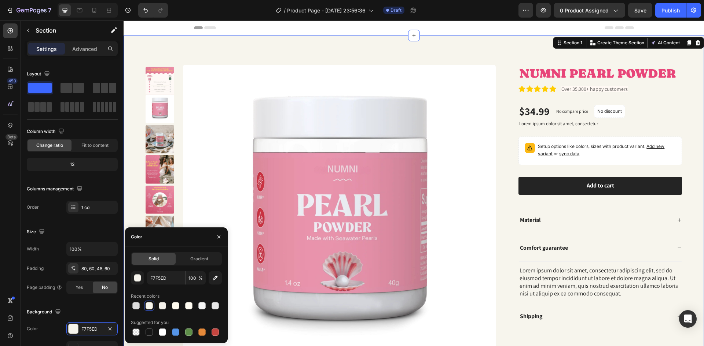
click at [142, 108] on div "Product Images NUMNI PEARL POWDER Product Title Icon Icon Icon Icon Icon Icon L…" at bounding box center [414, 217] width 580 height 363
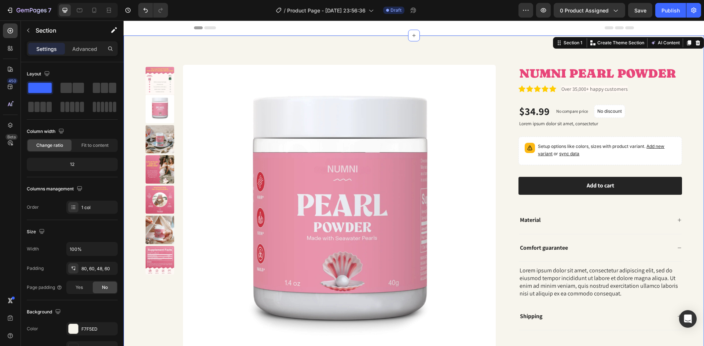
click at [142, 108] on div "Product Images NUMNI PEARL POWDER Product Title Icon Icon Icon Icon Icon Icon L…" at bounding box center [414, 217] width 580 height 363
click at [148, 52] on div "Product Images NUMNI PEARL POWDER Product Title Icon Icon Icon Icon Icon Icon L…" at bounding box center [414, 217] width 580 height 363
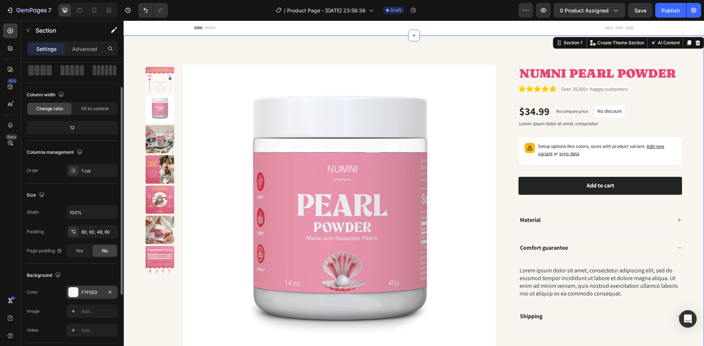
click at [93, 294] on div "F7F5ED" at bounding box center [91, 293] width 21 height 7
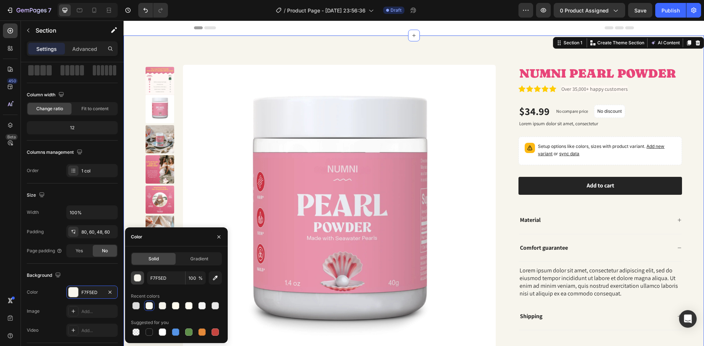
click at [143, 281] on button "button" at bounding box center [137, 278] width 13 height 13
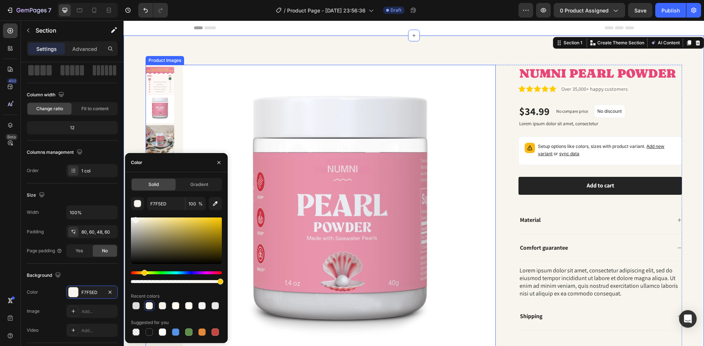
click at [227, 146] on img at bounding box center [339, 221] width 313 height 313
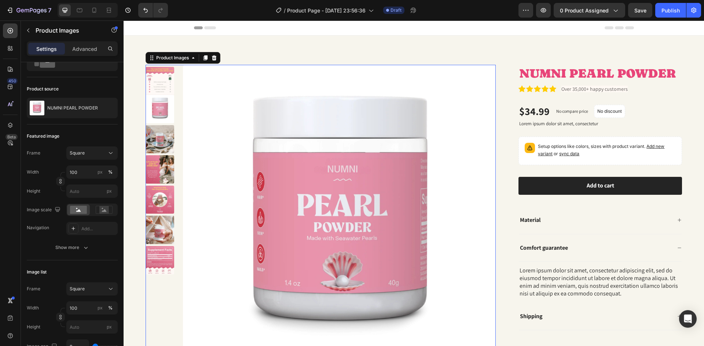
scroll to position [0, 0]
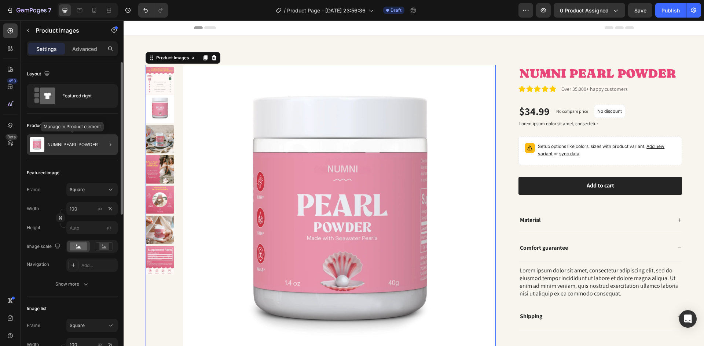
click at [80, 146] on p "NUMNI PEARL POWDER" at bounding box center [72, 144] width 51 height 5
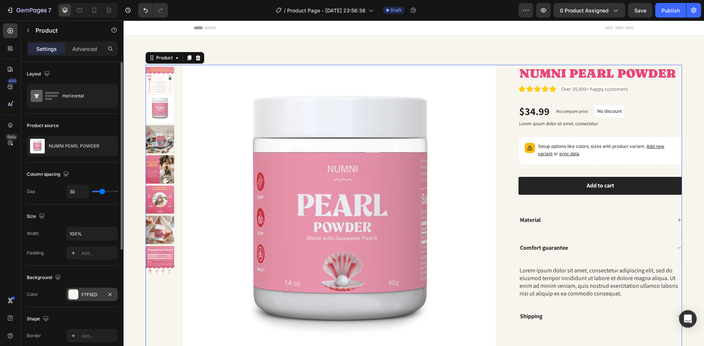
click at [77, 297] on div at bounding box center [74, 295] width 10 height 10
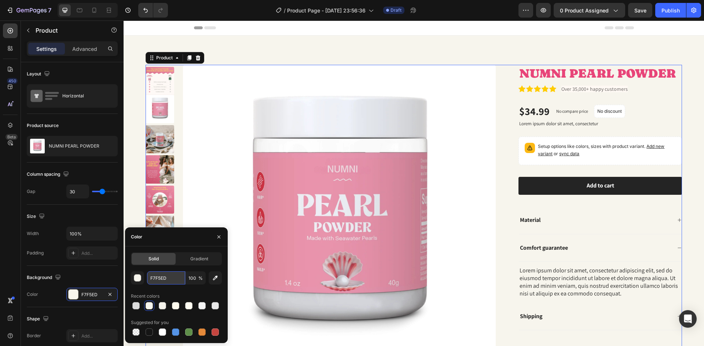
click at [170, 280] on input "F7F5ED" at bounding box center [166, 278] width 38 height 13
click at [141, 306] on div at bounding box center [136, 306] width 10 height 10
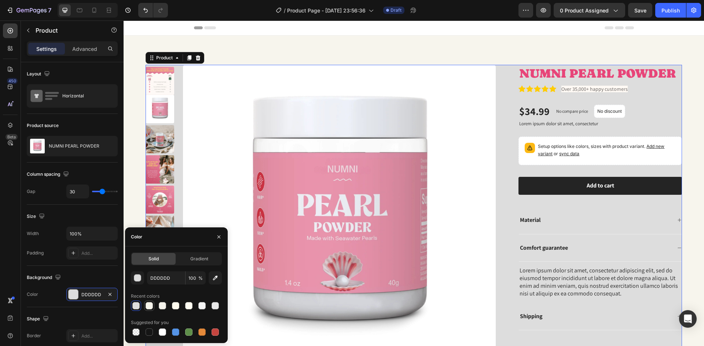
click at [149, 306] on div at bounding box center [149, 305] width 7 height 7
type input "F7F5ED"
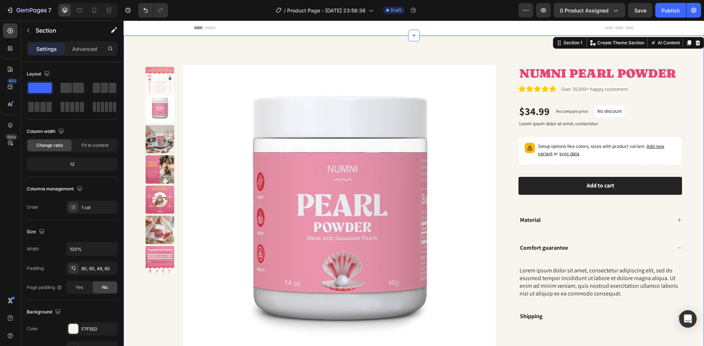
click at [689, 218] on div "Product Images NUMNI PEARL POWDER Product Title Icon Icon Icon Icon Icon Icon L…" at bounding box center [414, 217] width 580 height 363
click at [474, 250] on img at bounding box center [339, 221] width 313 height 313
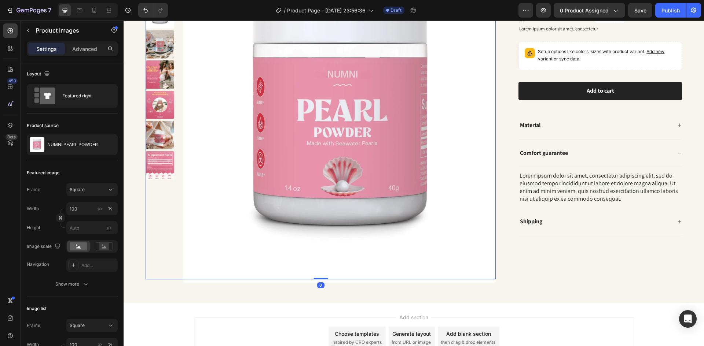
scroll to position [110, 0]
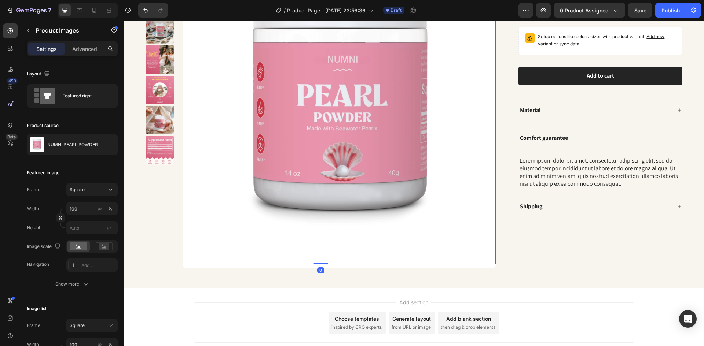
click at [297, 235] on img at bounding box center [339, 111] width 313 height 313
click at [297, 234] on img at bounding box center [339, 111] width 313 height 313
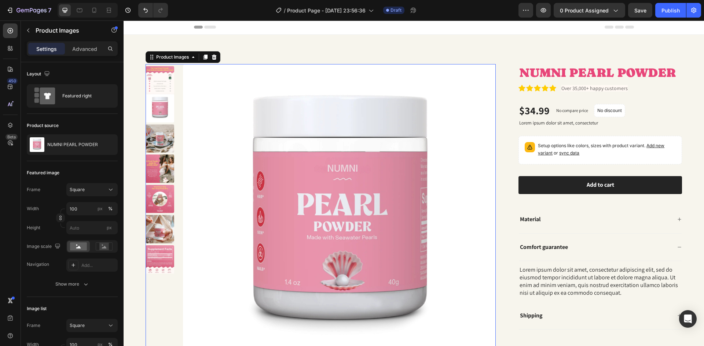
scroll to position [0, 0]
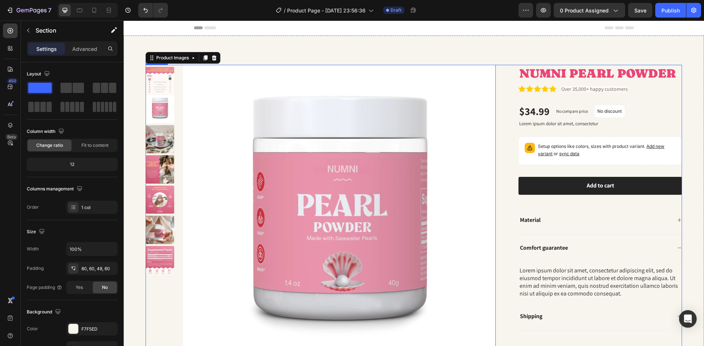
click at [503, 60] on div "Product Images 0 NUMNI PEARL POWDER Product Title Icon Icon Icon Icon Icon Icon…" at bounding box center [414, 217] width 580 height 363
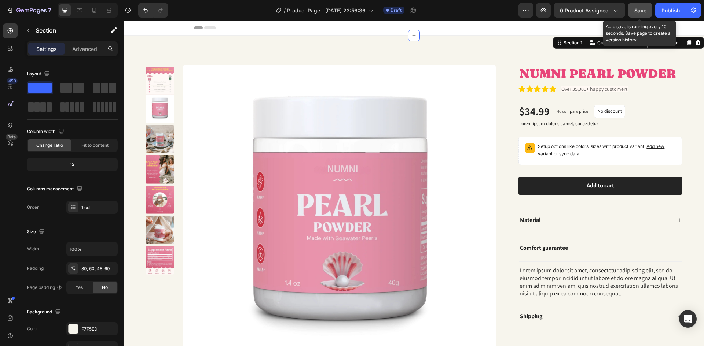
click at [639, 14] on div "Save" at bounding box center [640, 11] width 12 height 8
click at [636, 10] on span "Save" at bounding box center [640, 10] width 12 height 6
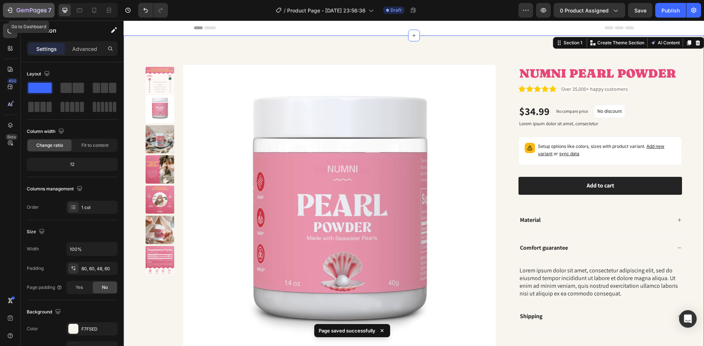
click at [38, 7] on div "7" at bounding box center [33, 10] width 35 height 9
